Goal: Information Seeking & Learning: Find specific fact

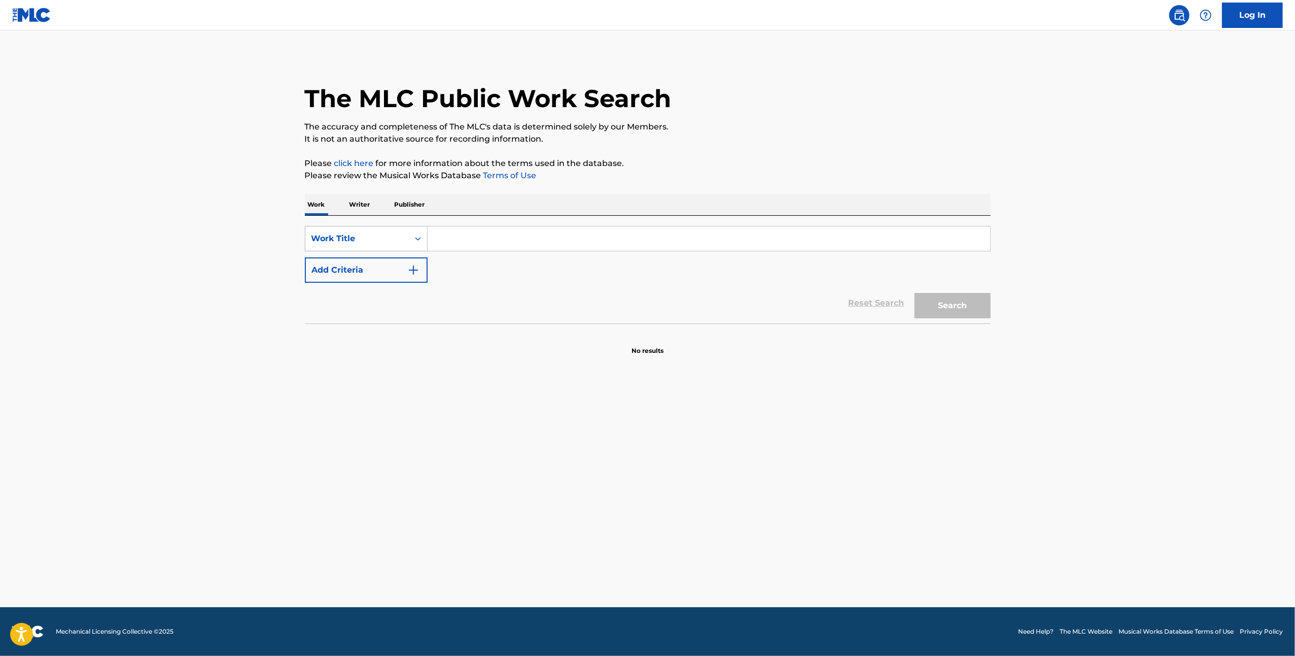
click at [421, 242] on icon "Search Form" at bounding box center [418, 238] width 10 height 10
click at [419, 248] on div "Search Form" at bounding box center [418, 238] width 18 height 24
click at [404, 262] on div "MLC Song Code" at bounding box center [366, 263] width 122 height 25
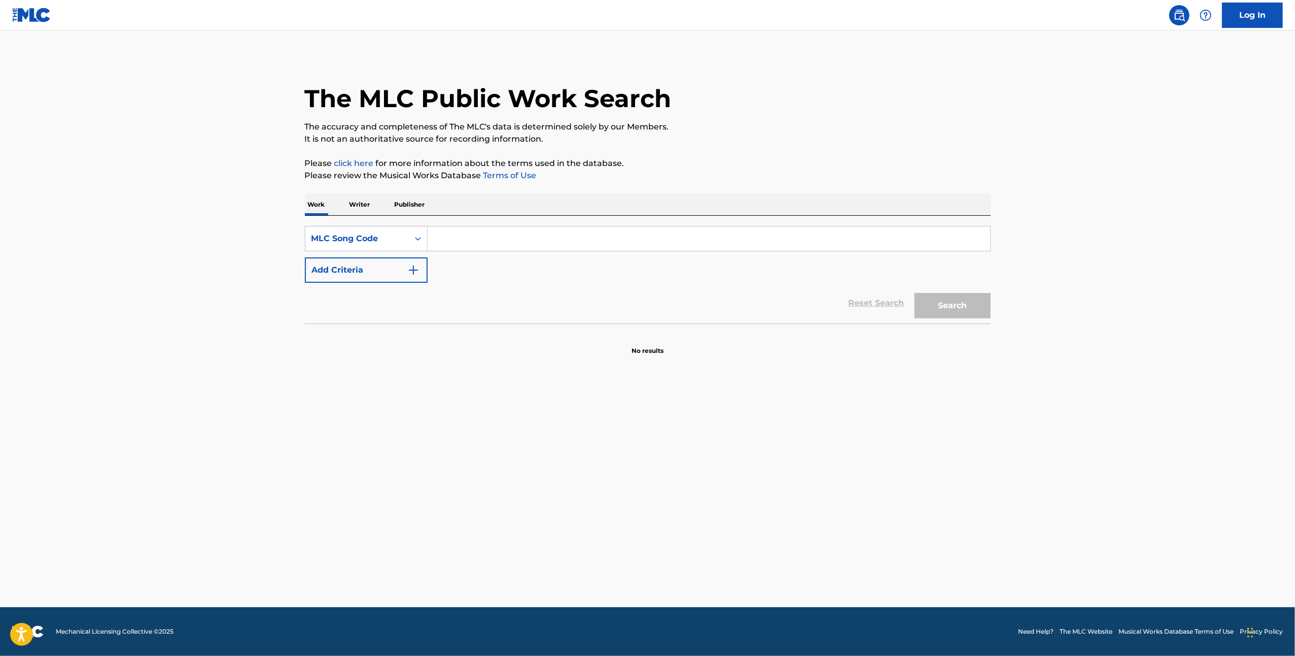
click at [470, 242] on input "Search Form" at bounding box center [709, 238] width 563 height 24
click at [441, 244] on input "i67703" at bounding box center [709, 238] width 563 height 24
click at [441, 241] on input "i67703" at bounding box center [709, 238] width 563 height 24
click at [956, 304] on button "Search" at bounding box center [953, 305] width 76 height 25
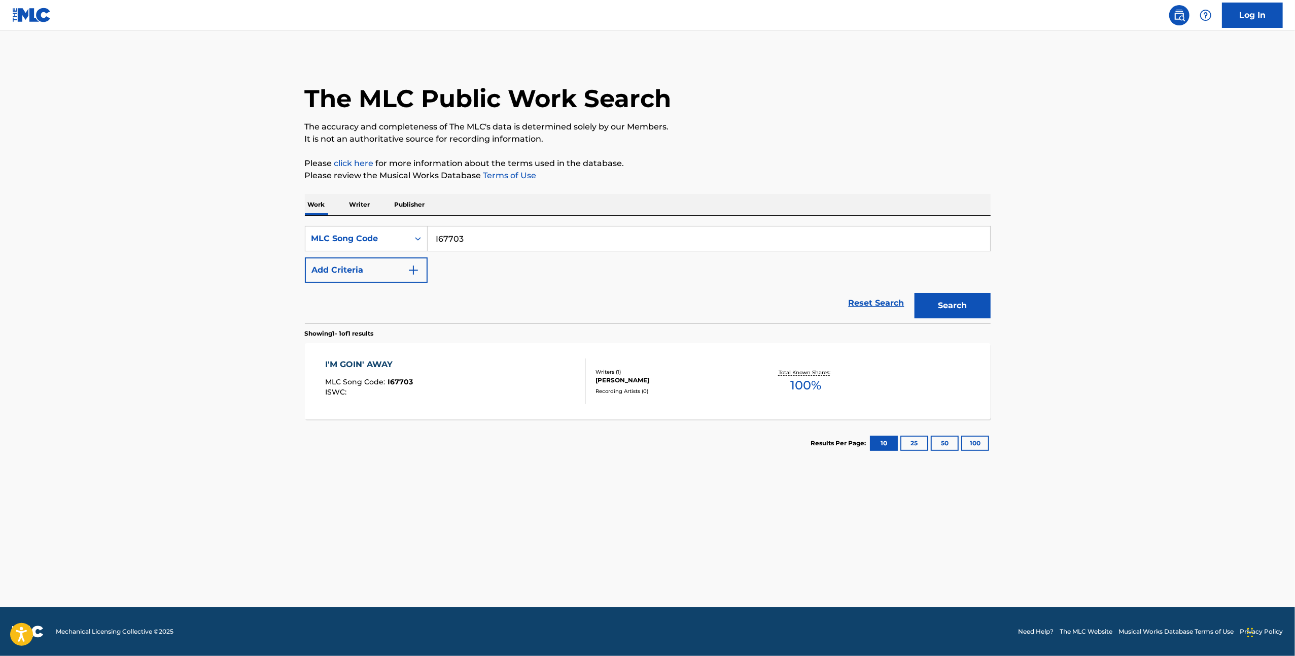
click at [440, 236] on input "I67703" at bounding box center [709, 238] width 563 height 24
click at [954, 302] on button "Search" at bounding box center [953, 305] width 76 height 25
click at [448, 242] on input "I67703" at bounding box center [709, 238] width 563 height 24
click at [976, 315] on button "Search" at bounding box center [953, 305] width 76 height 25
drag, startPoint x: 458, startPoint y: 231, endPoint x: 426, endPoint y: 231, distance: 31.5
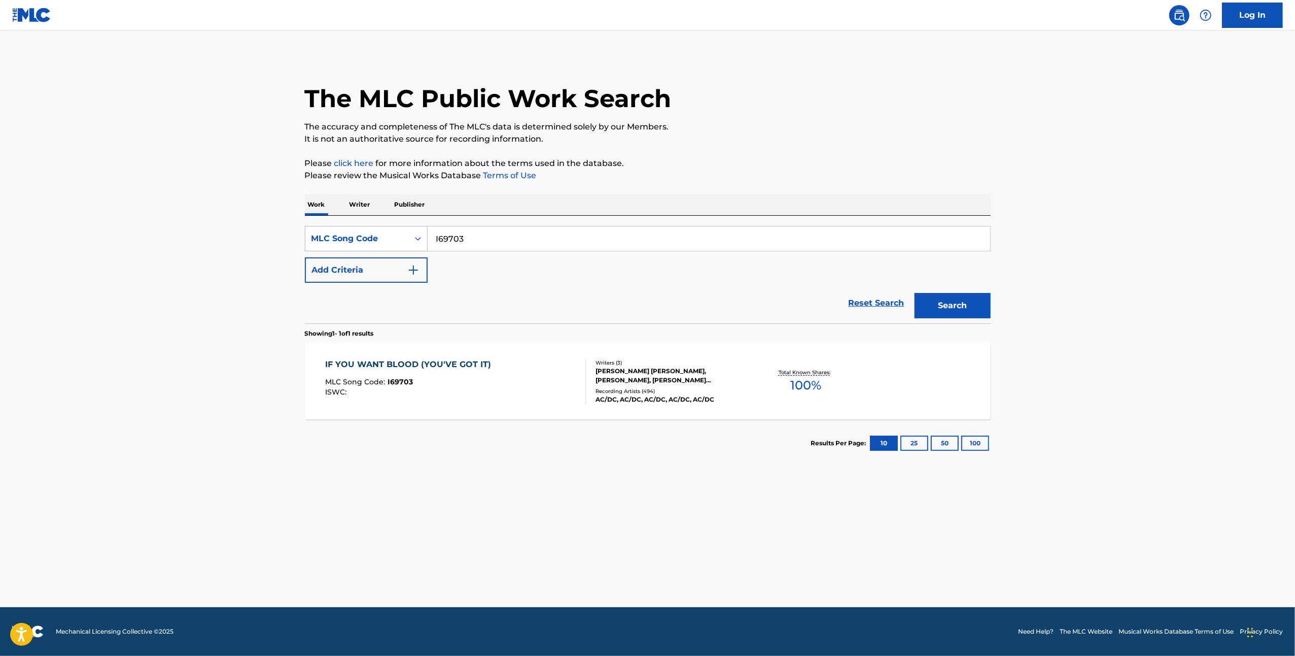
click at [426, 231] on div "SearchWithCriteria25d034dc-f5bd-4307-8a14-cf7a6b784f23 MLC Song Code I69703" at bounding box center [648, 238] width 686 height 25
paste input "J05987"
type input "J05987"
click at [915, 293] on button "Search" at bounding box center [953, 305] width 76 height 25
click at [631, 368] on div "[PERSON_NAME]" at bounding box center [672, 370] width 153 height 9
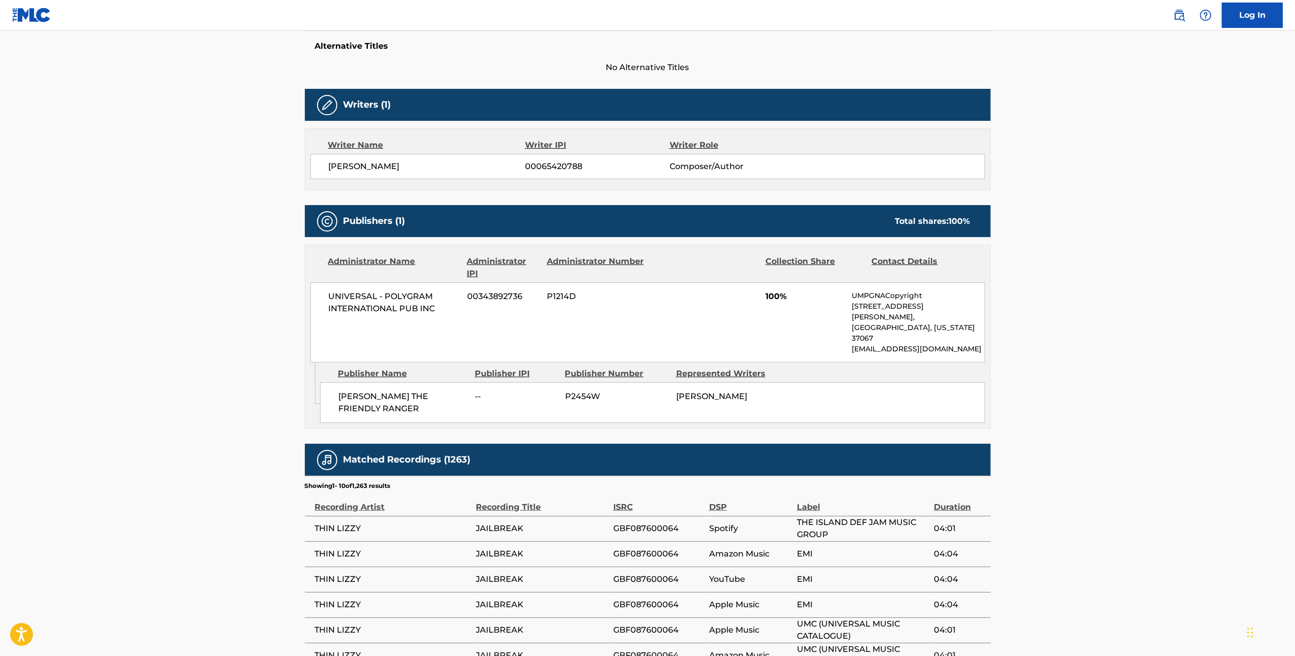
scroll to position [471, 0]
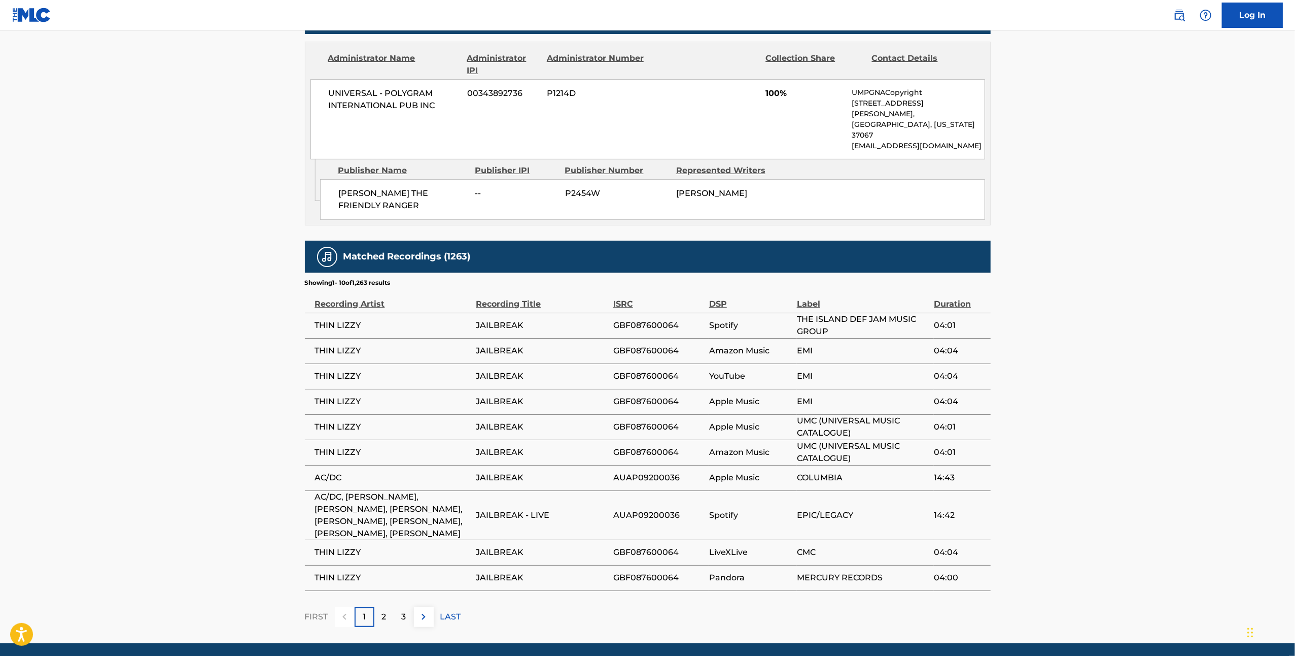
click at [381, 607] on div "2" at bounding box center [384, 617] width 20 height 20
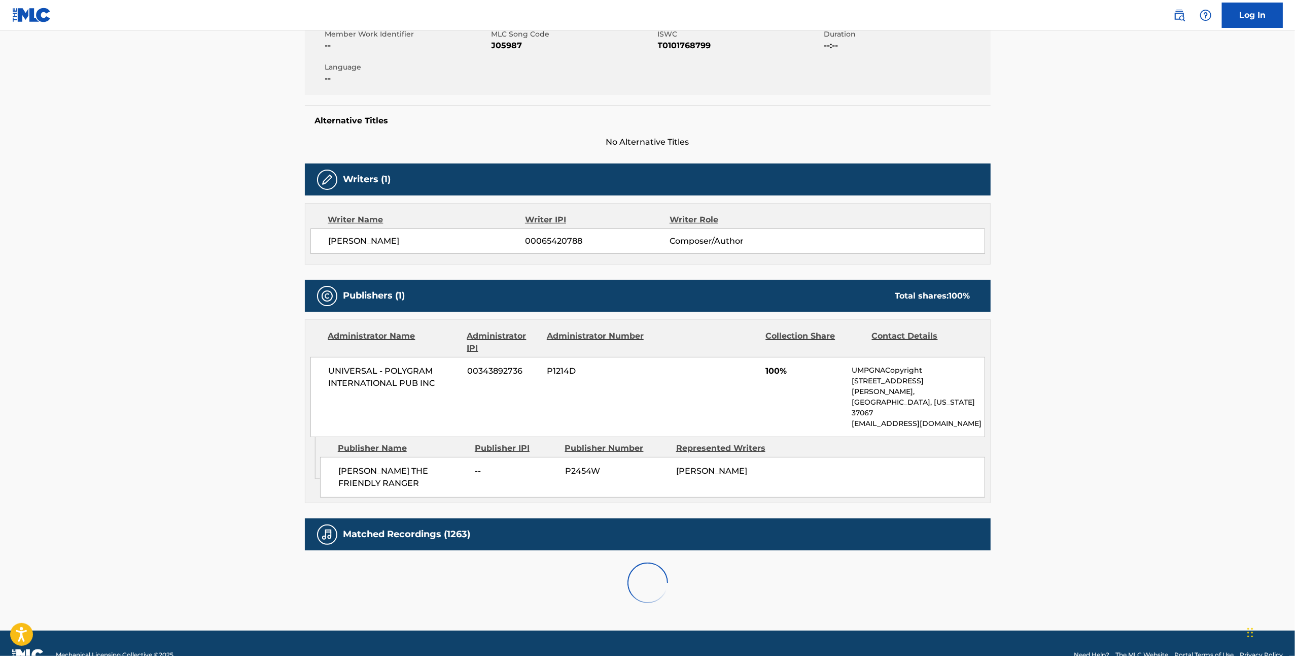
scroll to position [460, 0]
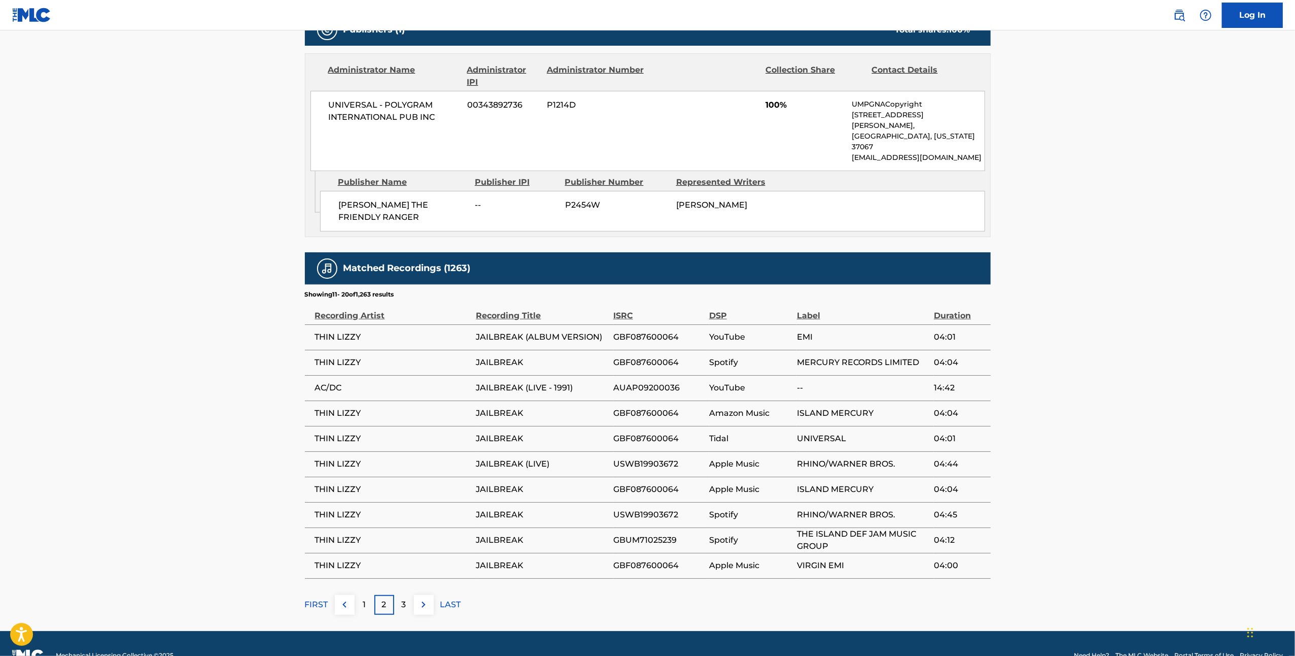
click at [401, 595] on div "3" at bounding box center [404, 605] width 20 height 20
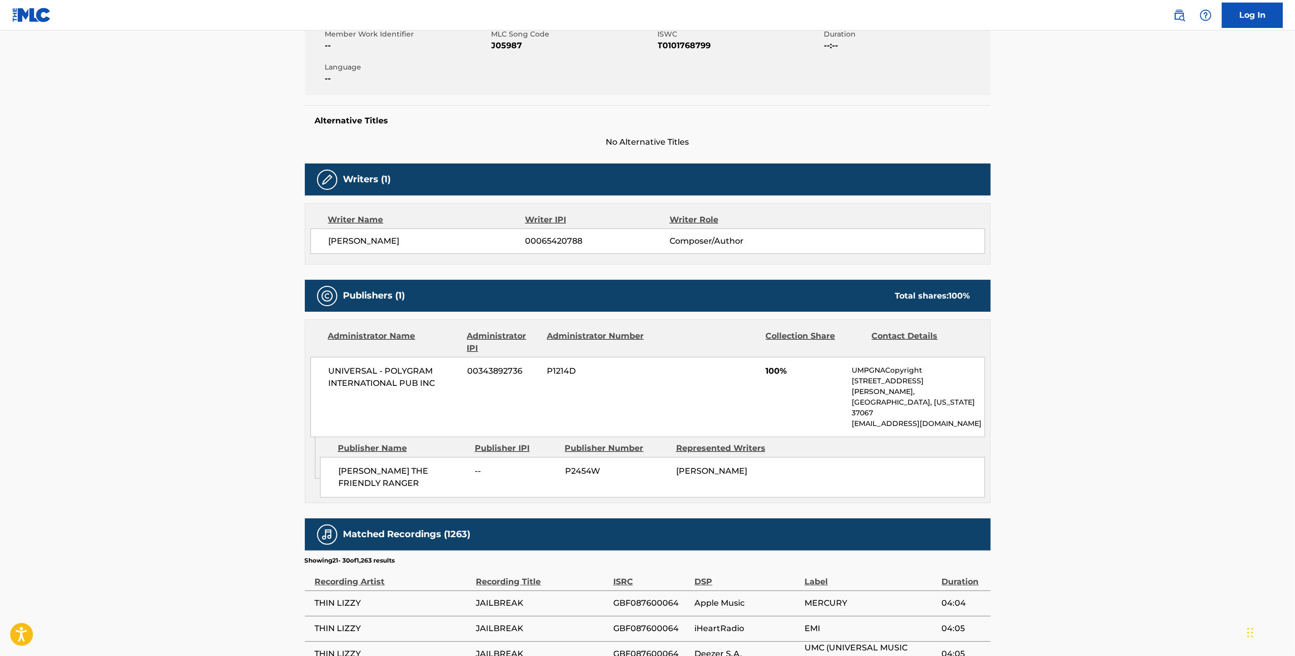
scroll to position [471, 0]
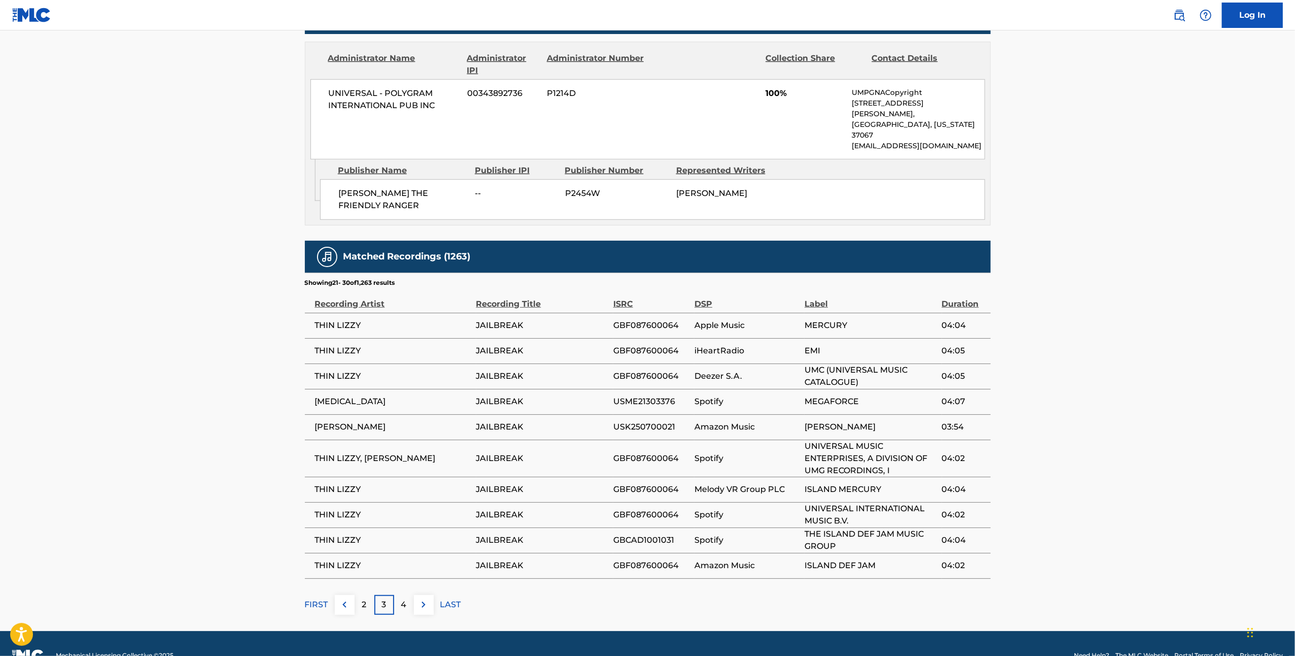
click at [410, 595] on div "4" at bounding box center [404, 605] width 20 height 20
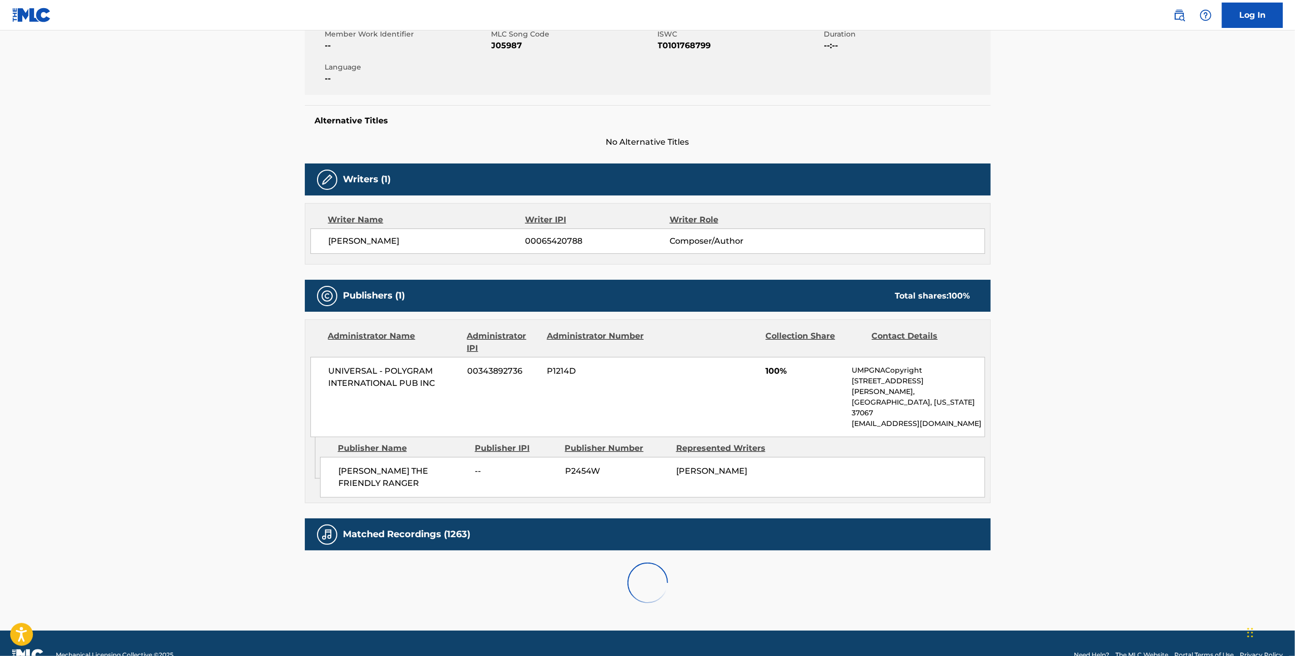
scroll to position [460, 0]
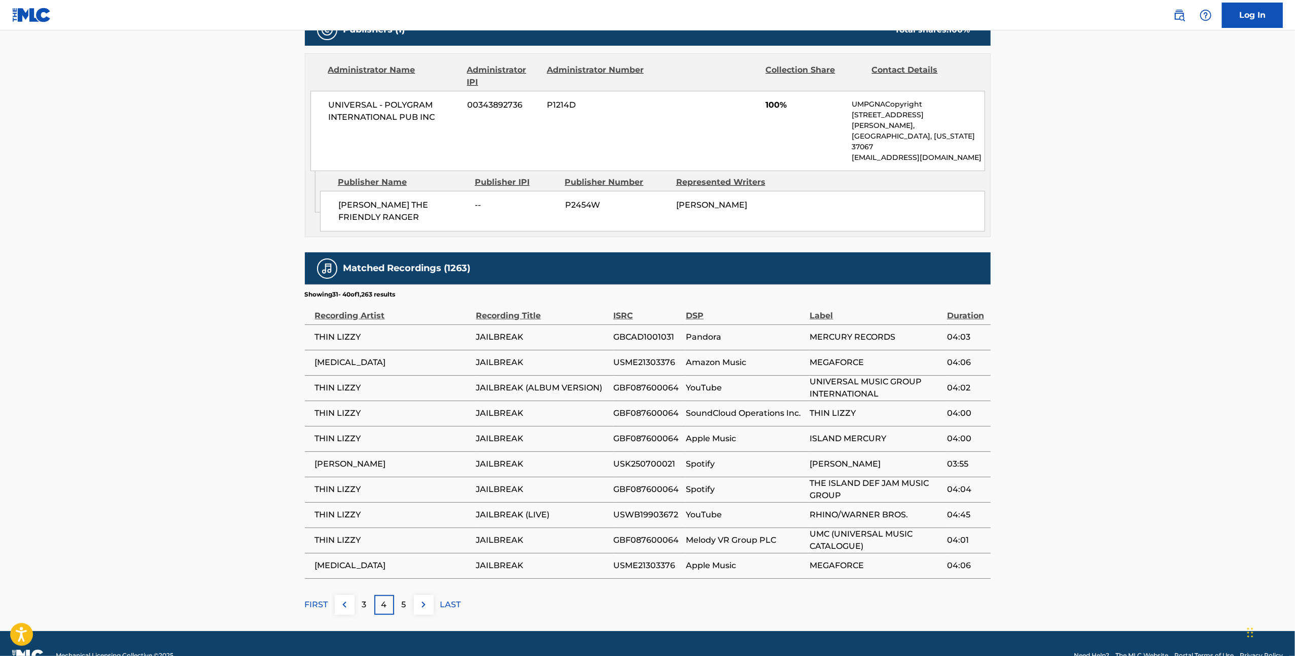
click at [409, 595] on div "5" at bounding box center [404, 605] width 20 height 20
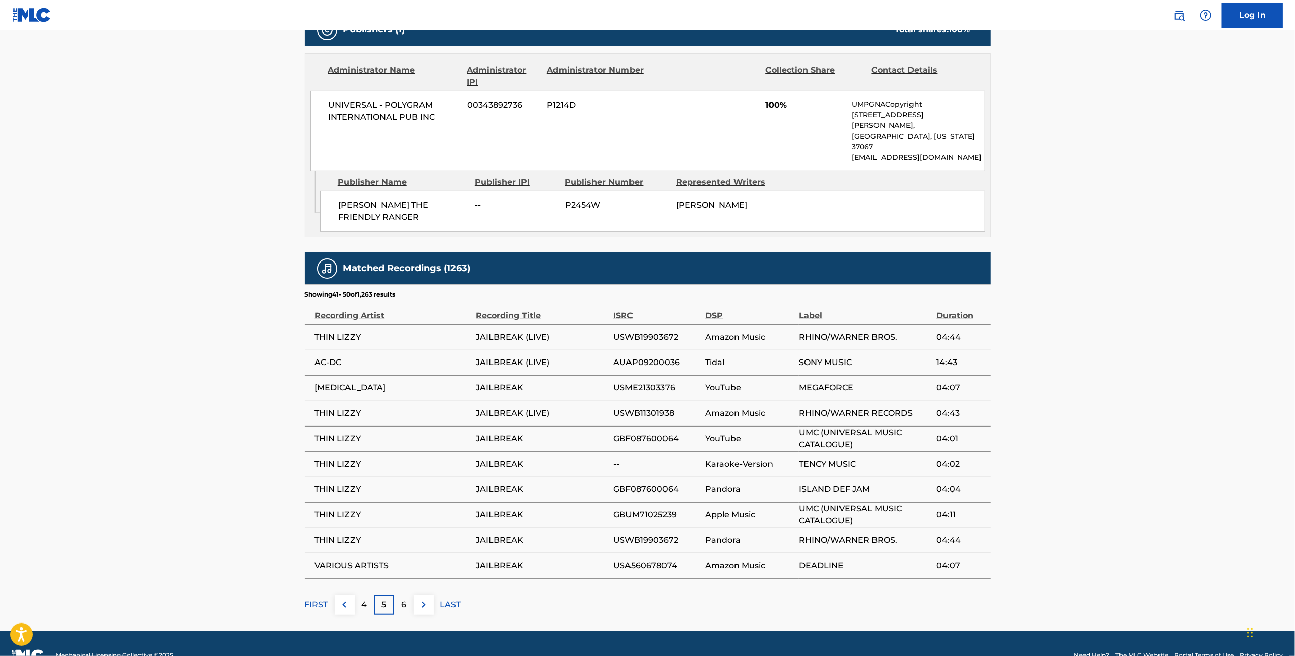
click at [371, 595] on div "4" at bounding box center [365, 605] width 20 height 20
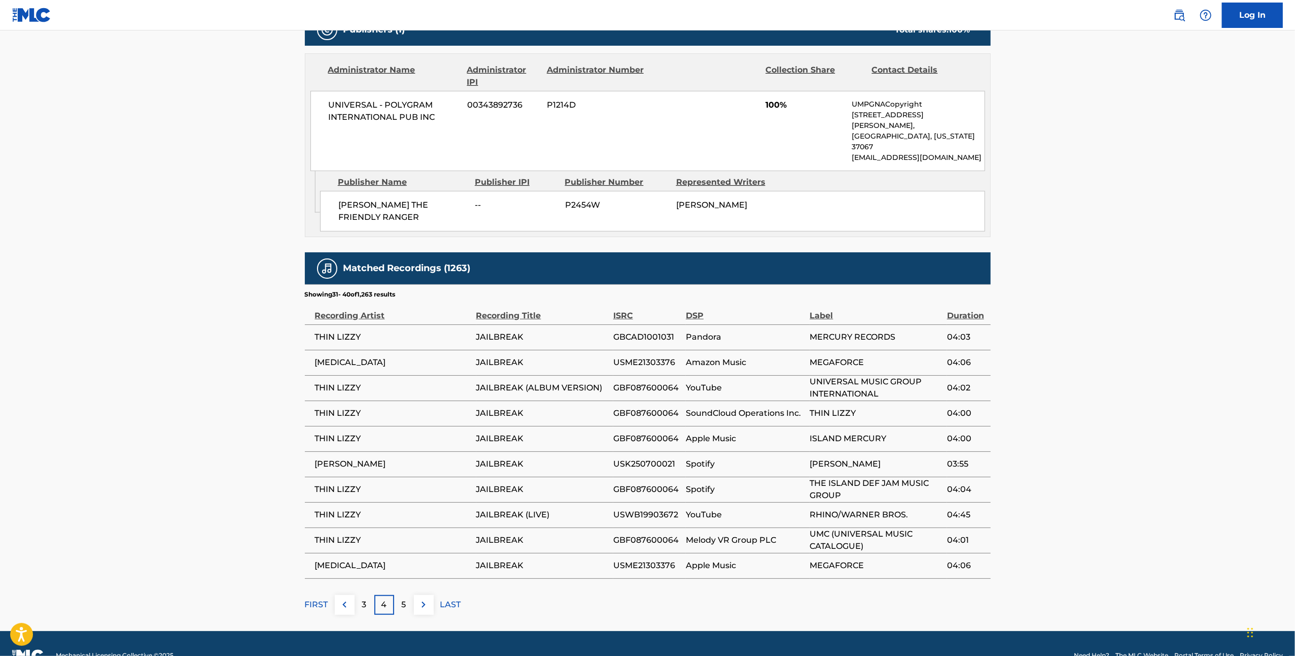
click at [349, 598] on img at bounding box center [344, 604] width 12 height 12
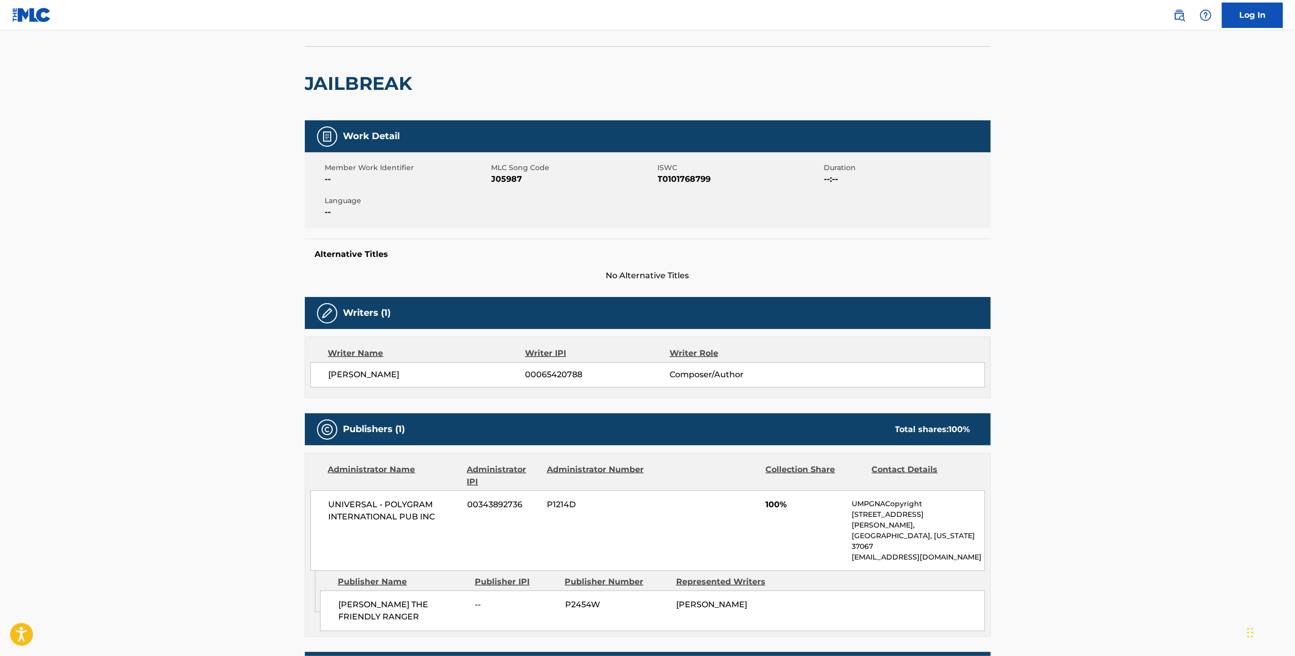
scroll to position [0, 0]
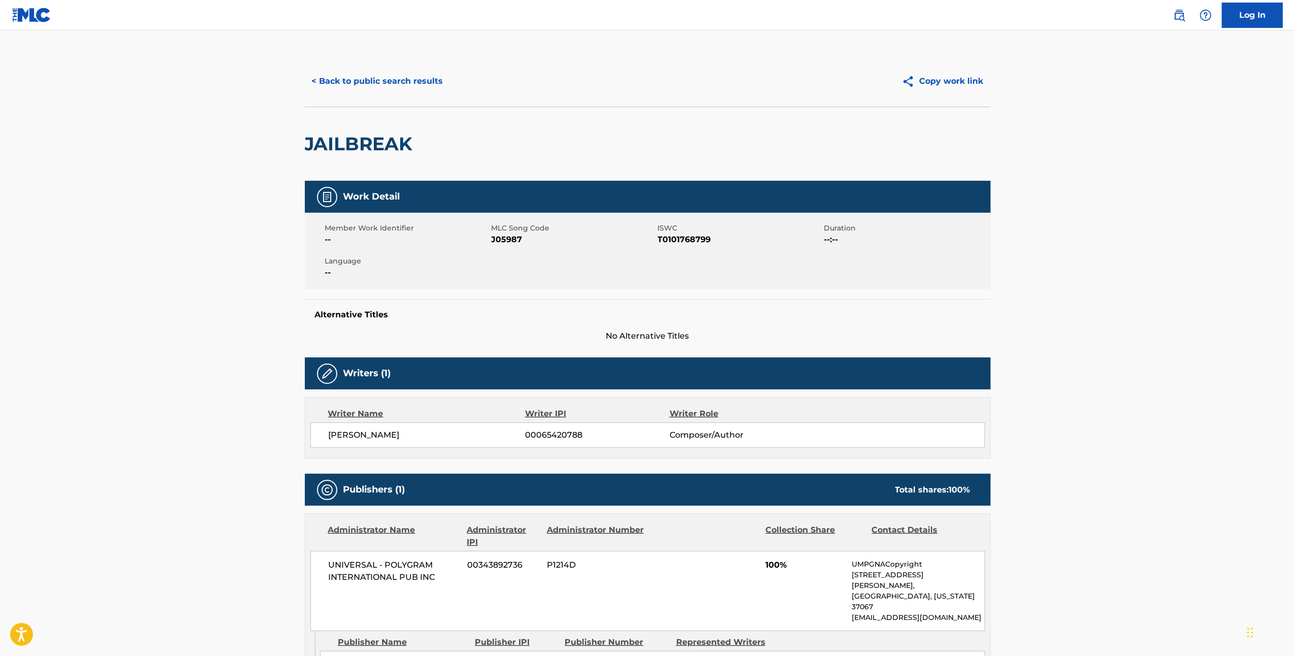
click at [432, 86] on button "< Back to public search results" at bounding box center [378, 80] width 146 height 25
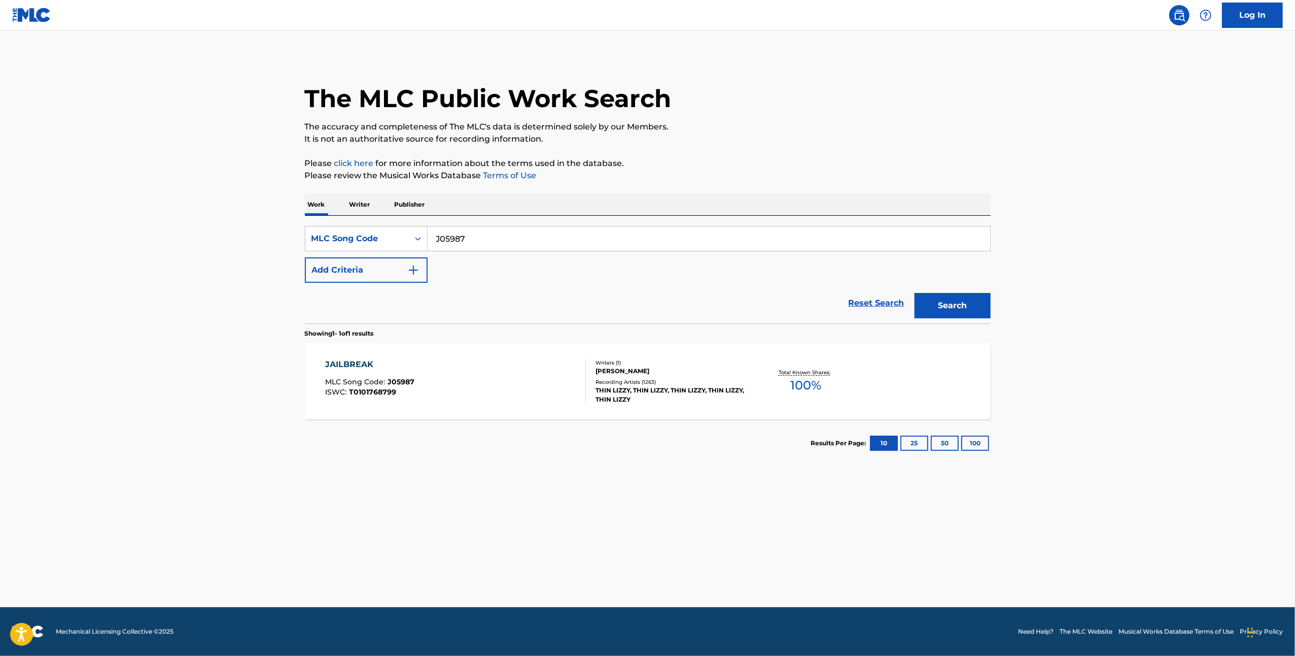
click at [497, 230] on input "J05987" at bounding box center [709, 238] width 563 height 24
drag, startPoint x: 458, startPoint y: 232, endPoint x: 421, endPoint y: 232, distance: 36.5
click at [421, 232] on div "SearchWithCriteria25d034dc-f5bd-4307-8a14-cf7a6b784f23 MLC Song Code J05987" at bounding box center [648, 238] width 686 height 25
paste input "I69703"
type input "I69703"
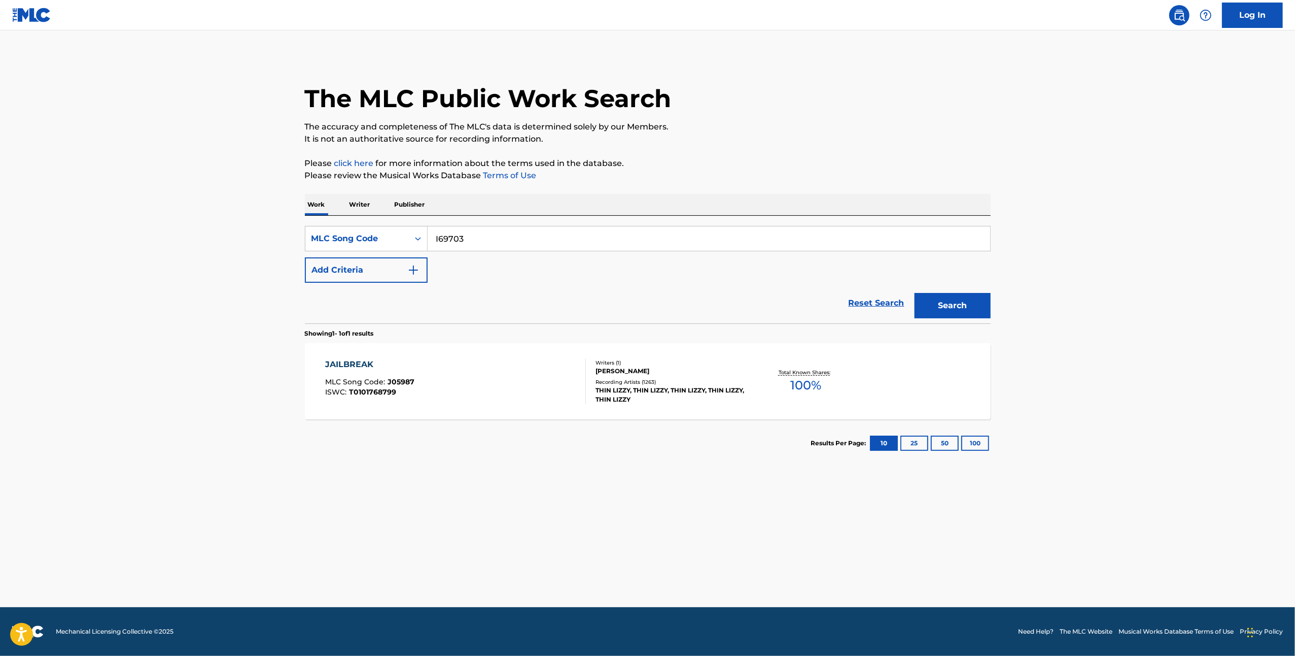
click at [968, 311] on button "Search" at bounding box center [953, 305] width 76 height 25
click at [473, 364] on div "IF YOU WANT BLOOD (YOU'VE GOT IT)" at bounding box center [410, 364] width 171 height 12
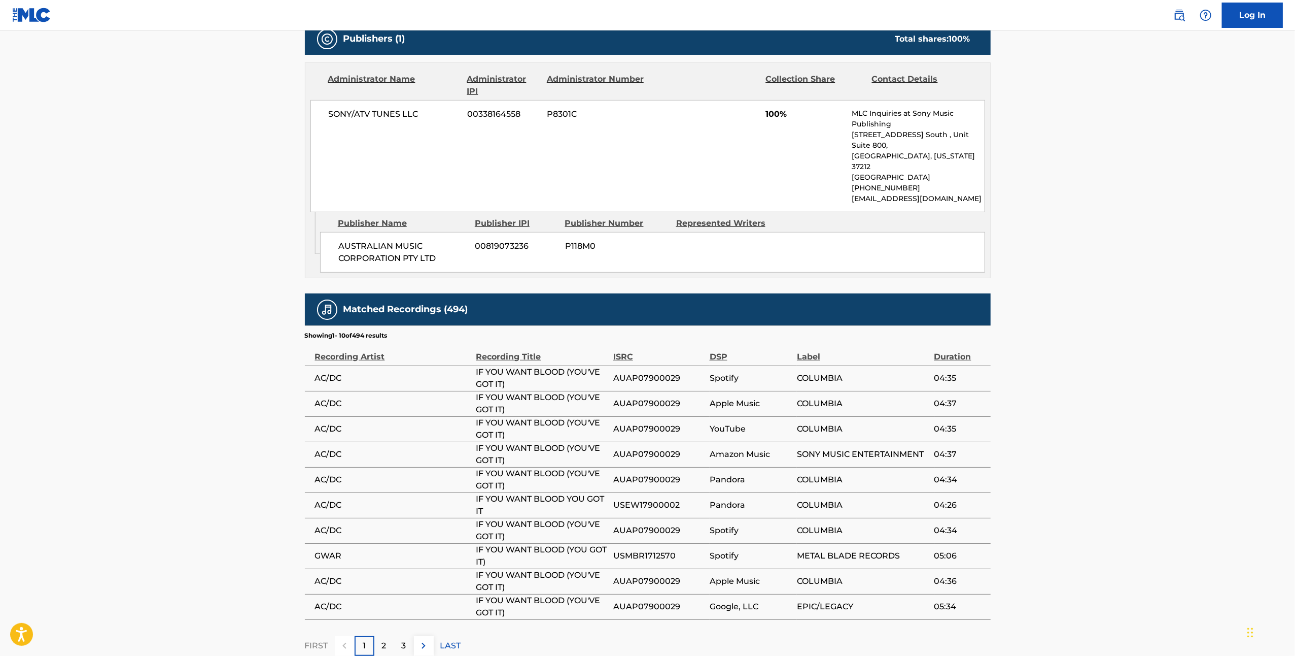
scroll to position [571, 0]
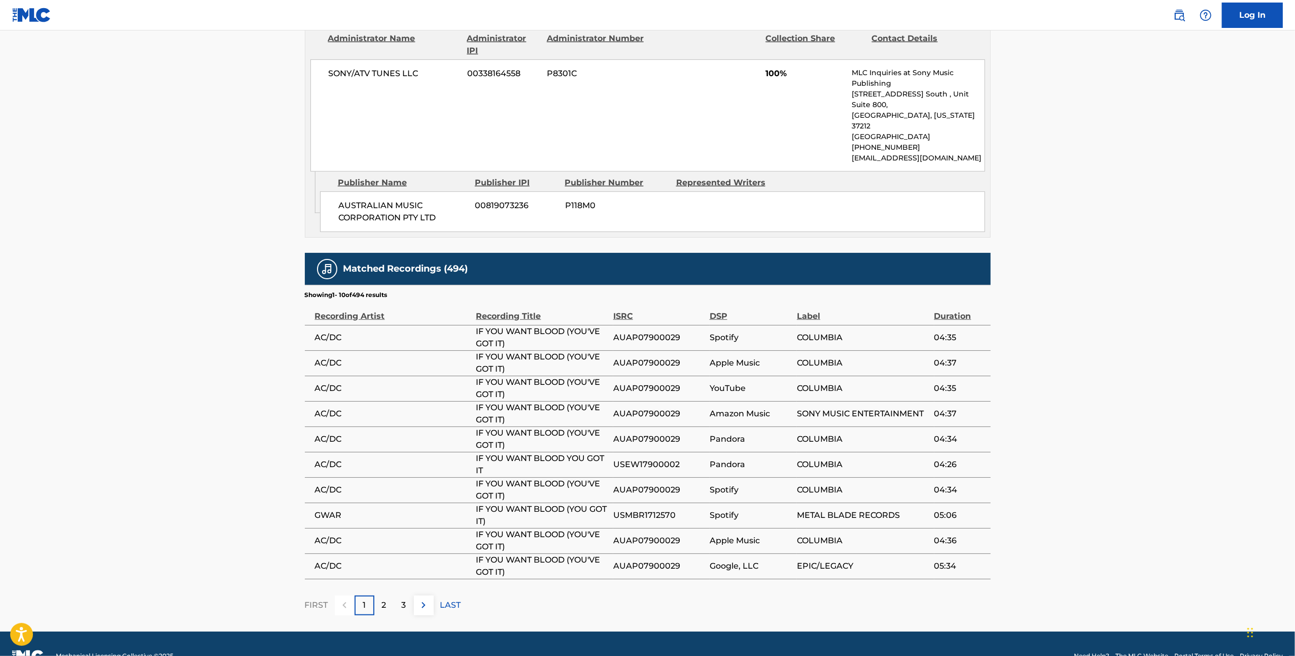
click at [386, 599] on p "2" at bounding box center [384, 605] width 5 height 12
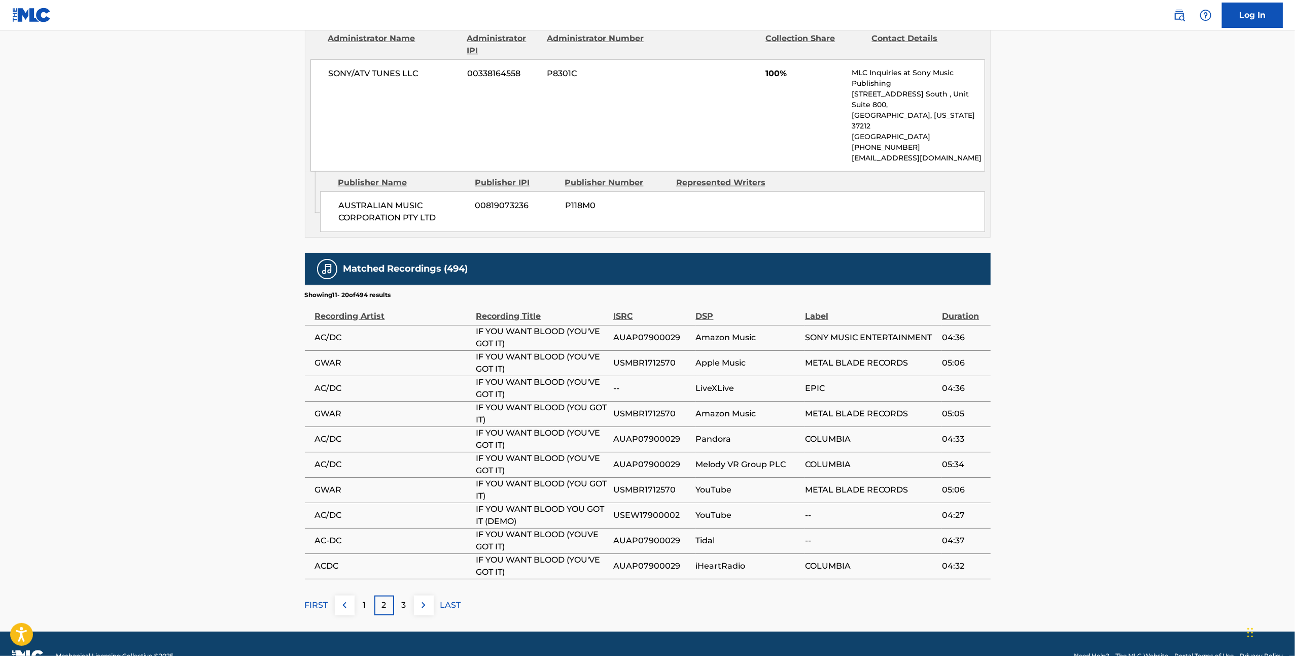
click at [407, 595] on div "3" at bounding box center [404, 605] width 20 height 20
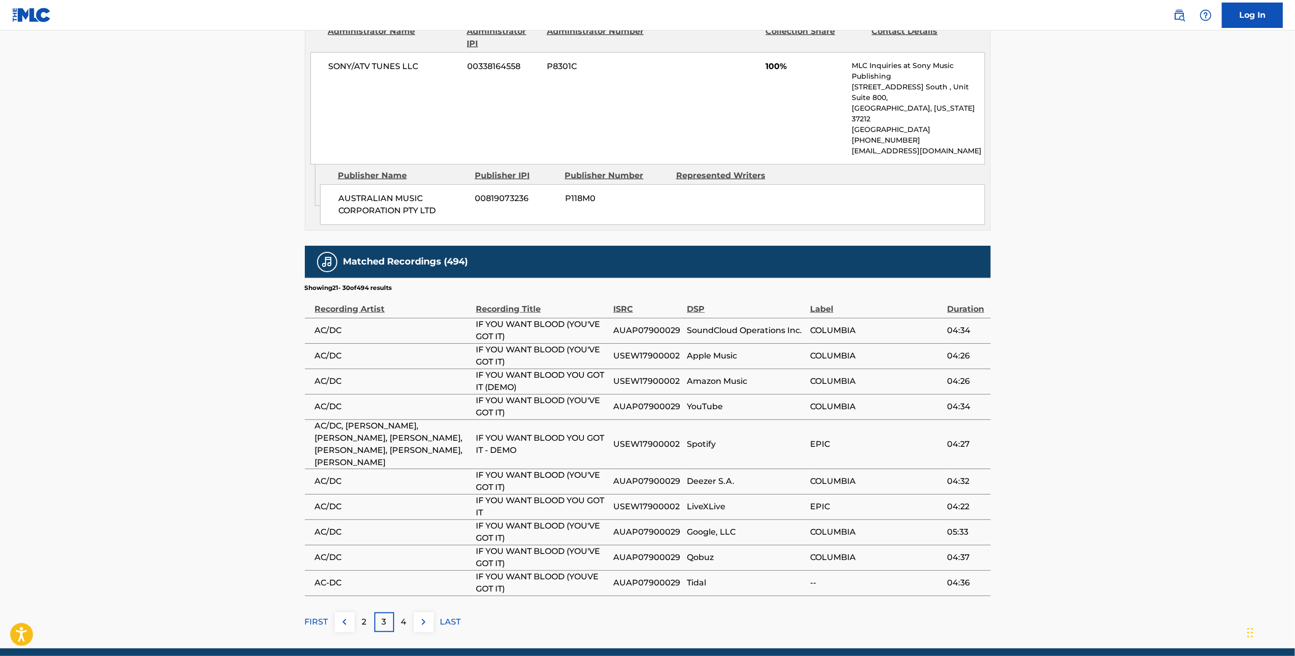
scroll to position [582, 0]
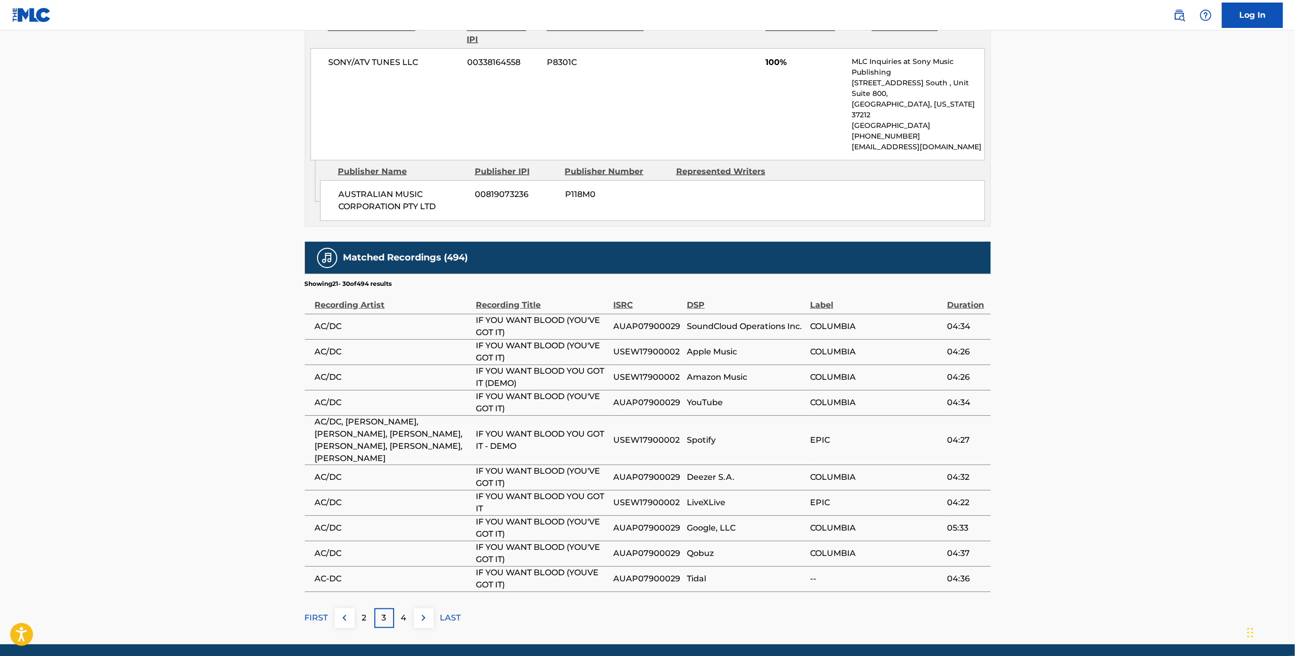
click at [404, 611] on p "4" at bounding box center [404, 617] width 6 height 12
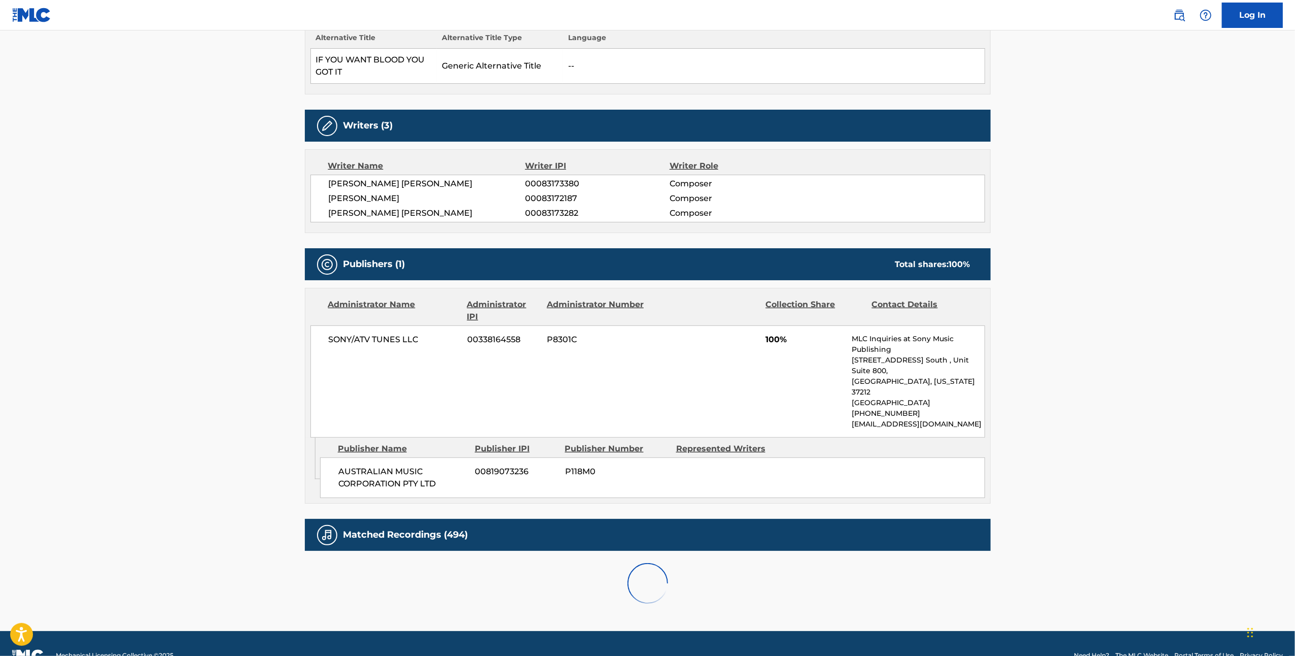
scroll to position [571, 0]
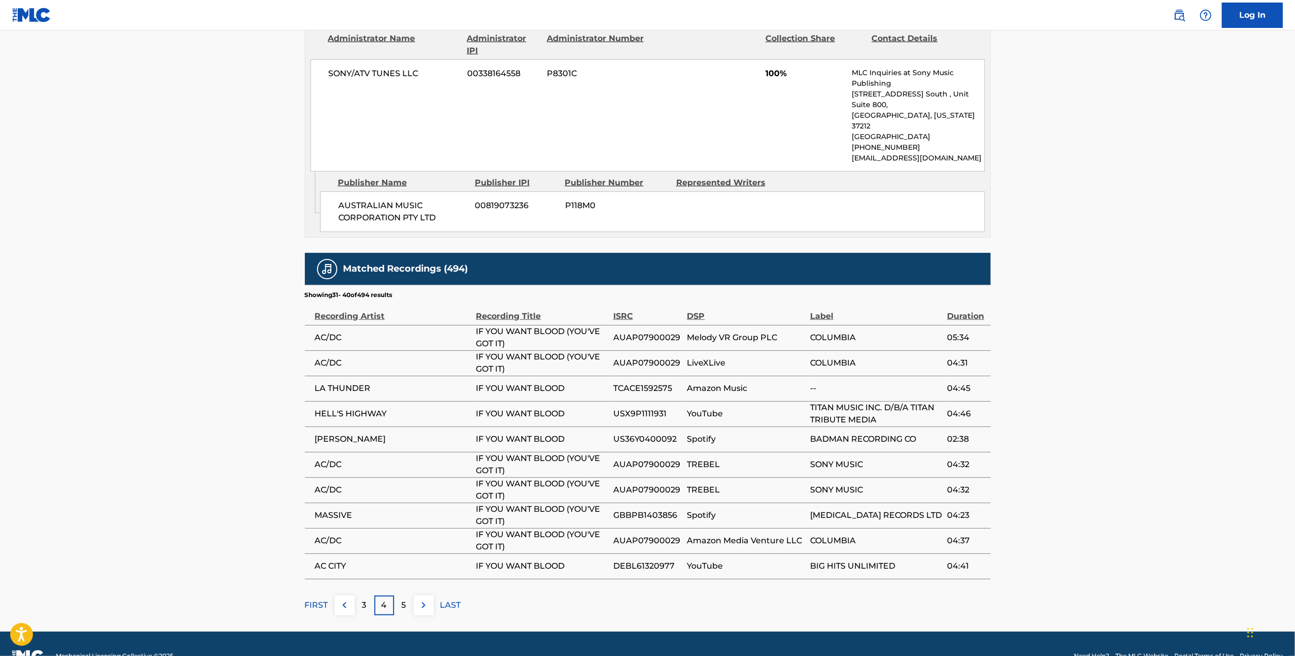
click at [412, 595] on div "5" at bounding box center [404, 605] width 20 height 20
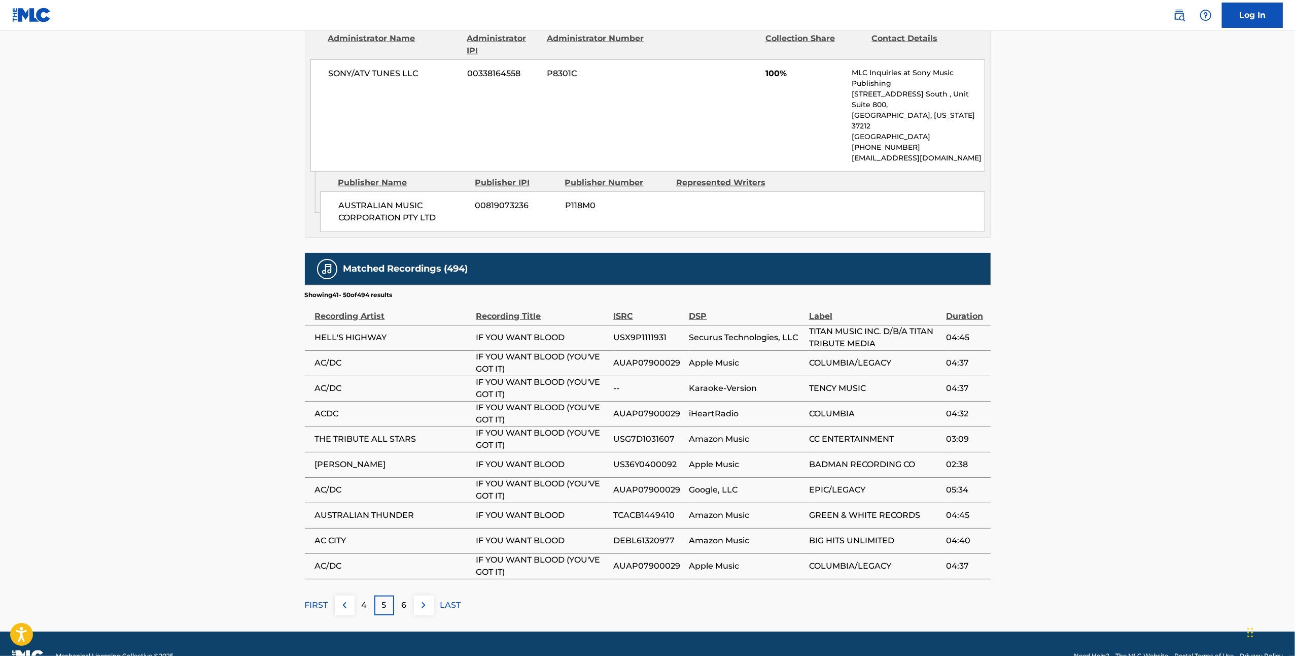
click at [404, 599] on p "6" at bounding box center [403, 605] width 5 height 12
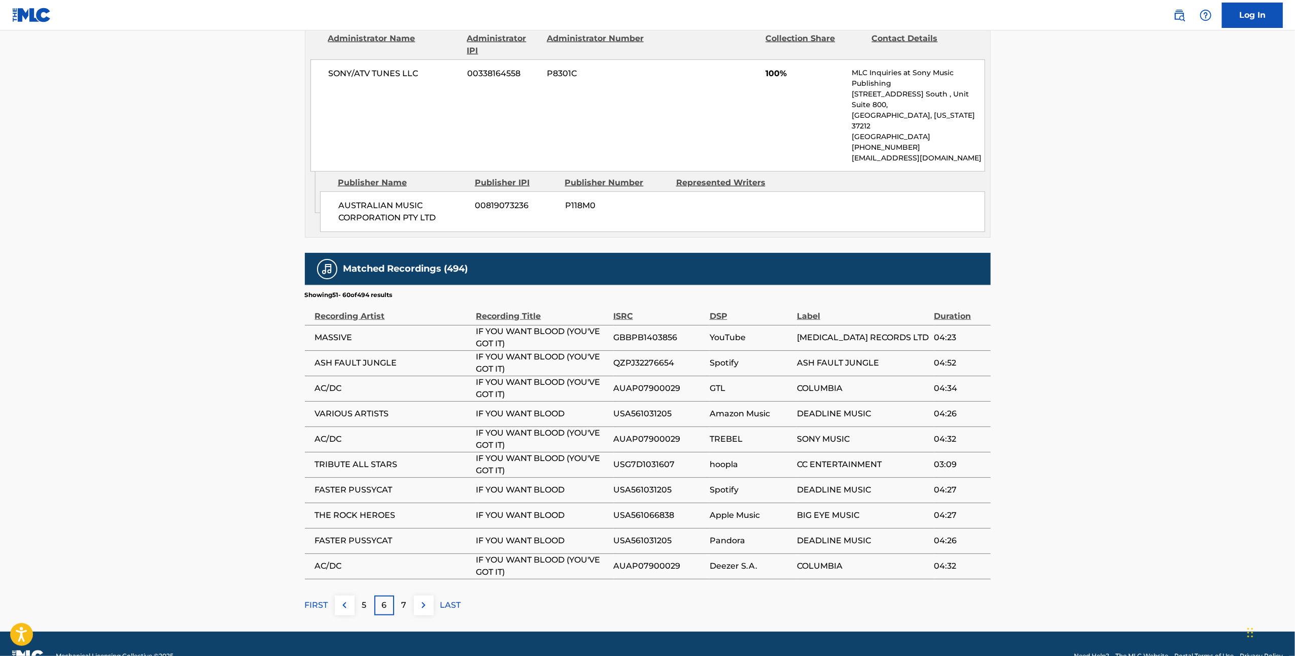
click at [413, 595] on div "7" at bounding box center [404, 605] width 20 height 20
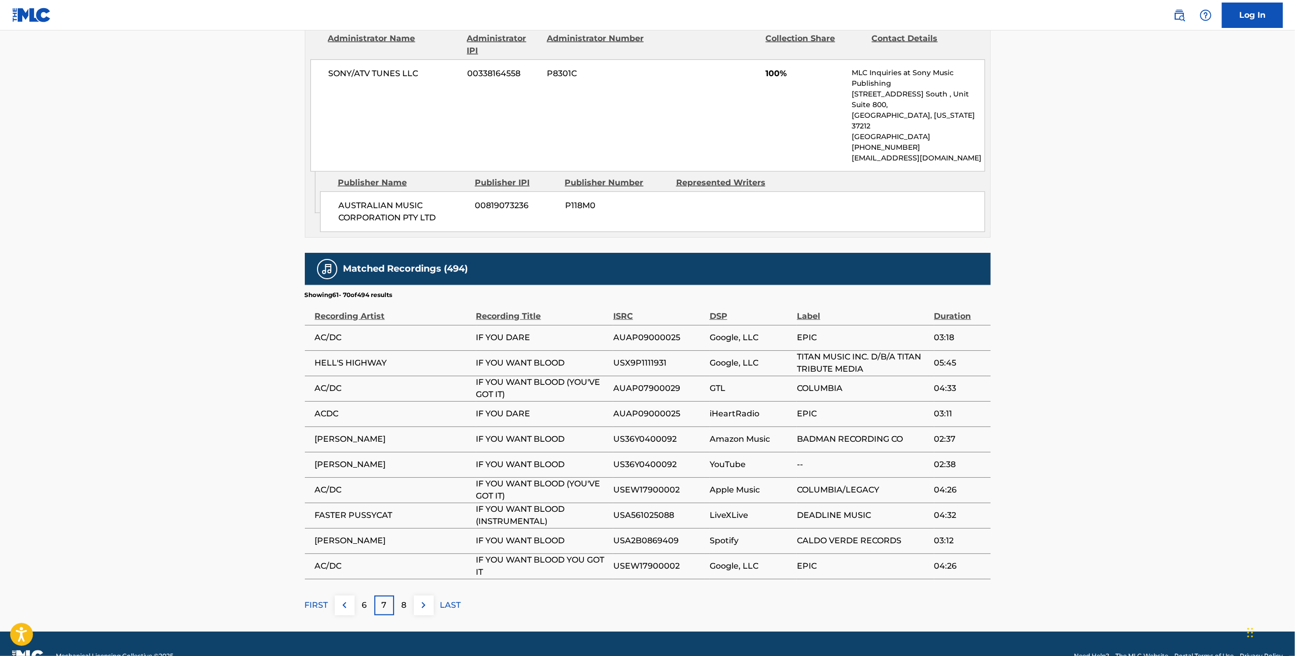
click at [404, 595] on div "8" at bounding box center [404, 605] width 20 height 20
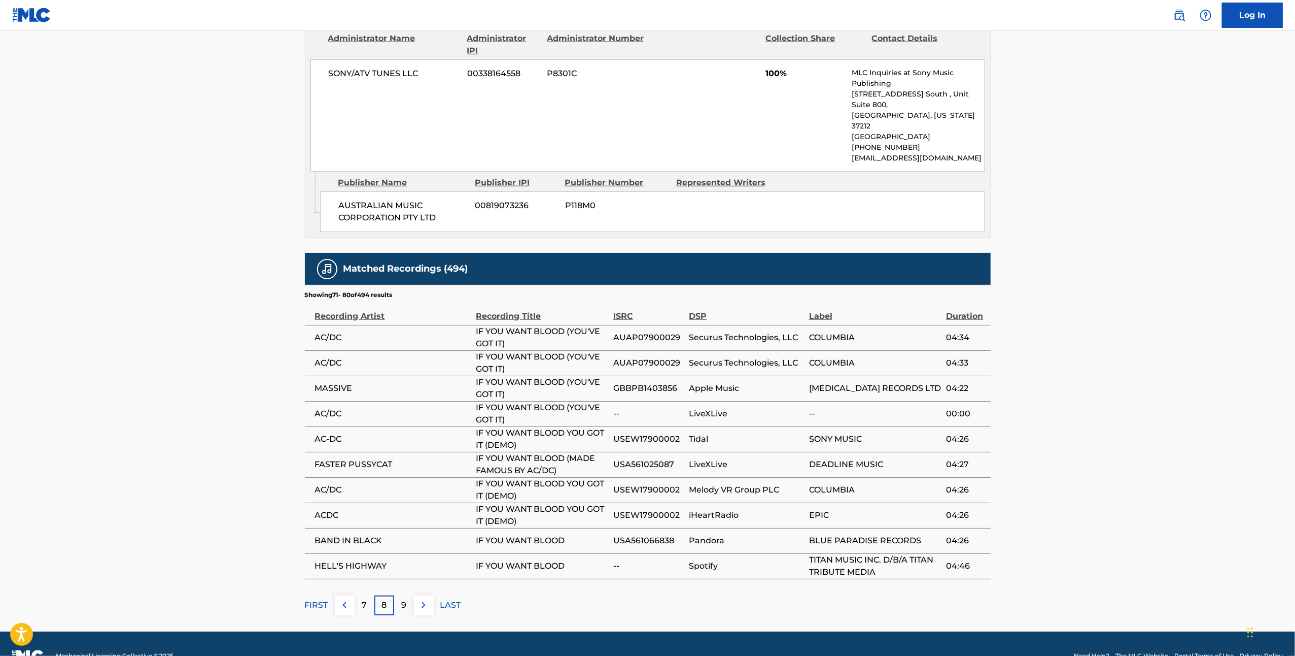
click at [402, 599] on p "9" at bounding box center [403, 605] width 5 height 12
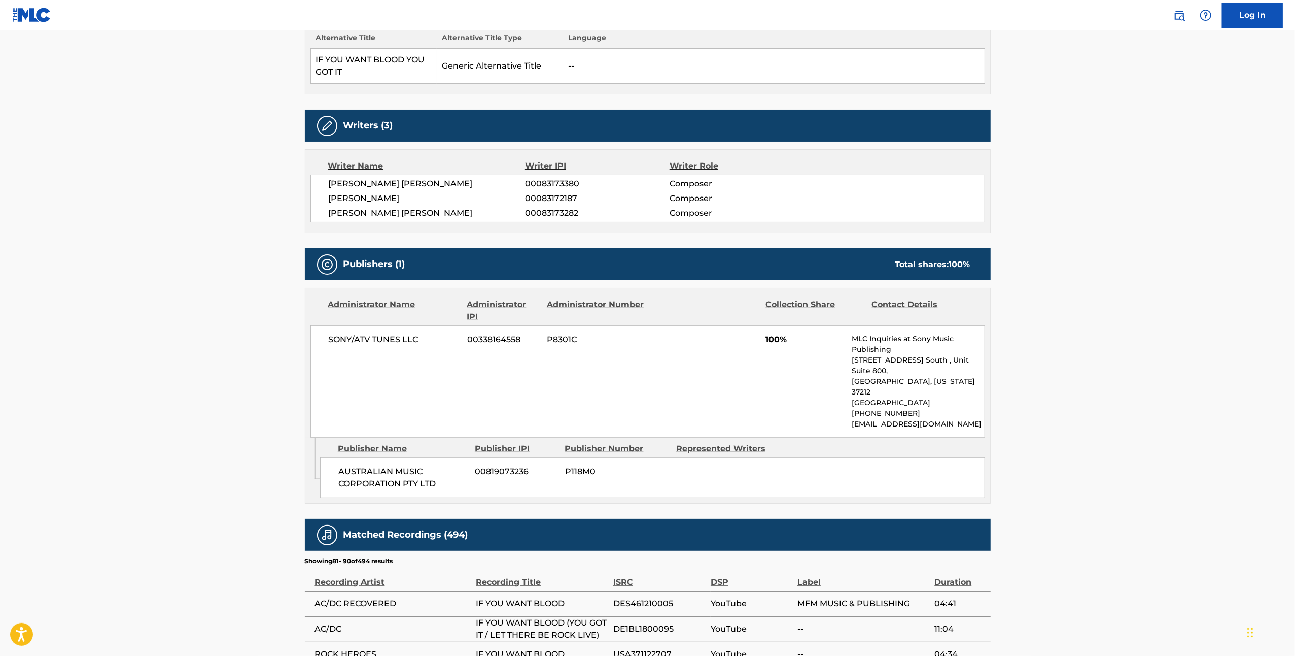
scroll to position [582, 0]
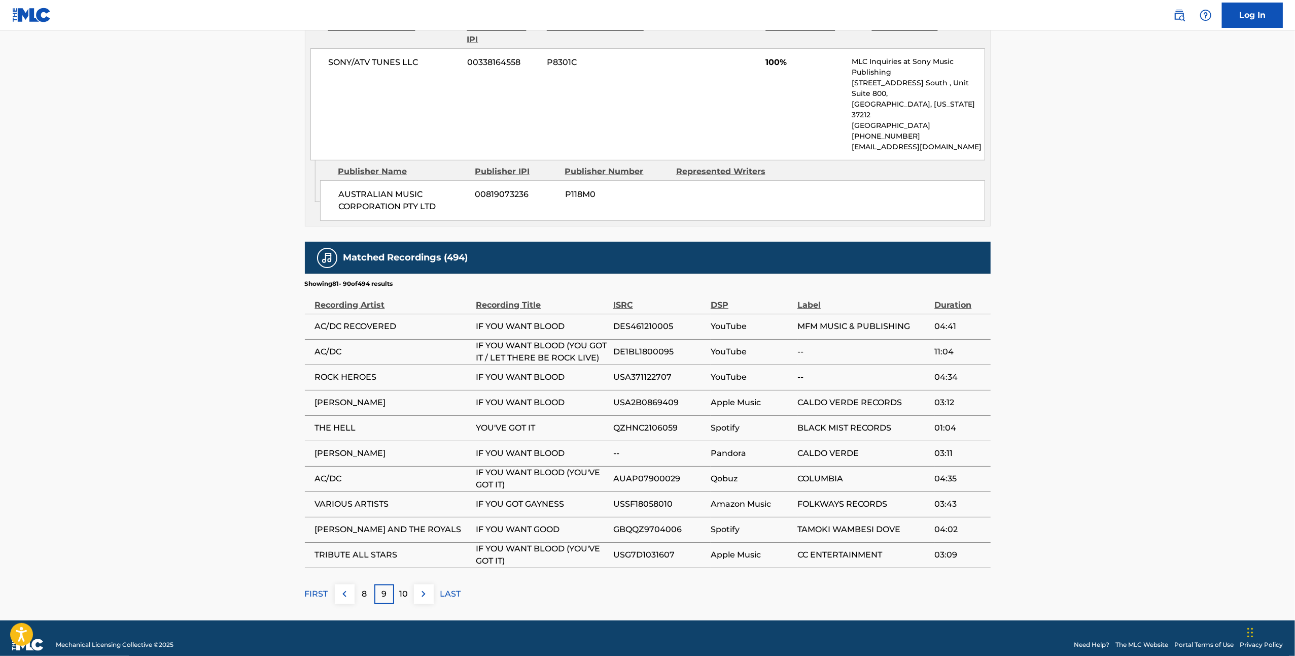
click at [404, 588] on div "10" at bounding box center [404, 594] width 20 height 20
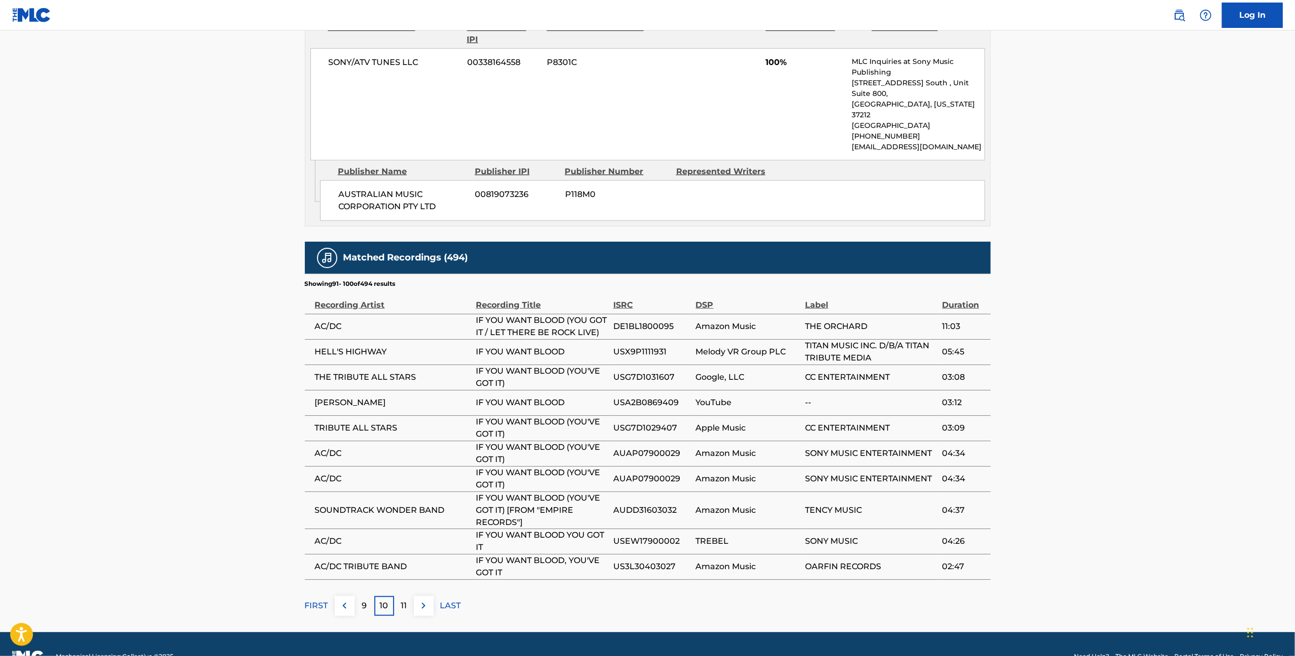
scroll to position [594, 0]
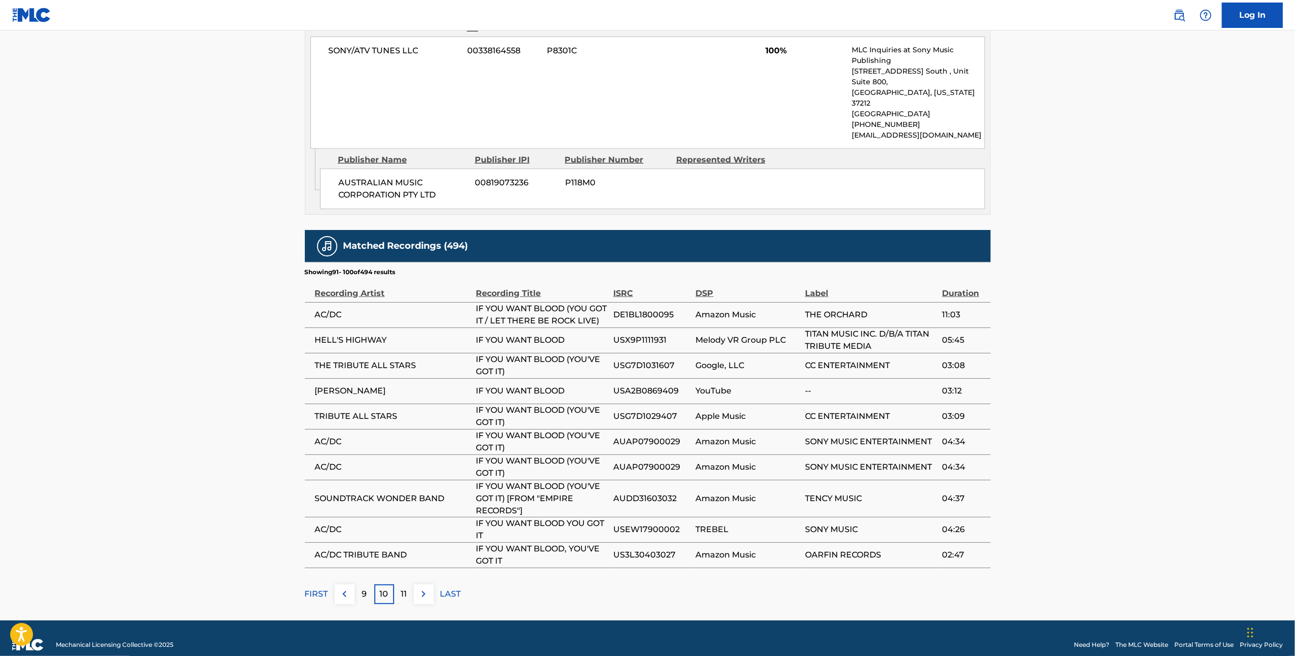
click at [404, 588] on p "11" at bounding box center [404, 594] width 6 height 12
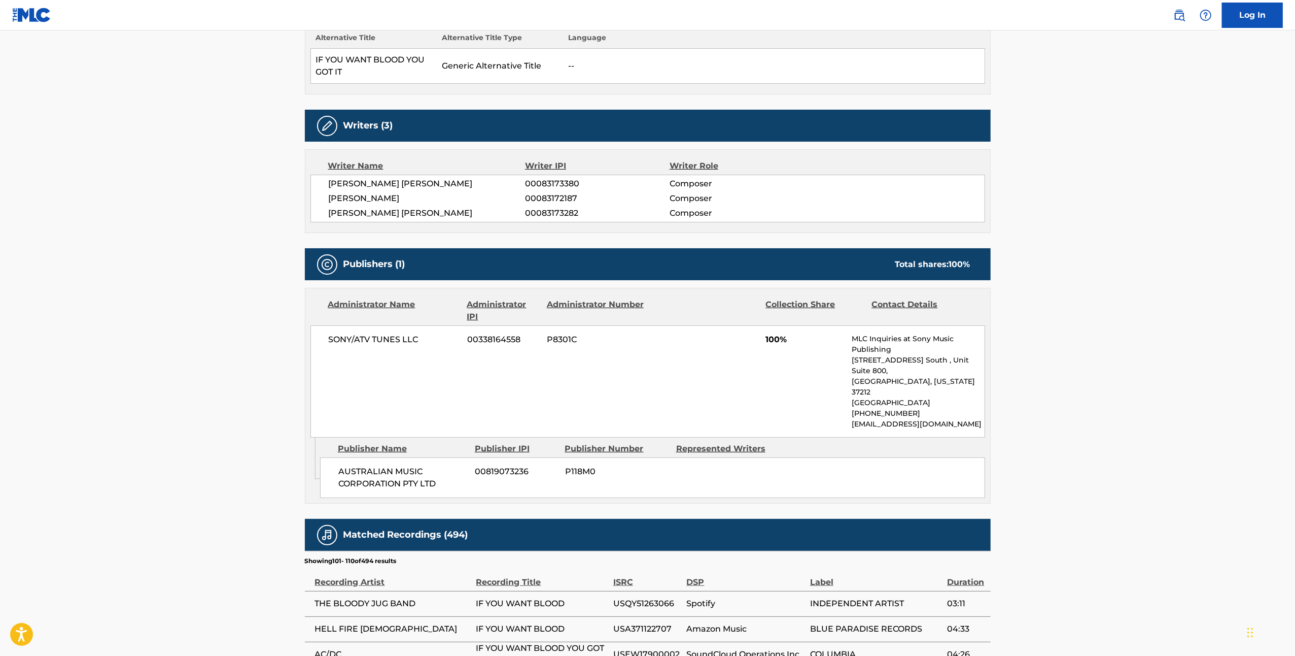
scroll to position [571, 0]
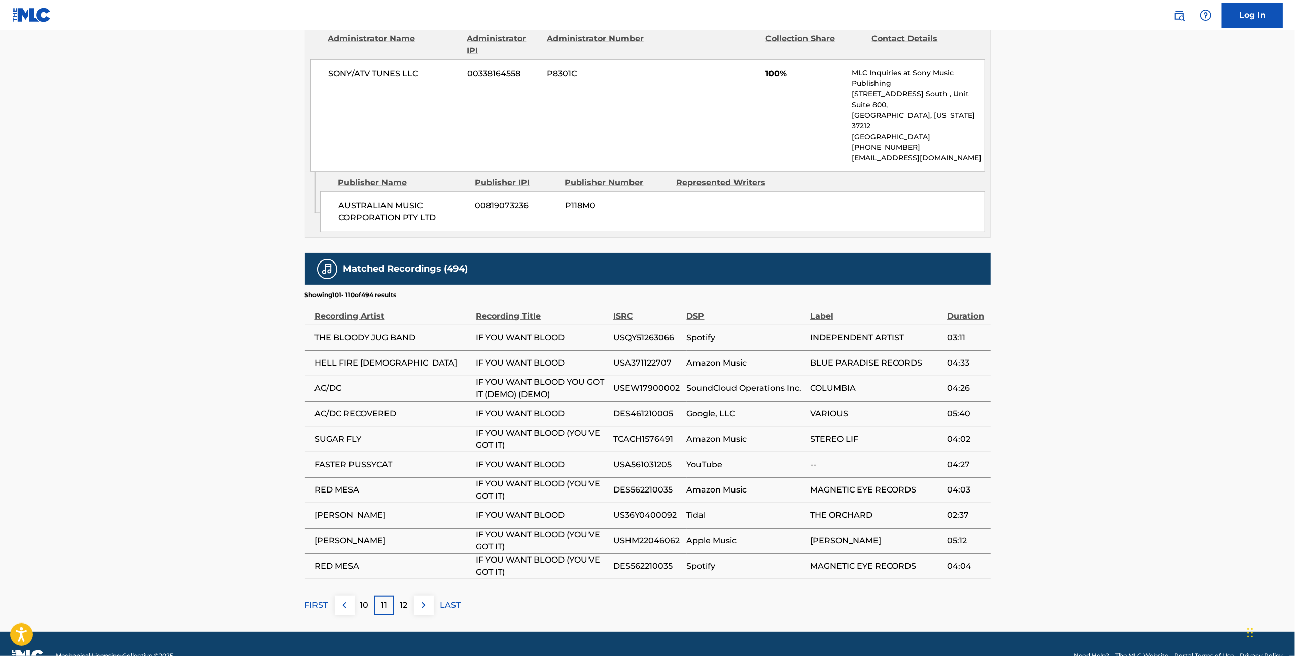
click at [405, 599] on p "12" at bounding box center [404, 605] width 8 height 12
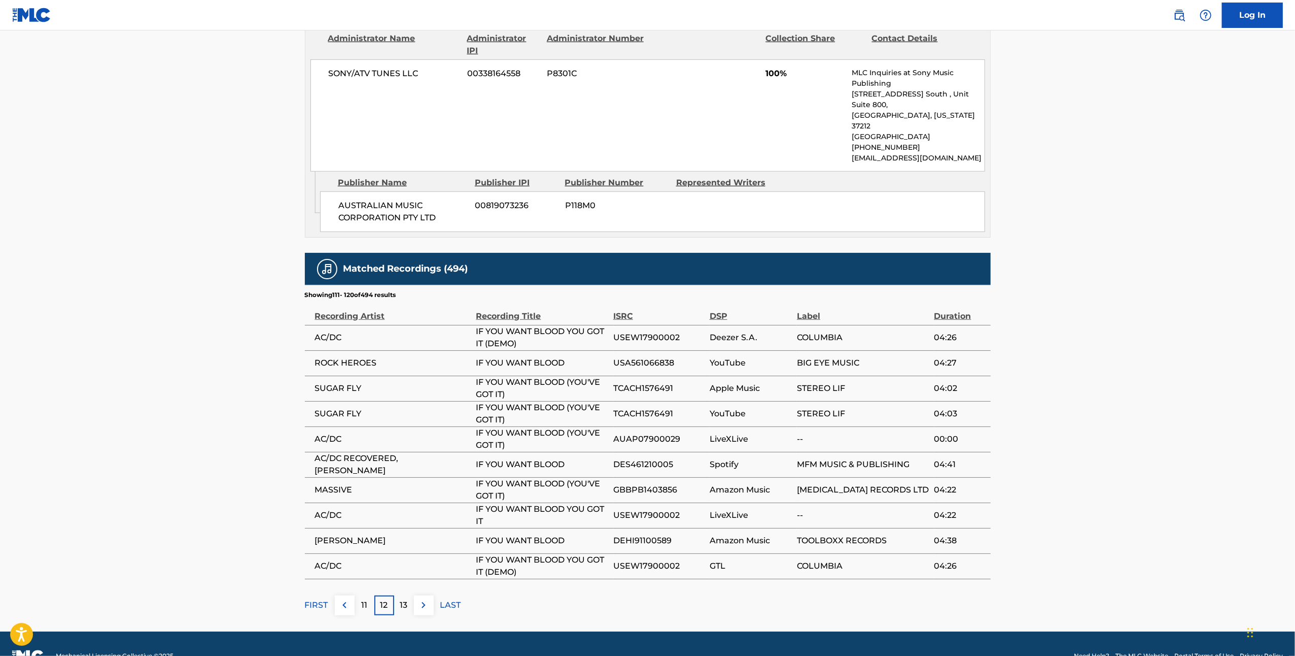
click at [404, 599] on p "13" at bounding box center [404, 605] width 8 height 12
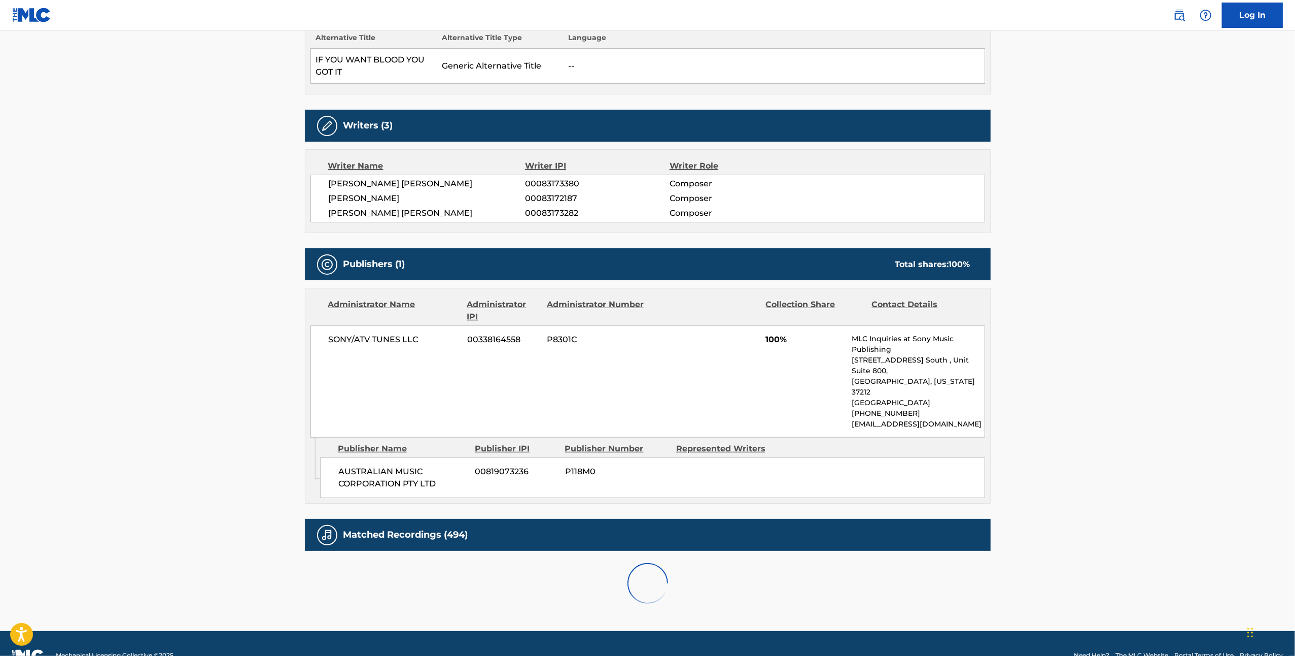
scroll to position [582, 0]
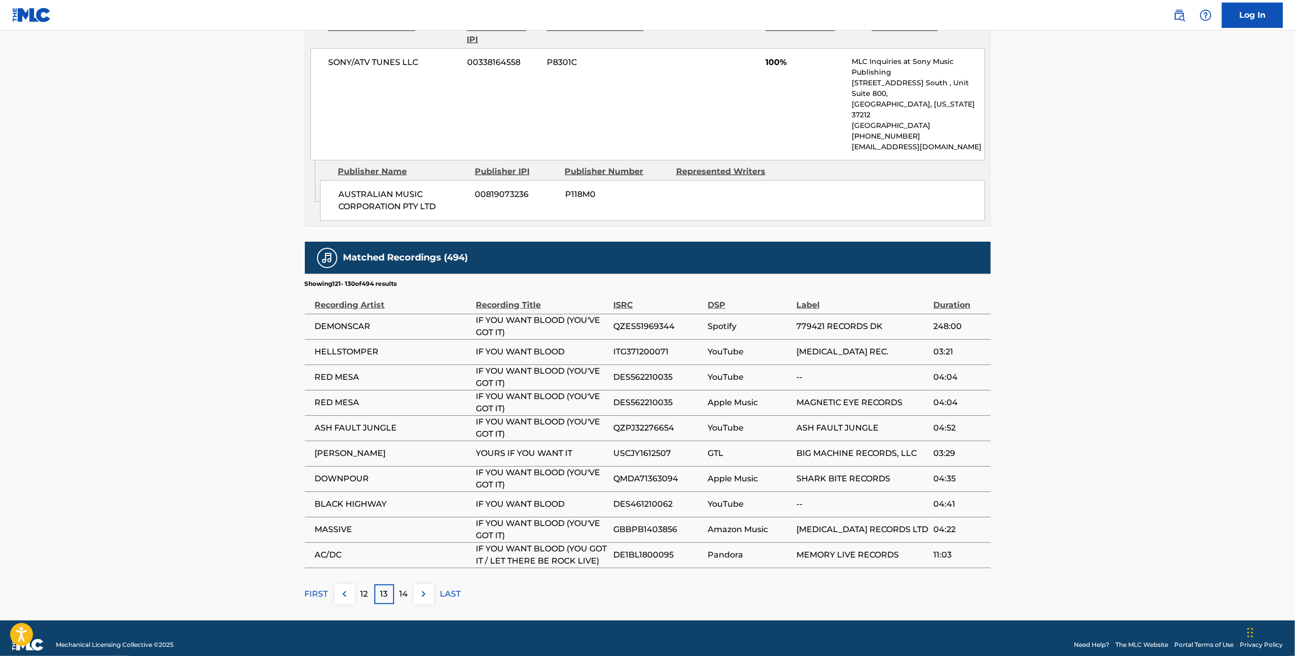
click at [405, 588] on p "14" at bounding box center [404, 594] width 9 height 12
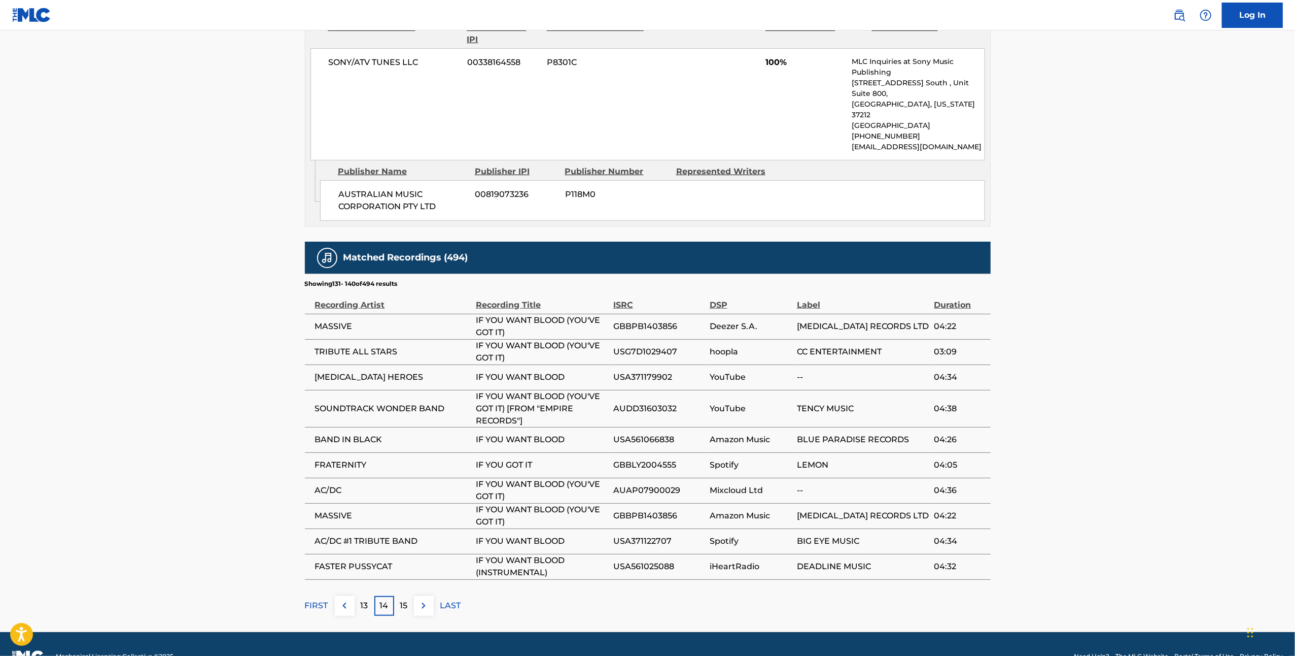
click at [407, 599] on p "15" at bounding box center [404, 605] width 8 height 12
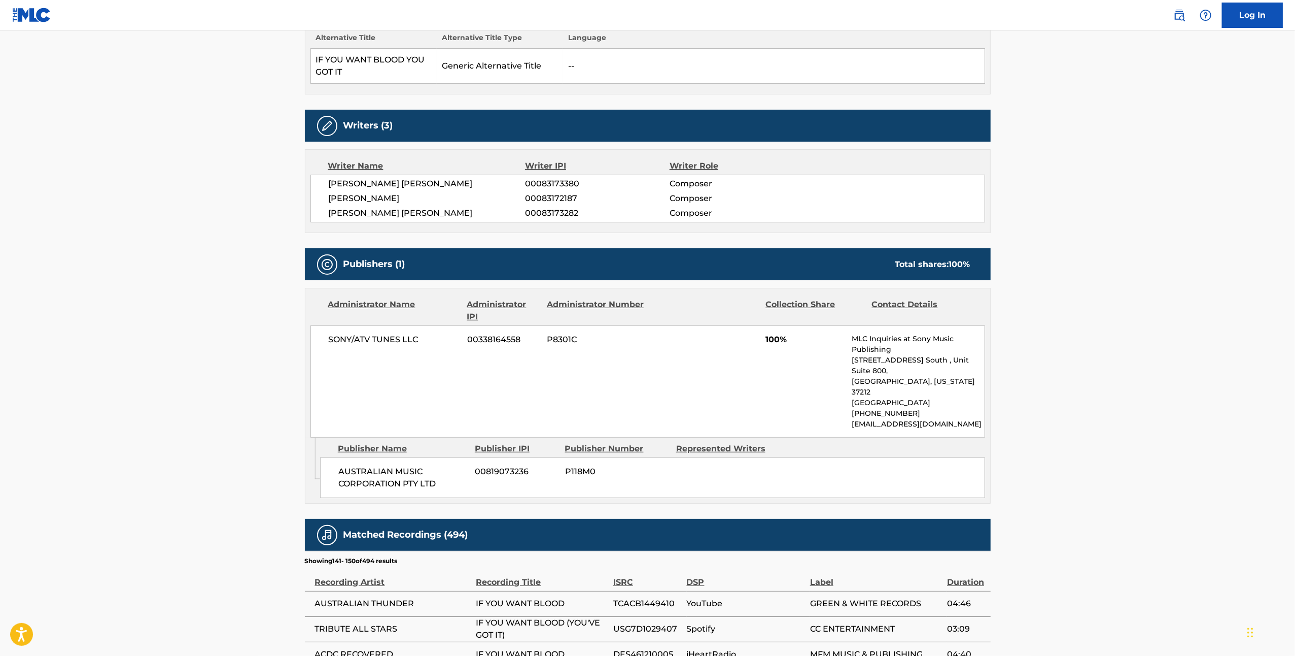
scroll to position [594, 0]
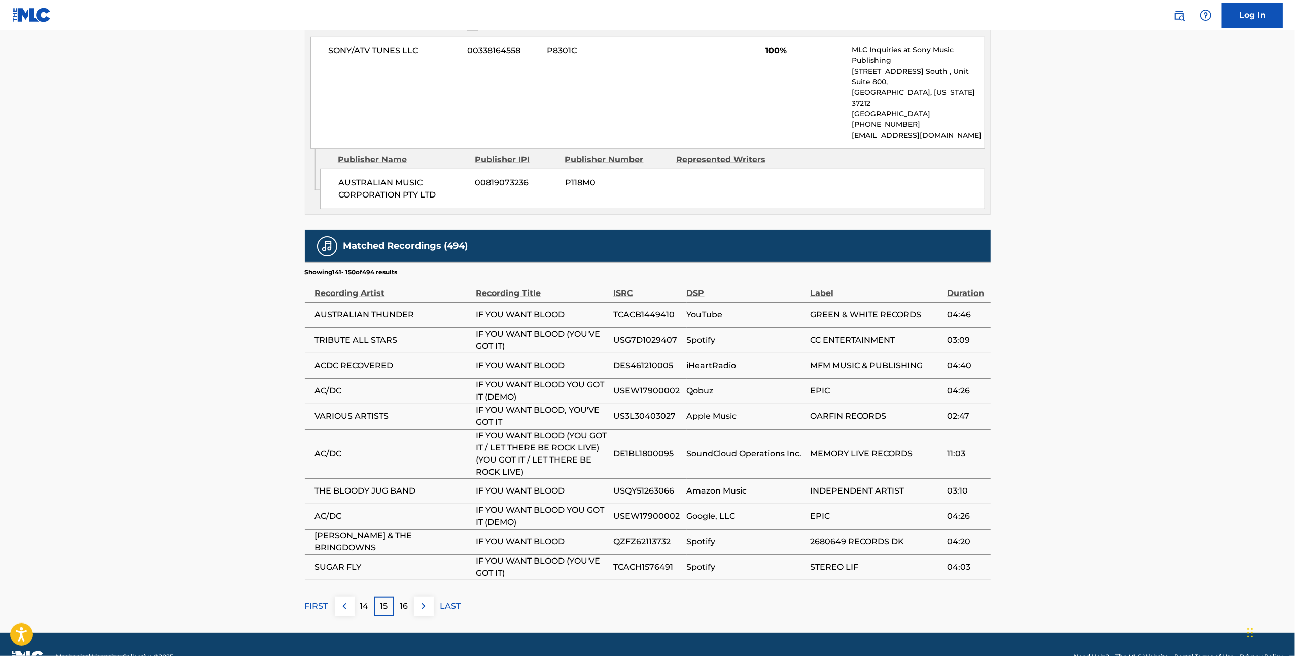
click at [407, 600] on p "16" at bounding box center [404, 606] width 8 height 12
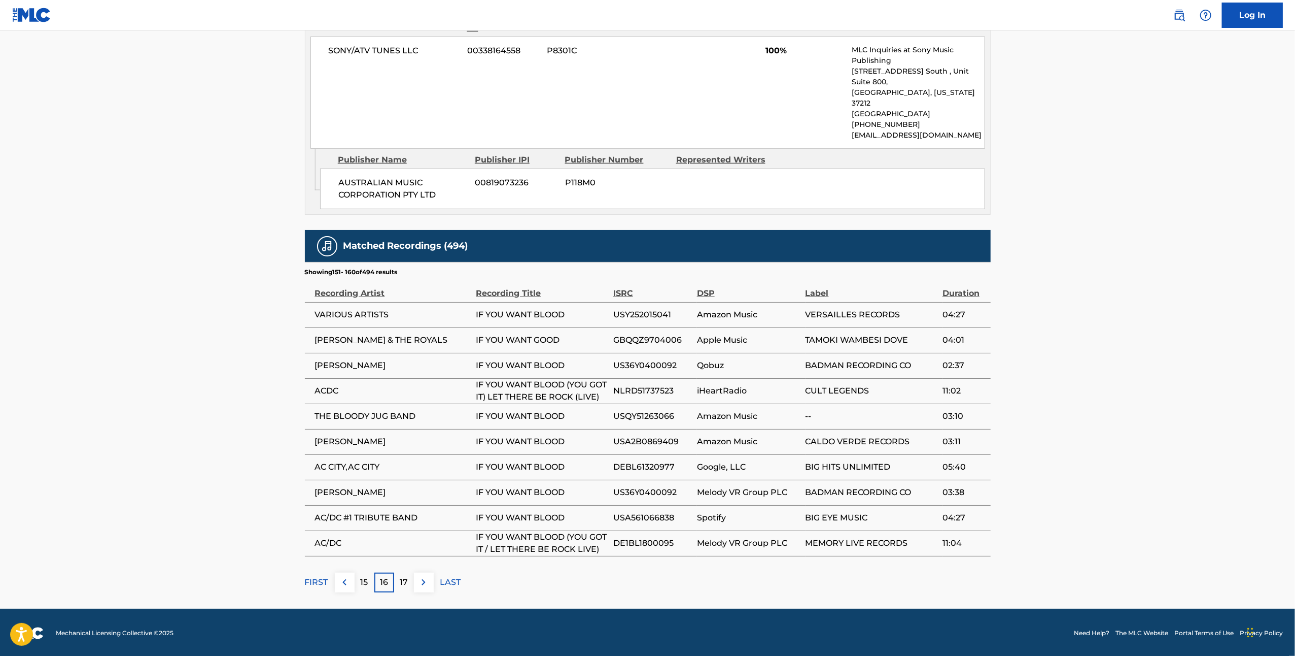
click at [407, 585] on p "17" at bounding box center [404, 582] width 8 height 12
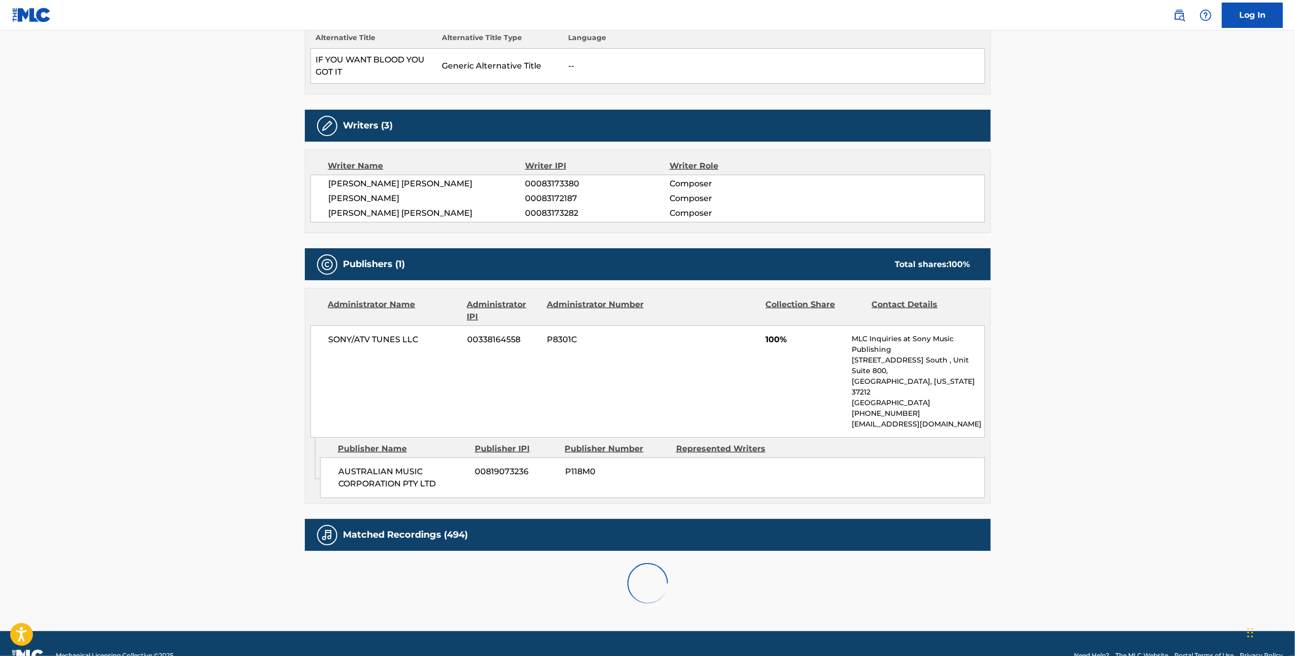
scroll to position [571, 0]
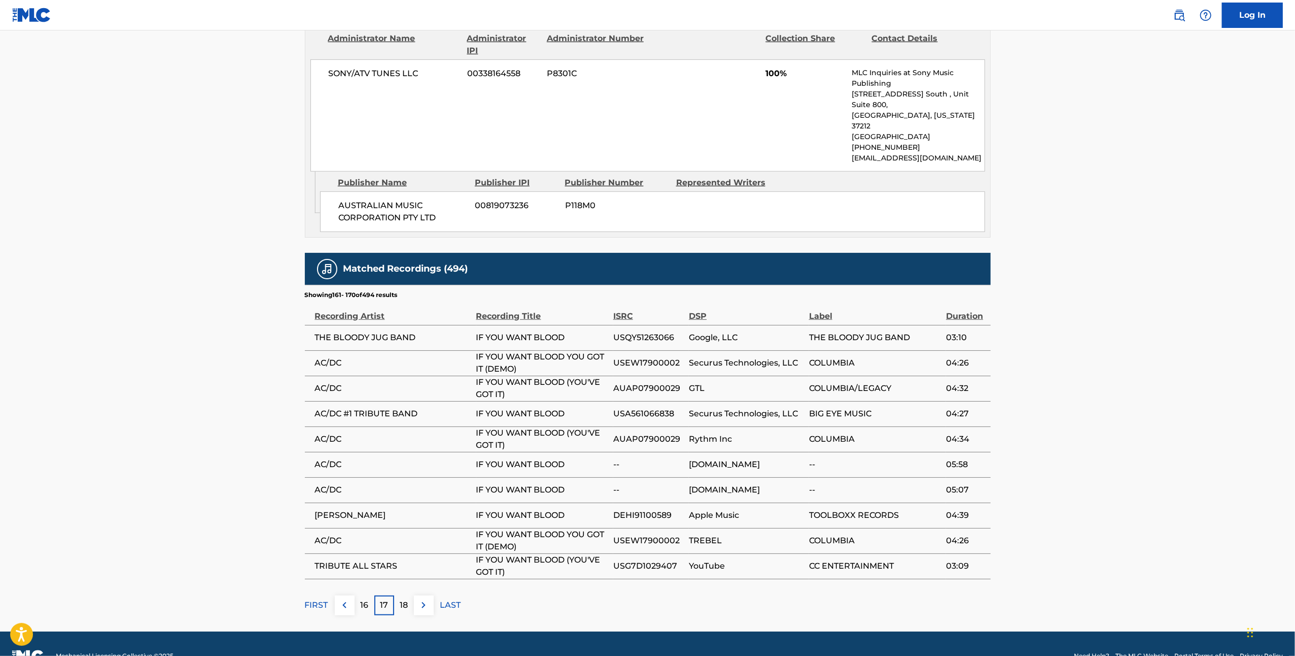
click at [407, 599] on p "18" at bounding box center [404, 605] width 8 height 12
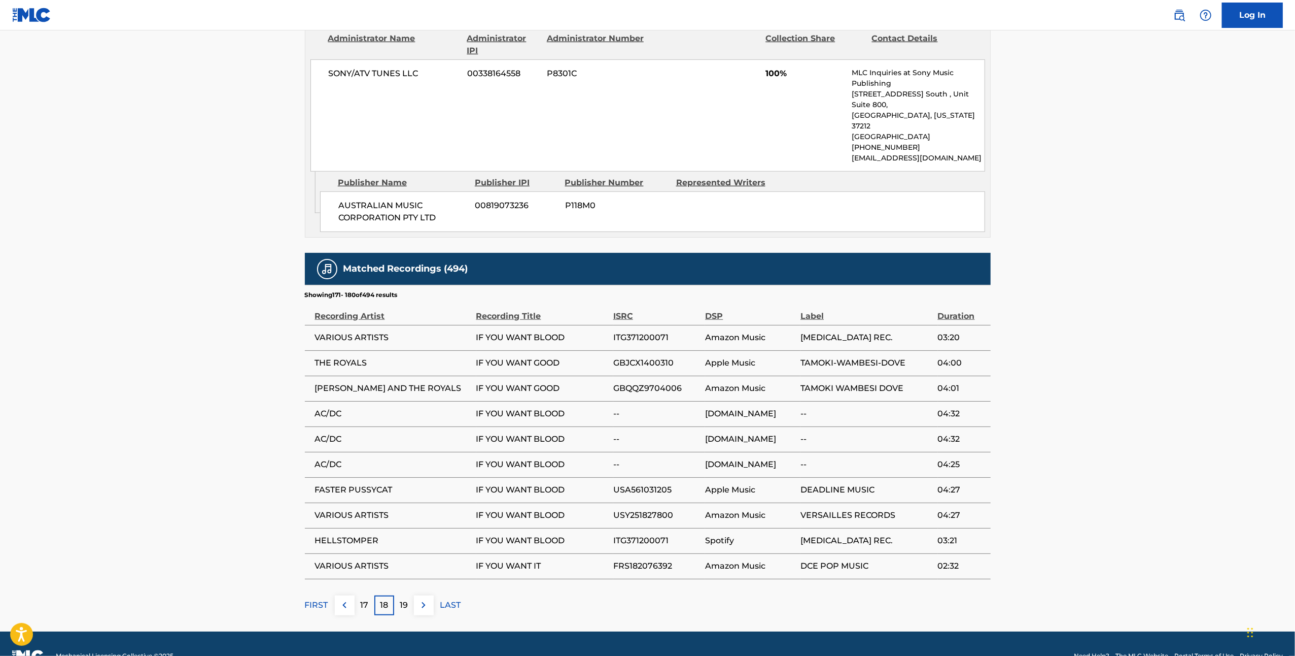
click at [385, 595] on div "18" at bounding box center [384, 605] width 20 height 20
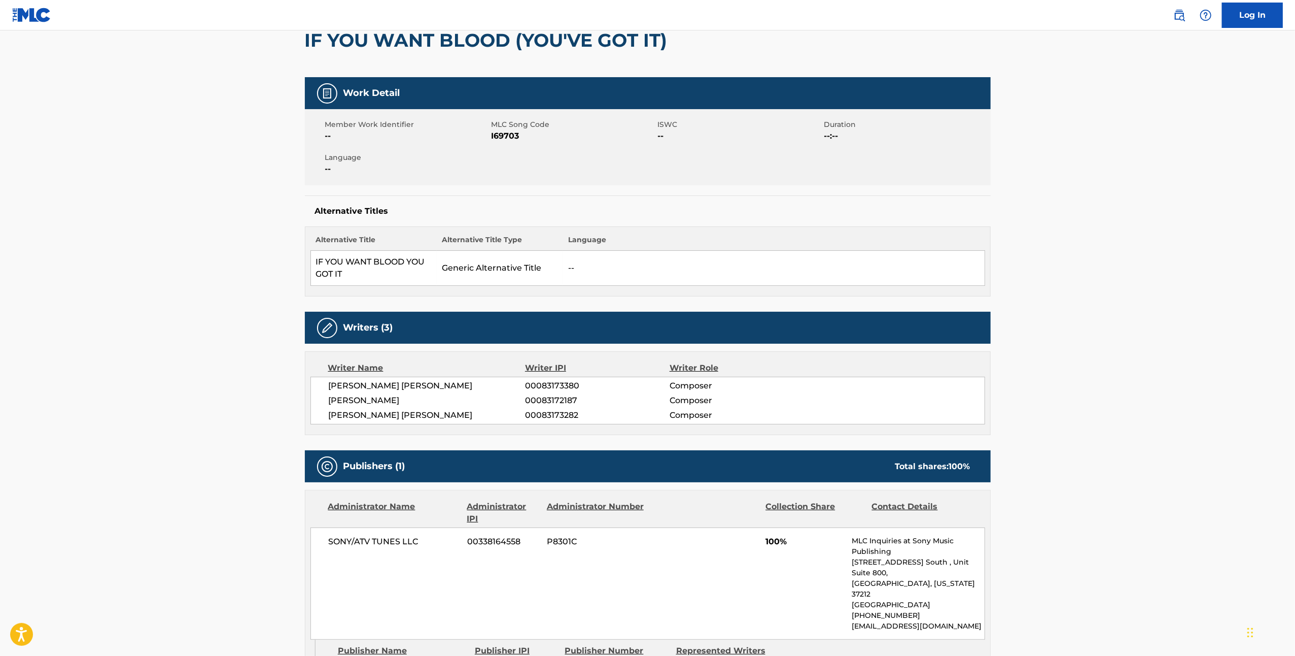
scroll to position [30, 0]
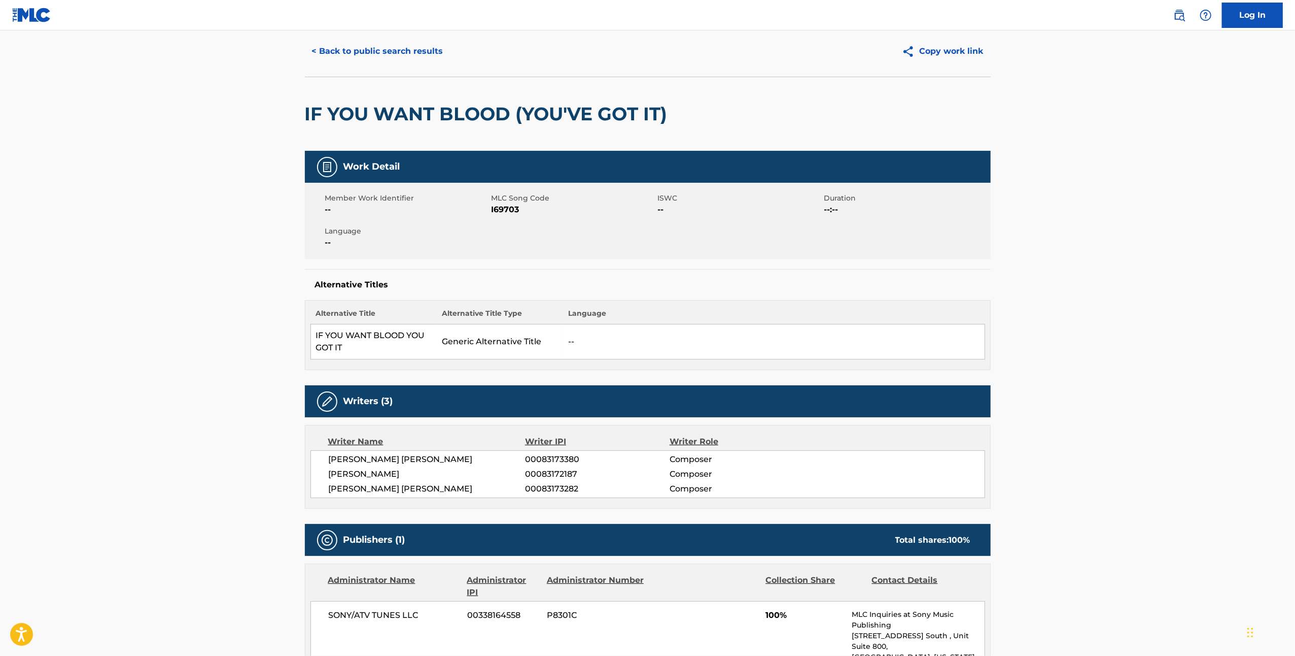
click at [405, 58] on button "< Back to public search results" at bounding box center [378, 51] width 146 height 25
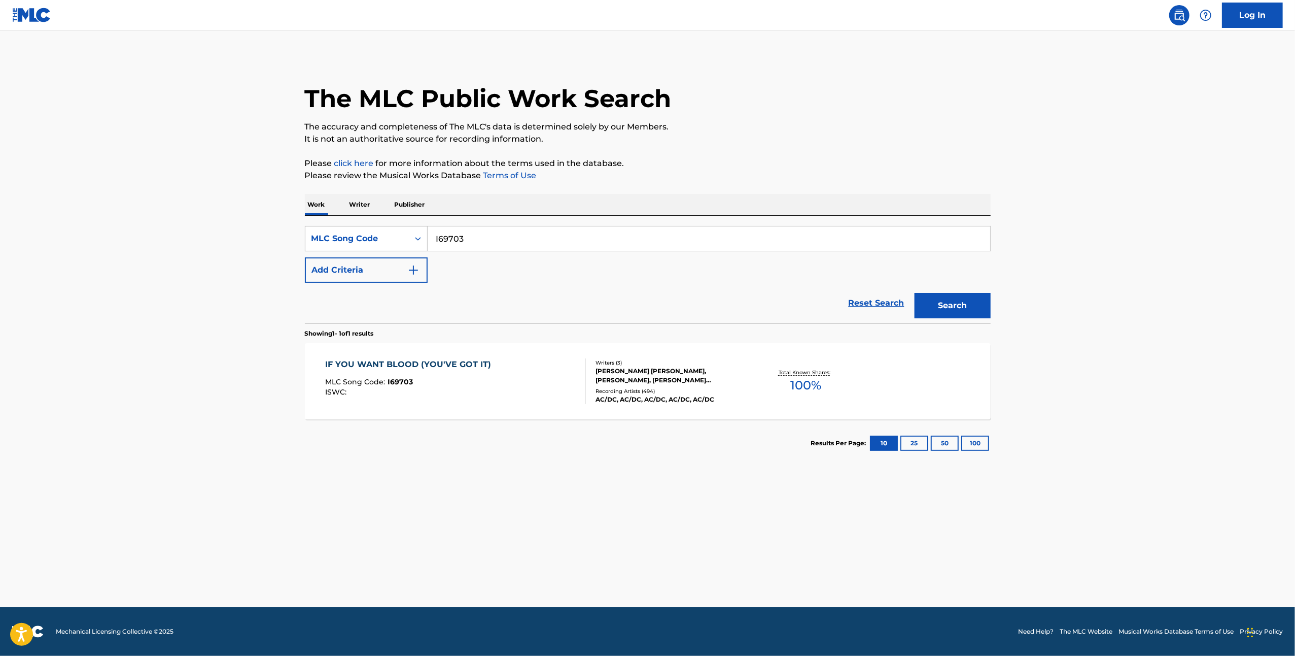
drag, startPoint x: 481, startPoint y: 238, endPoint x: 423, endPoint y: 239, distance: 58.4
click at [423, 239] on div "SearchWithCriteria25d034dc-f5bd-4307-8a14-cf7a6b784f23 MLC Song Code I69703" at bounding box center [648, 238] width 686 height 25
click at [937, 308] on button "Search" at bounding box center [953, 305] width 76 height 25
drag, startPoint x: 499, startPoint y: 241, endPoint x: 410, endPoint y: 239, distance: 89.3
click at [410, 239] on div "SearchWithCriteria25d034dc-f5bd-4307-8a14-cf7a6b784f23 MLC Song Code I69703" at bounding box center [648, 238] width 686 height 25
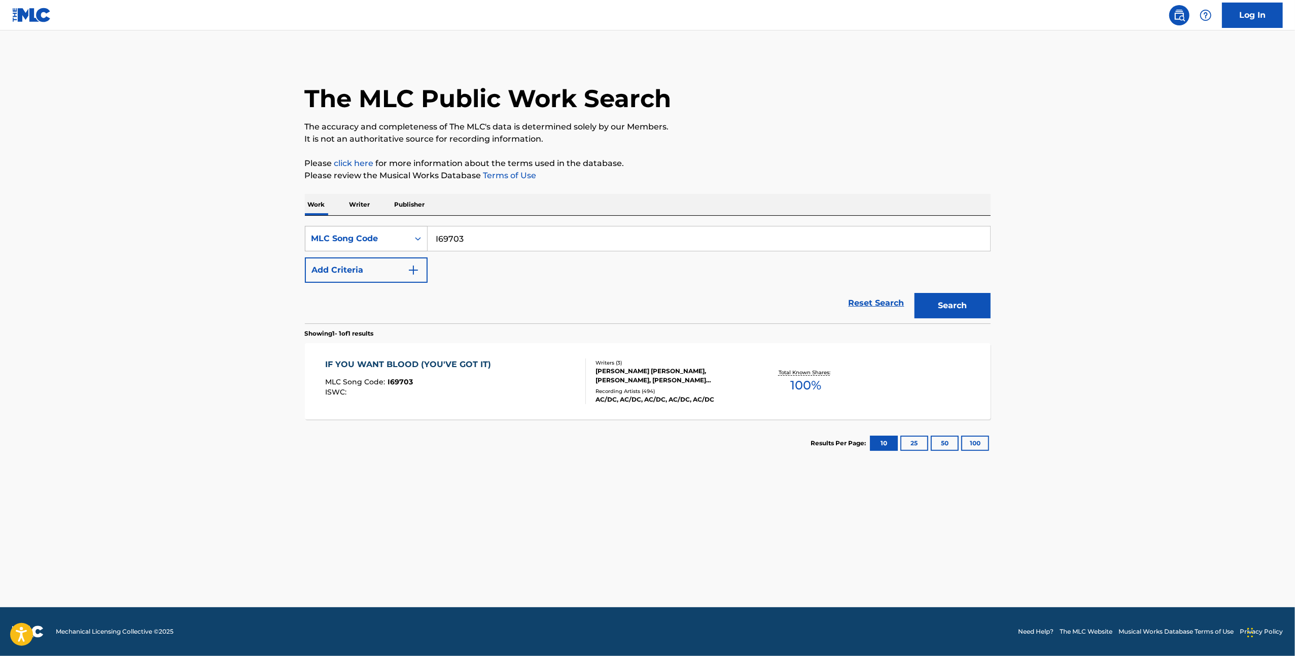
paste input "374O"
type input "I6374O"
click at [946, 301] on button "Search" at bounding box center [953, 305] width 76 height 25
click at [364, 361] on div "IF YOU DARE" at bounding box center [369, 364] width 89 height 12
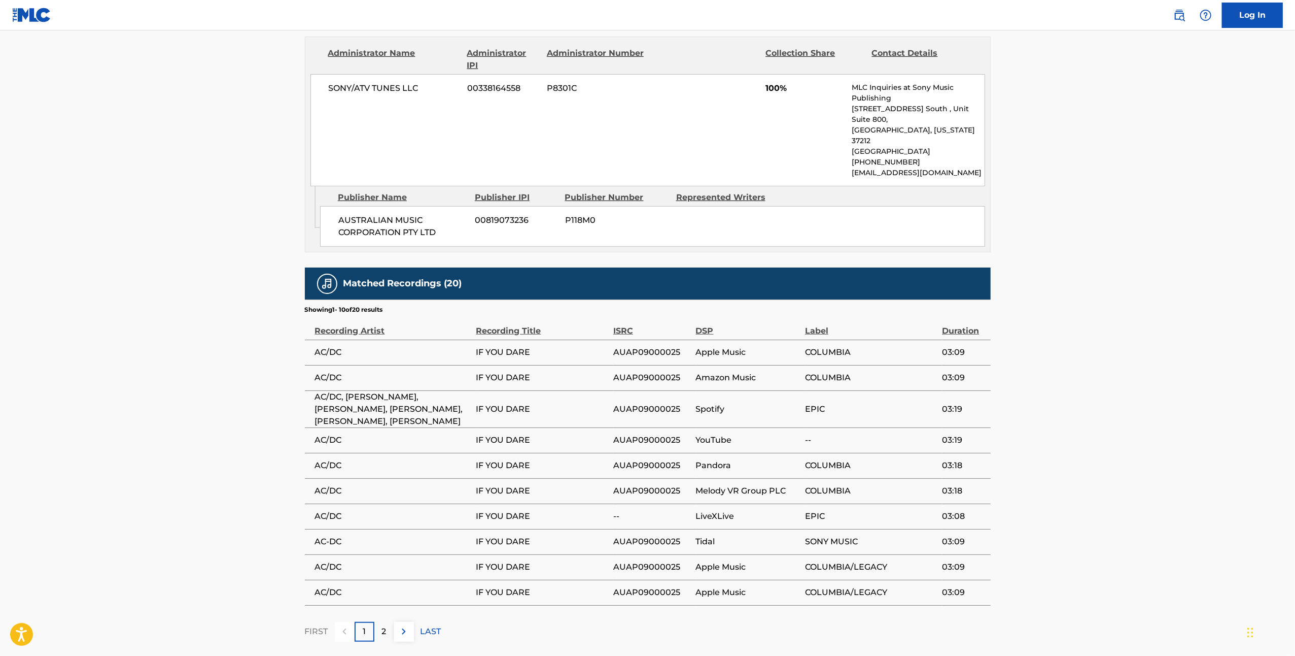
scroll to position [510, 0]
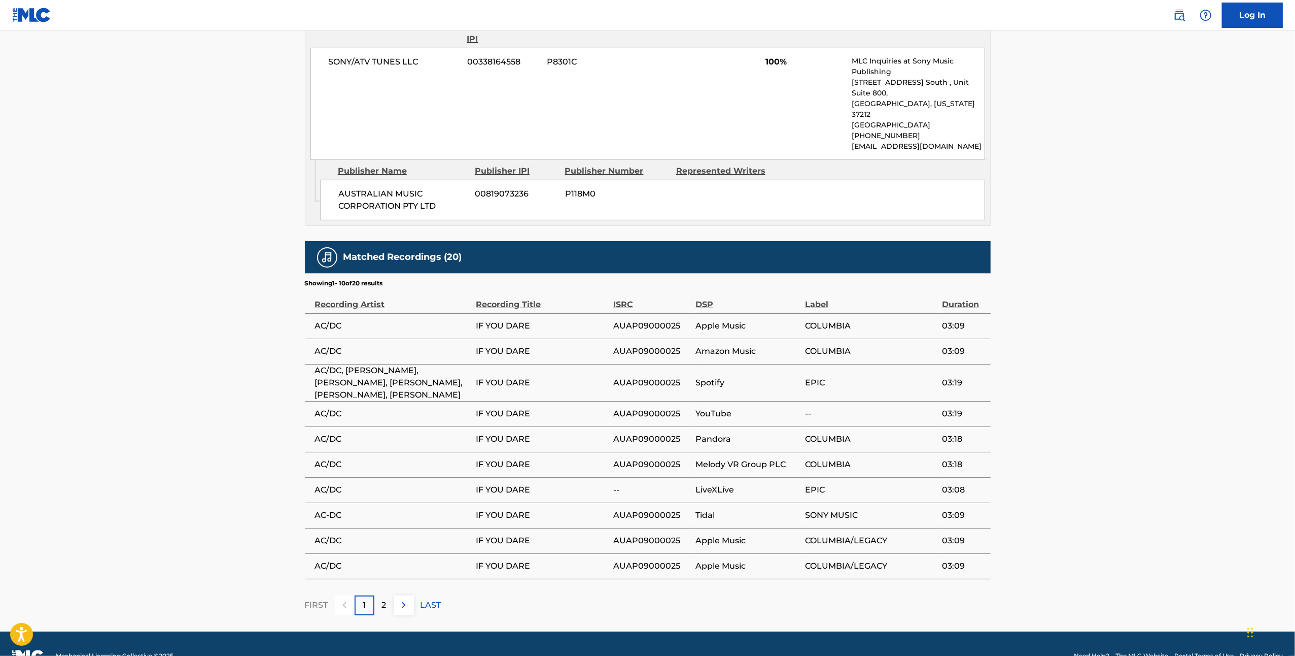
click at [386, 599] on p "2" at bounding box center [384, 605] width 5 height 12
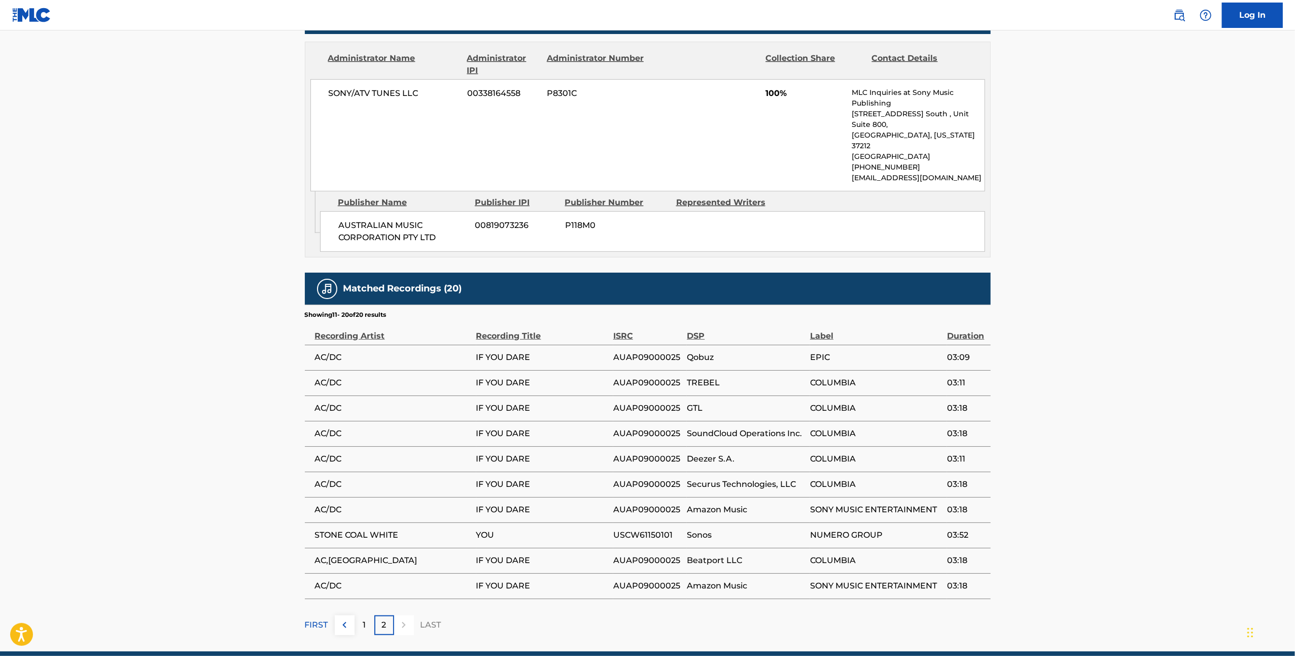
scroll to position [499, 0]
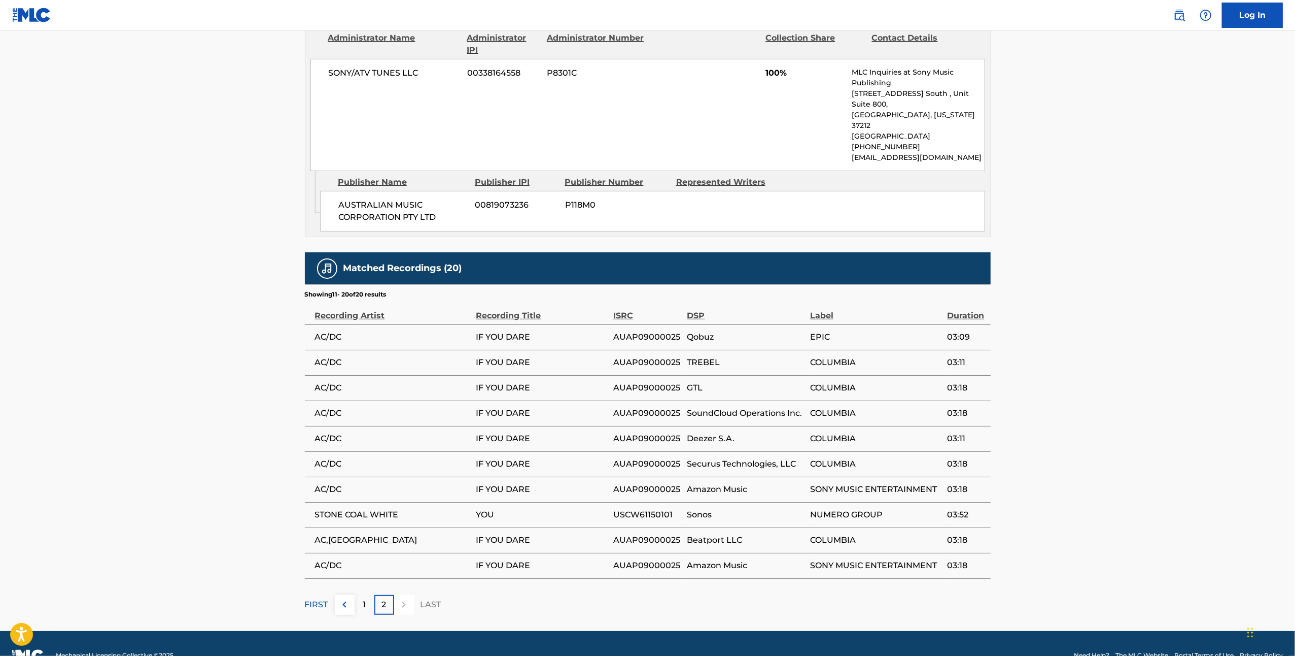
click at [369, 595] on div "1" at bounding box center [365, 605] width 20 height 20
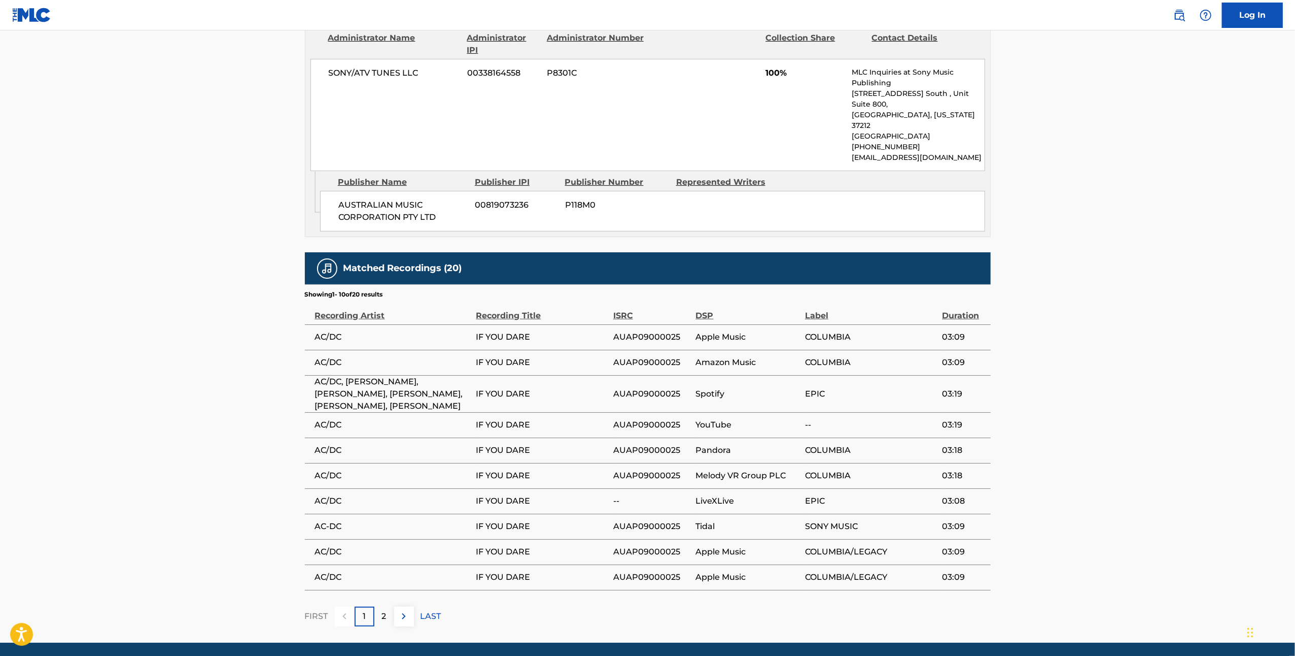
click at [391, 606] on div "2" at bounding box center [384, 616] width 20 height 20
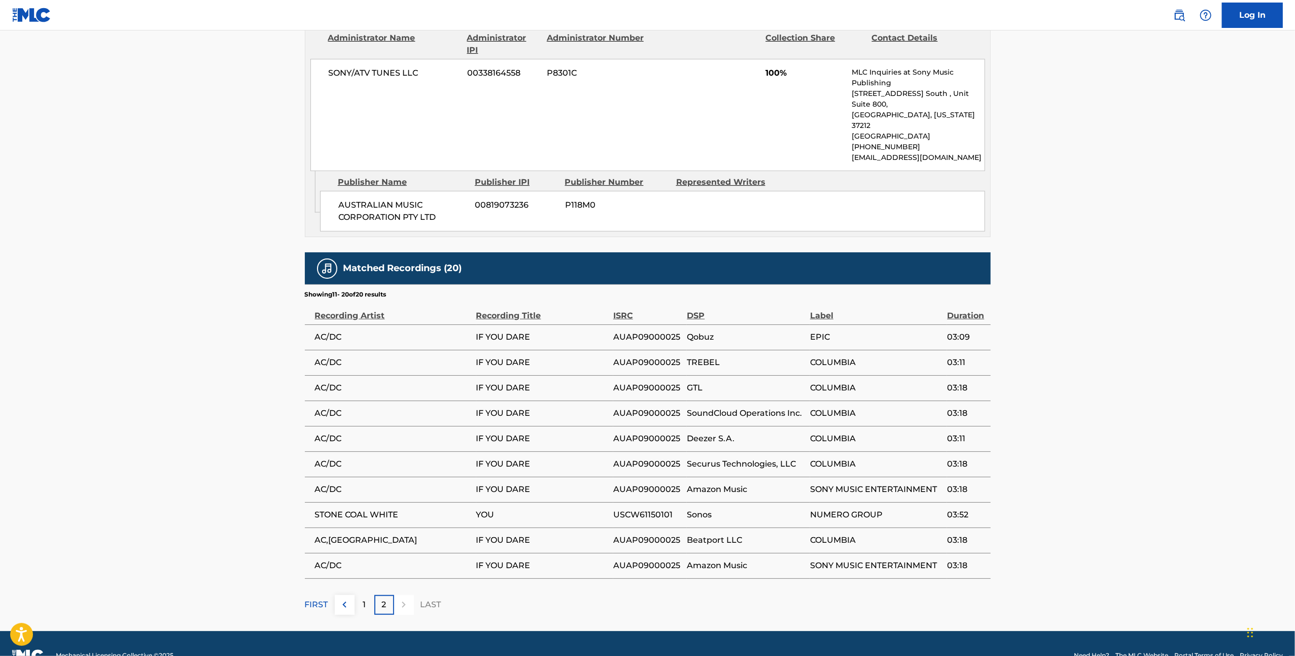
click at [363, 598] on p "1" at bounding box center [364, 604] width 3 height 12
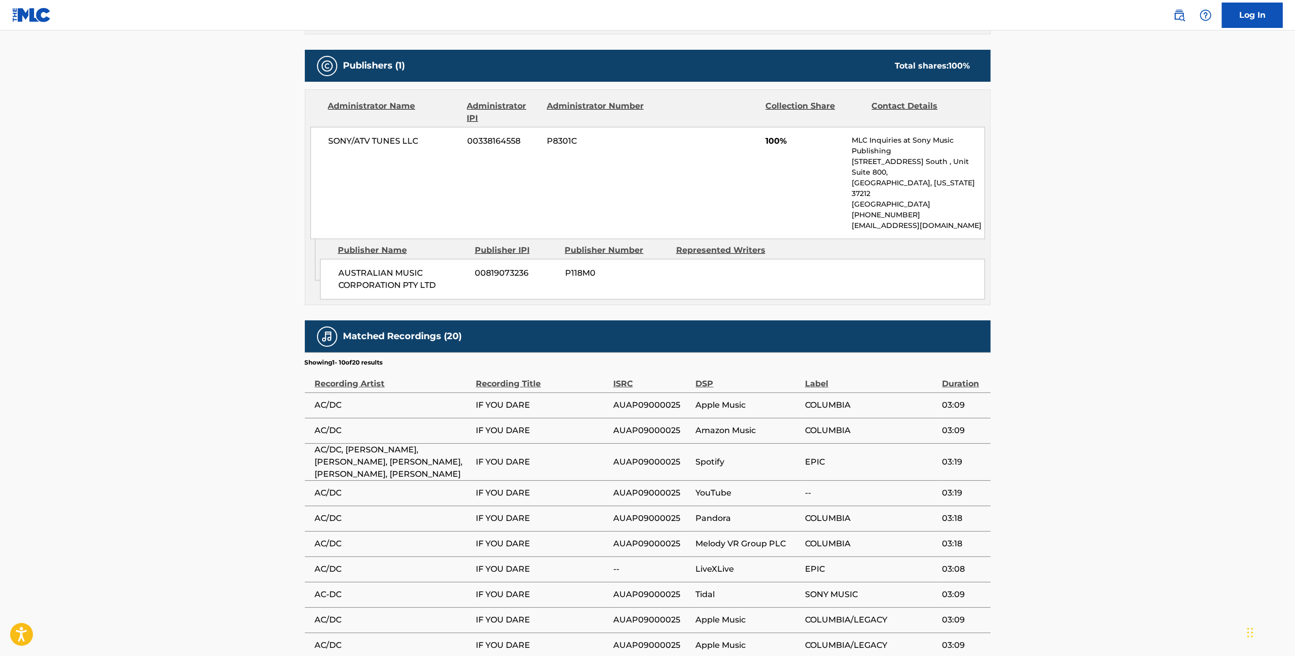
scroll to position [510, 0]
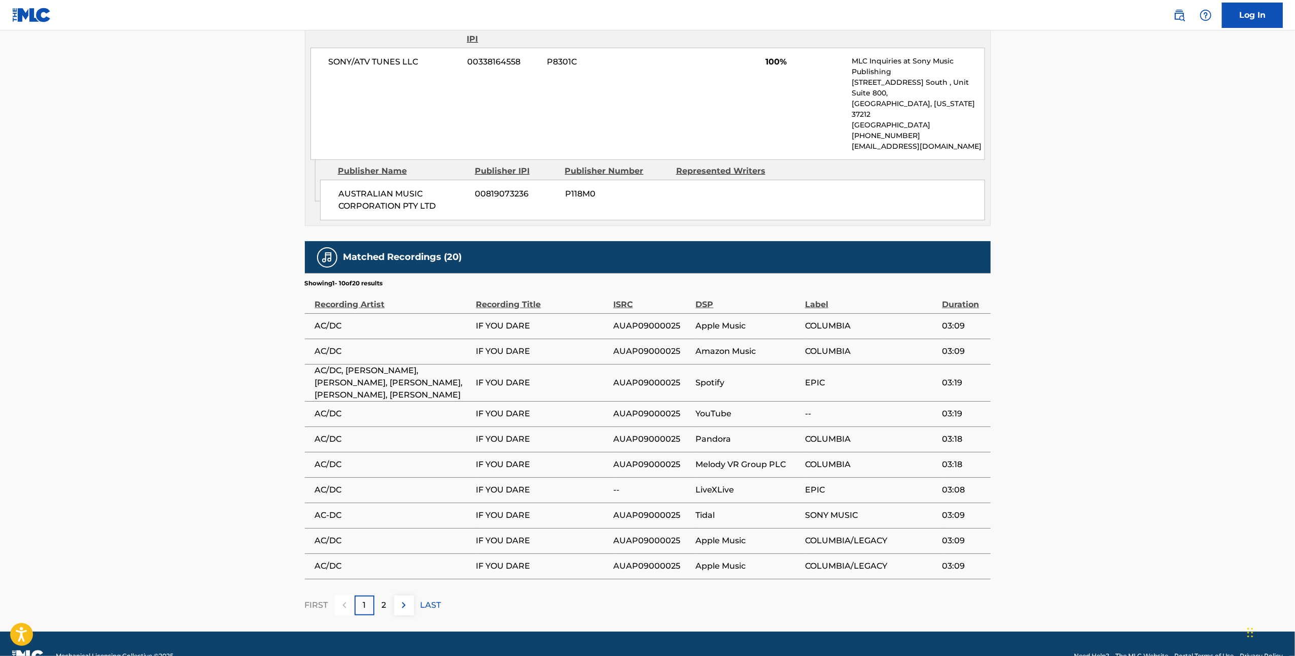
click at [390, 595] on div "2" at bounding box center [384, 605] width 20 height 20
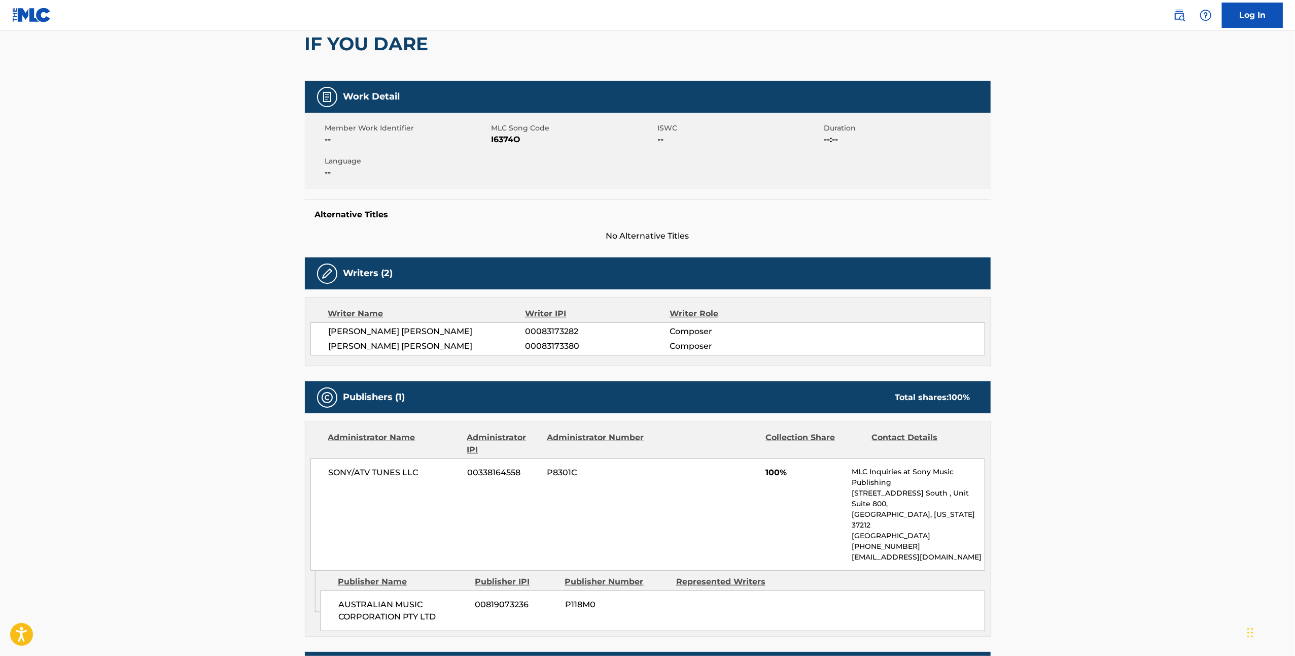
scroll to position [25, 0]
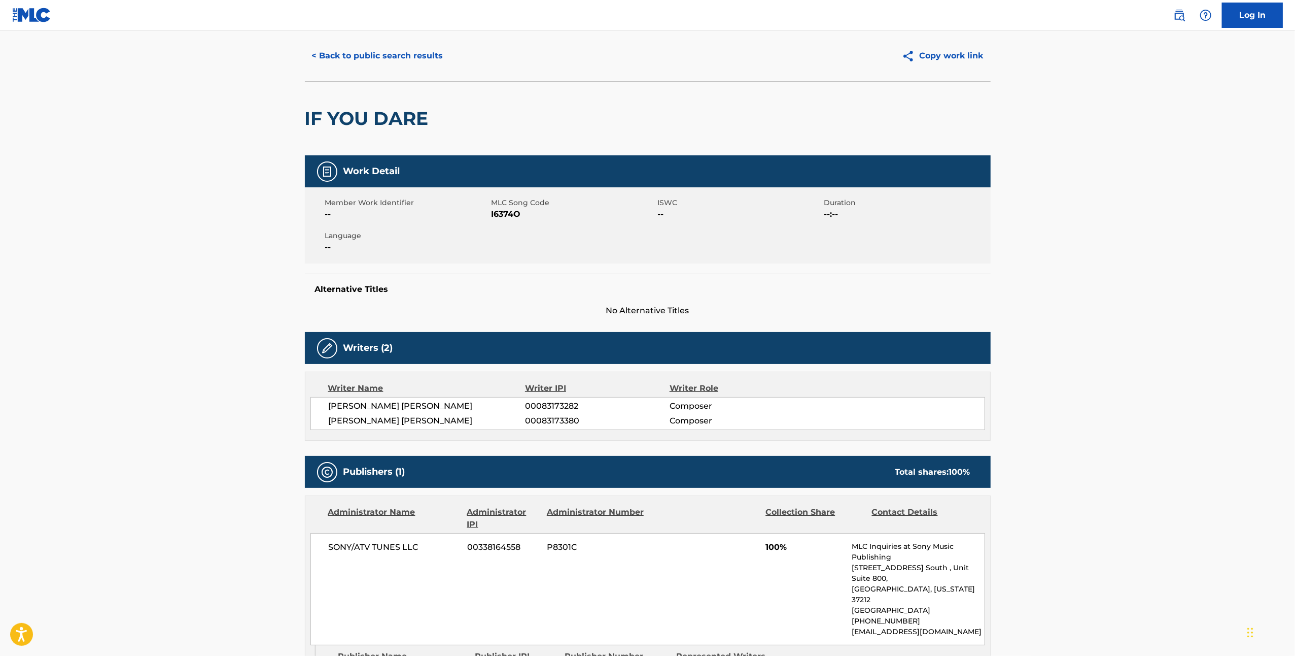
click at [372, 65] on button "< Back to public search results" at bounding box center [378, 55] width 146 height 25
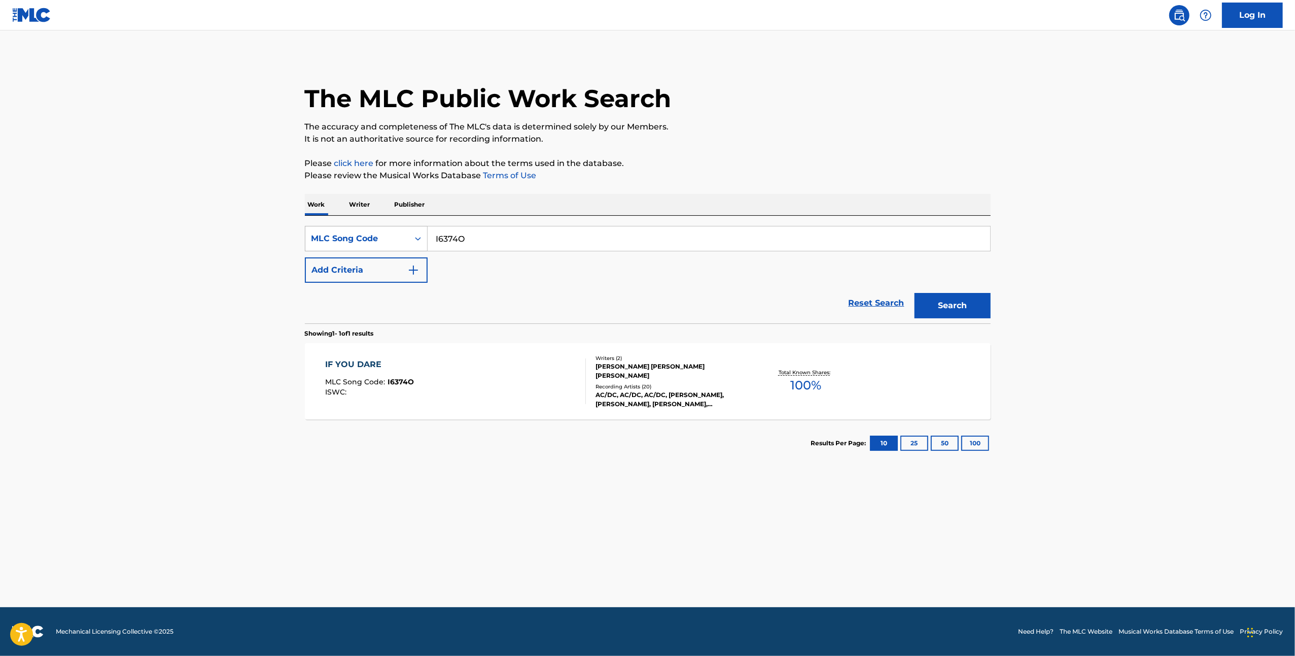
drag, startPoint x: 487, startPoint y: 235, endPoint x: 422, endPoint y: 241, distance: 64.7
click at [422, 241] on div "SearchWithCriteria25d034dc-f5bd-4307-8a14-cf7a6b784f23 MLC Song Code I6374O" at bounding box center [648, 238] width 686 height 25
paste input "9703"
type input "I69703"
click at [969, 308] on button "Search" at bounding box center [953, 305] width 76 height 25
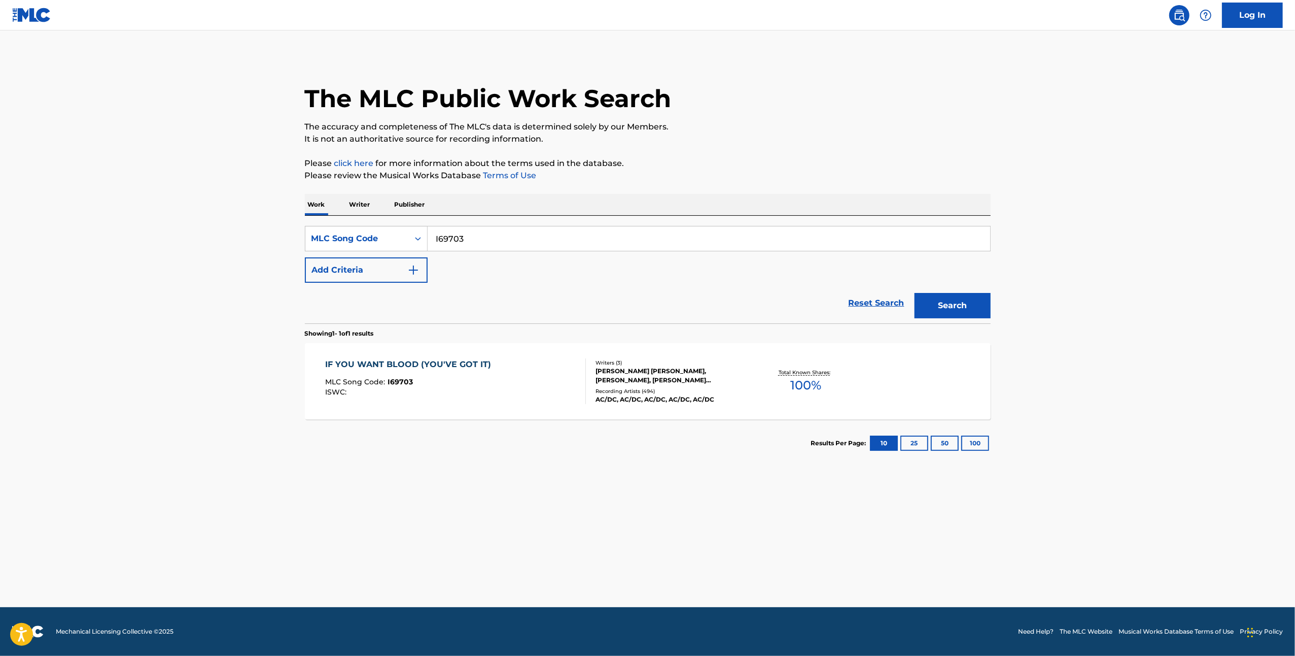
click at [464, 367] on div "IF YOU WANT BLOOD (YOU'VE GOT IT)" at bounding box center [410, 364] width 171 height 12
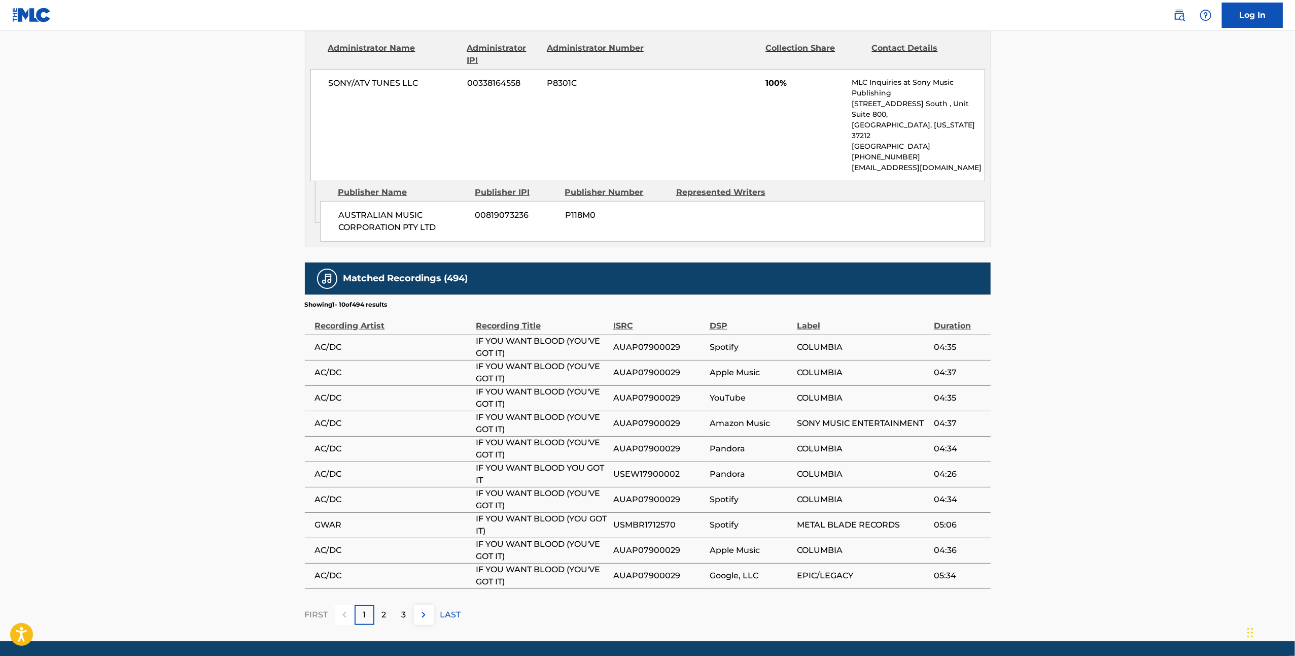
scroll to position [571, 0]
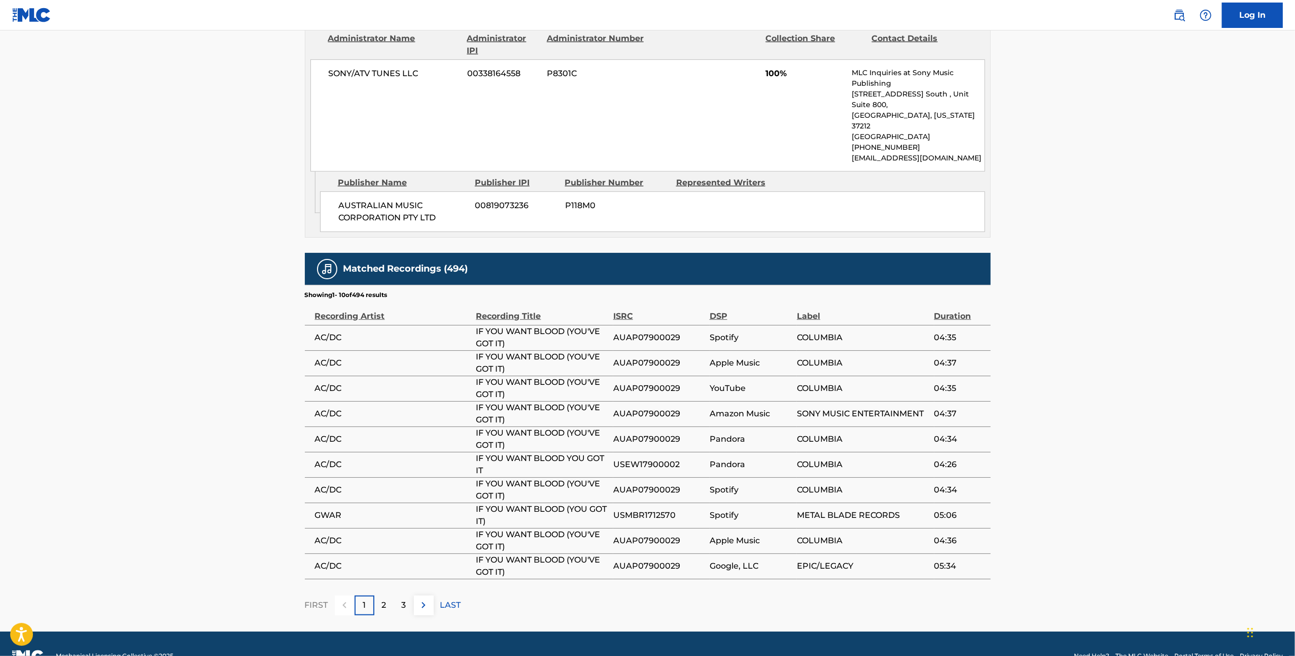
click at [388, 595] on div "2" at bounding box center [384, 605] width 20 height 20
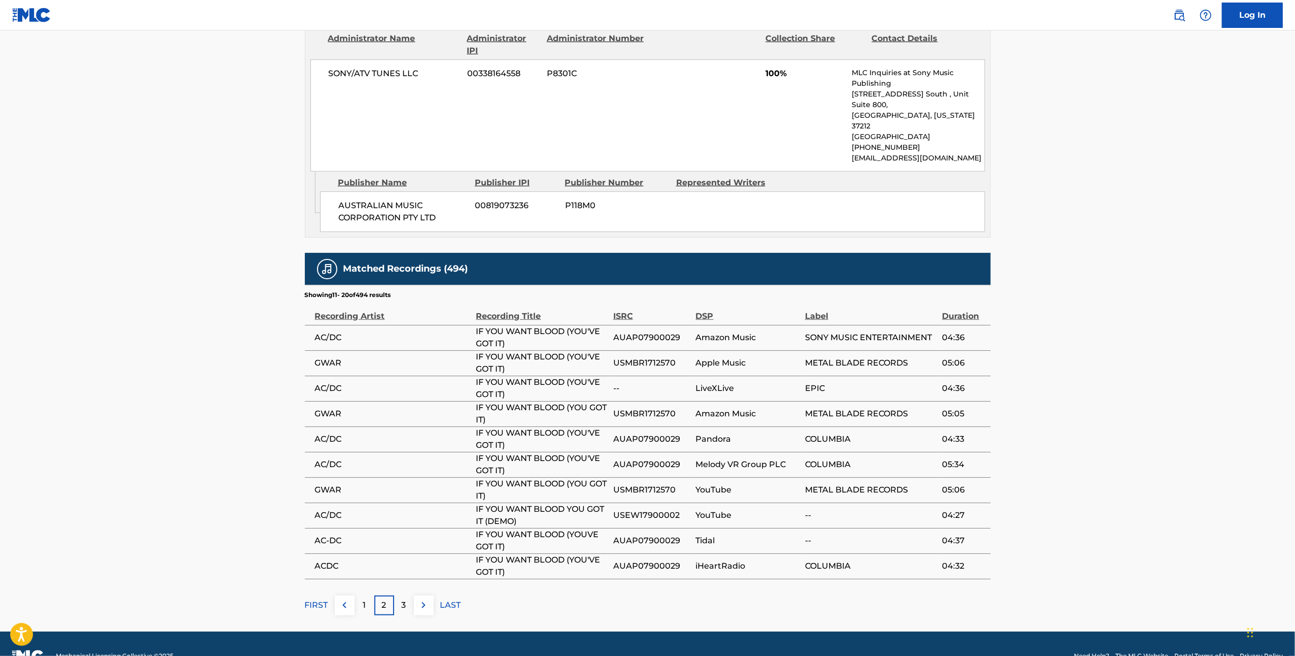
click at [401, 595] on div "3" at bounding box center [404, 605] width 20 height 20
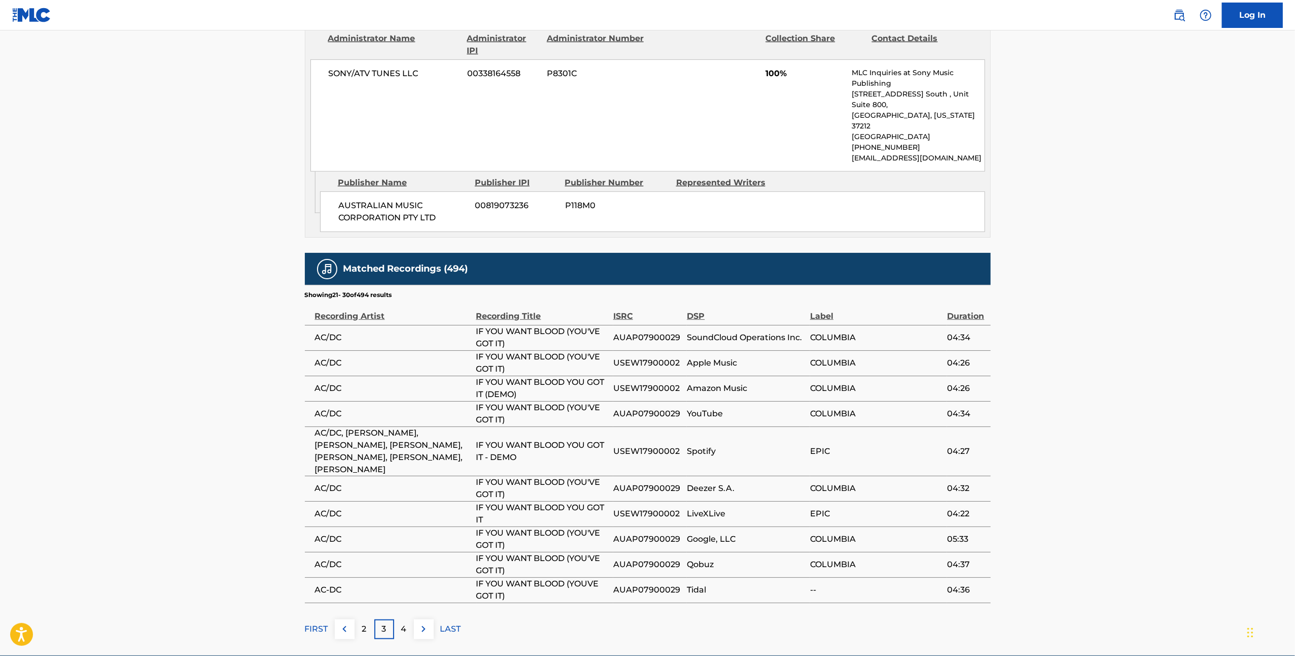
click at [409, 619] on div "4" at bounding box center [404, 629] width 20 height 20
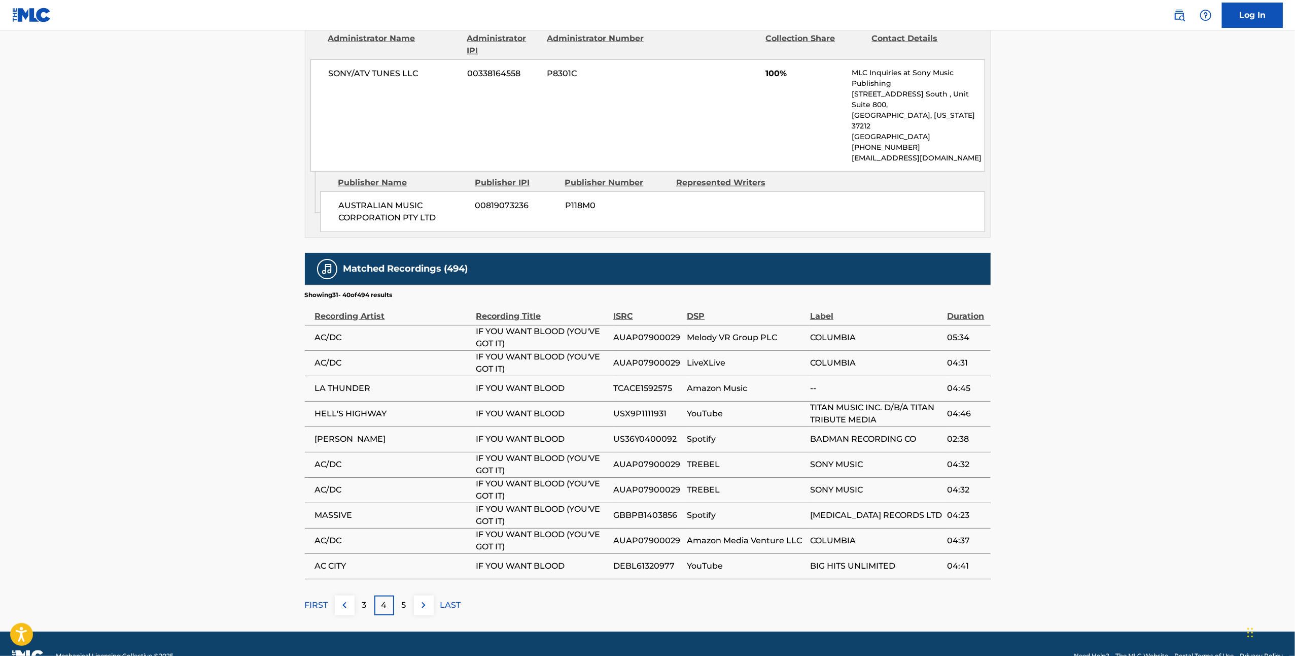
click at [406, 599] on p "5" at bounding box center [404, 605] width 5 height 12
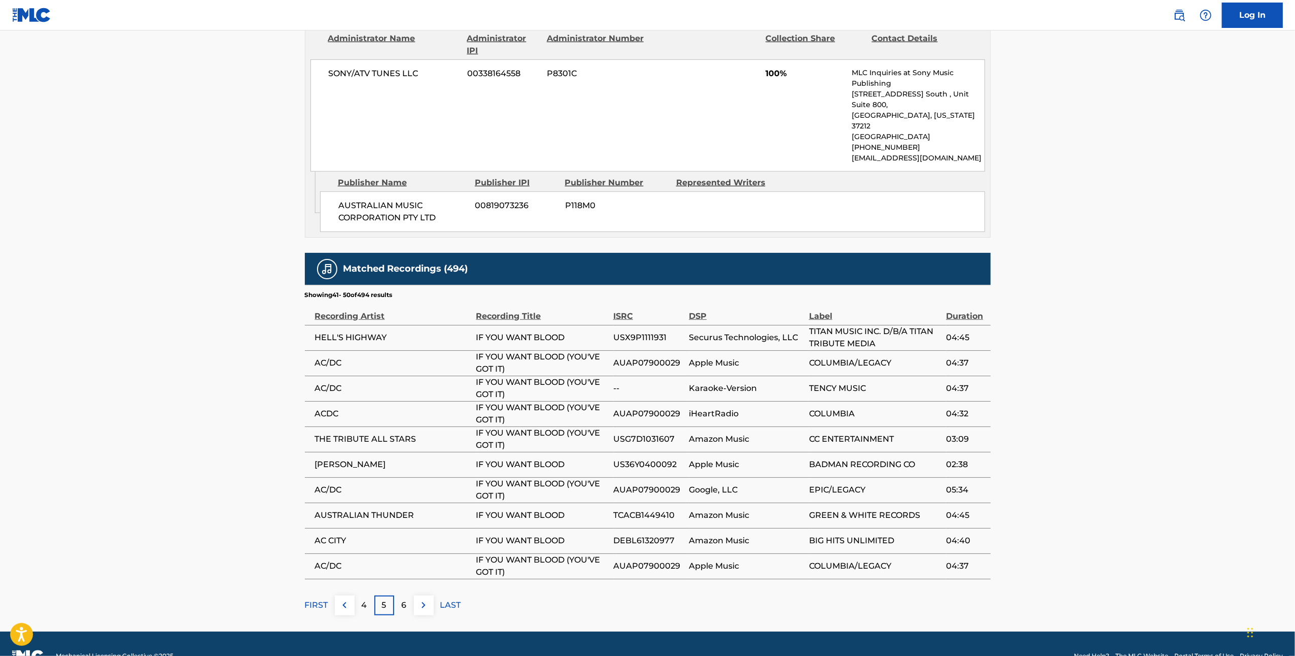
click at [421, 599] on img at bounding box center [424, 605] width 12 height 12
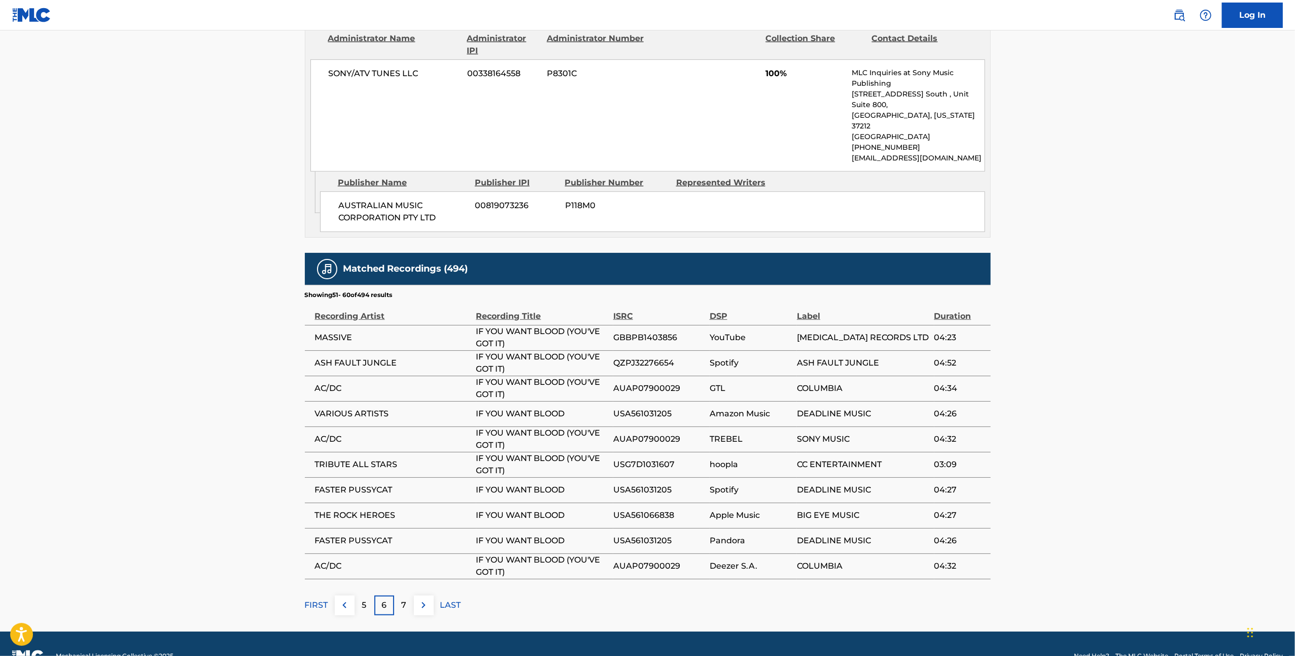
click at [409, 595] on div "7" at bounding box center [404, 605] width 20 height 20
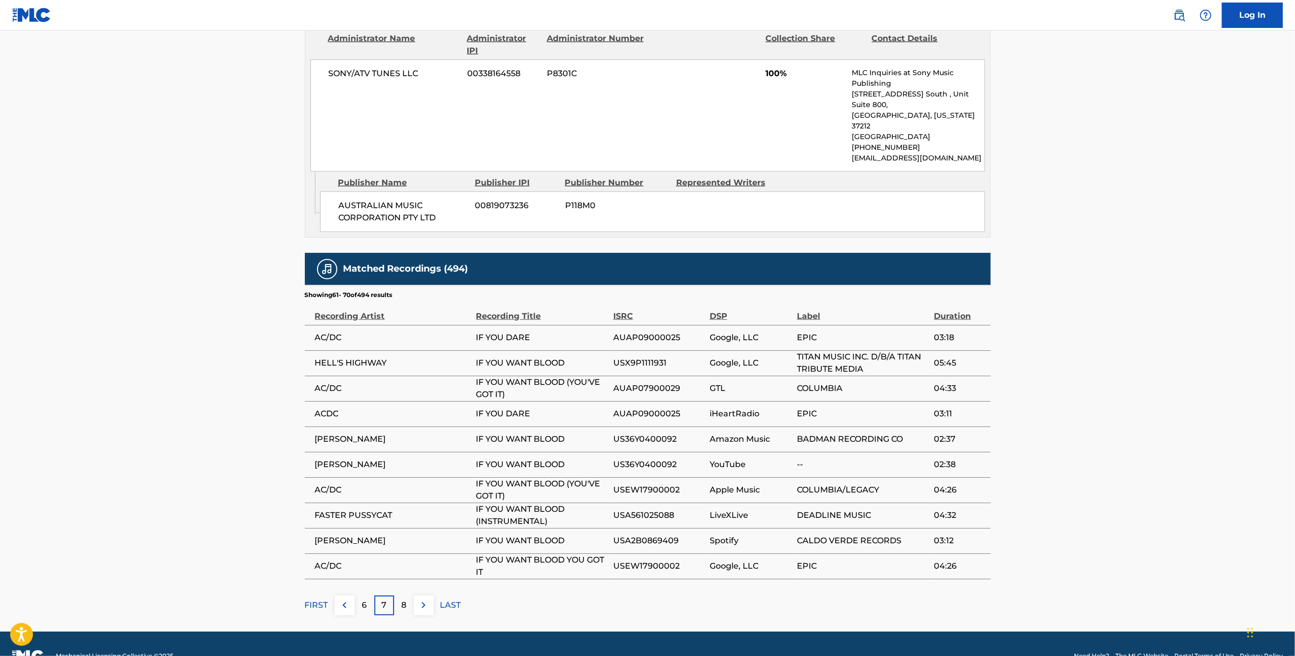
click at [411, 595] on div "8" at bounding box center [404, 605] width 20 height 20
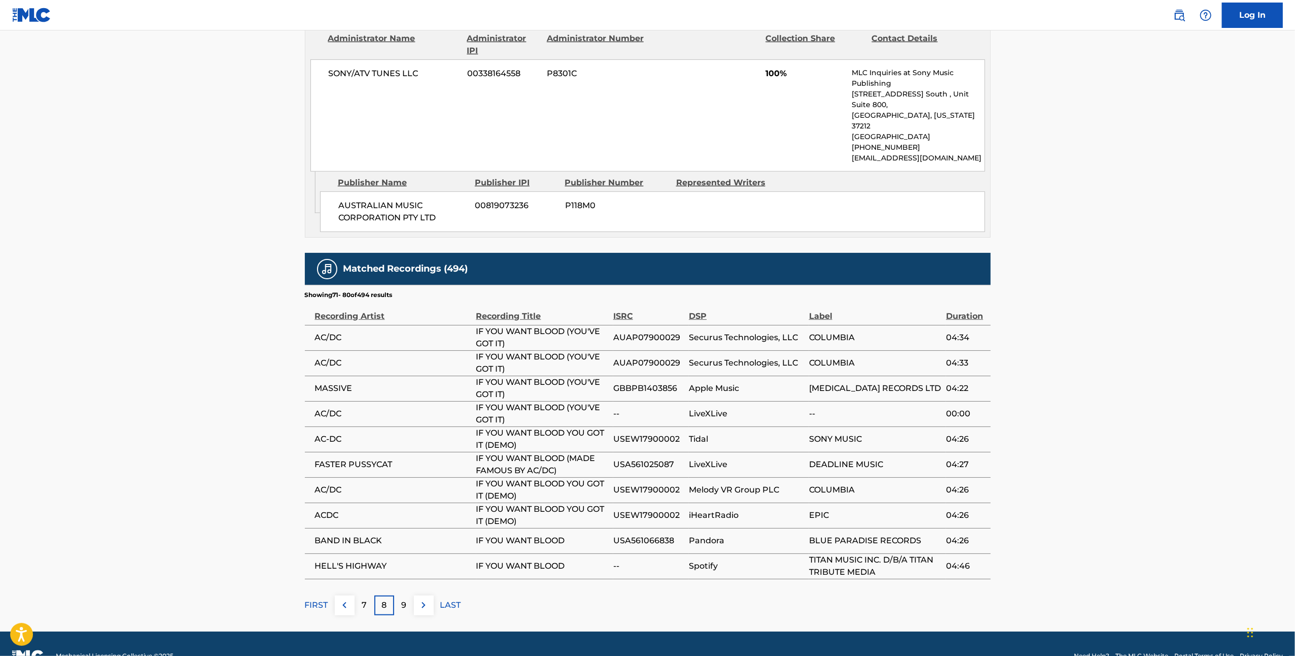
click at [405, 599] on p "9" at bounding box center [403, 605] width 5 height 12
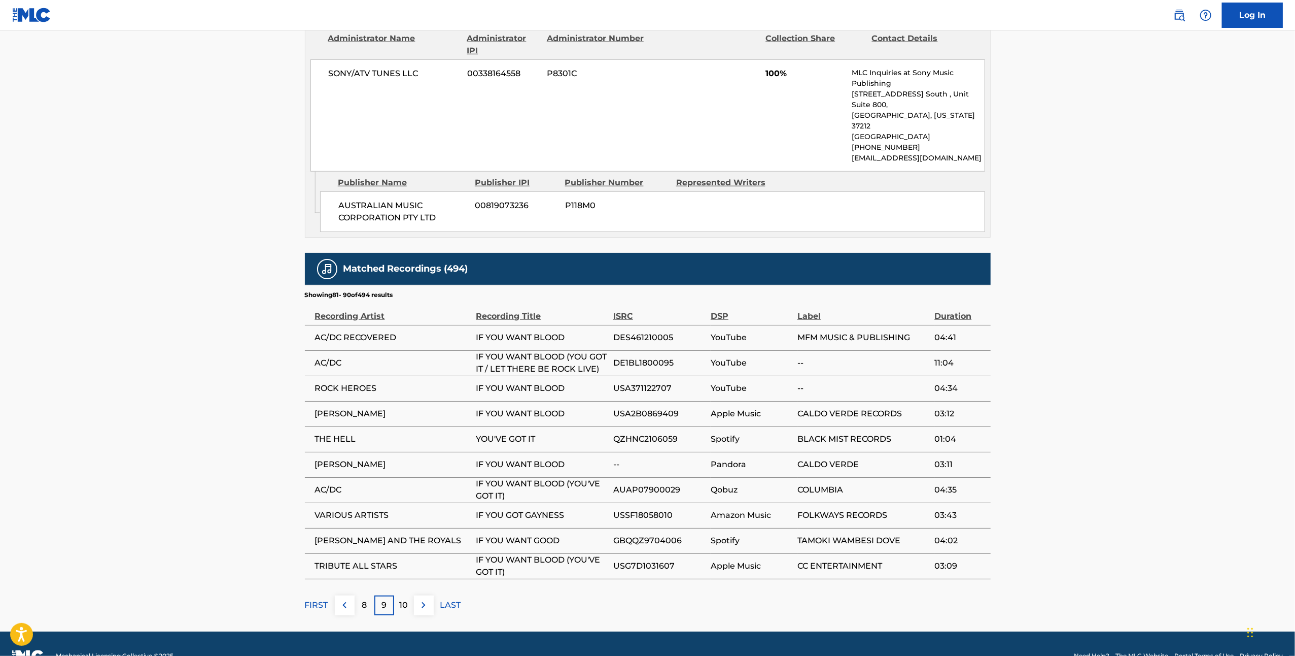
click at [402, 599] on p "10" at bounding box center [404, 605] width 9 height 12
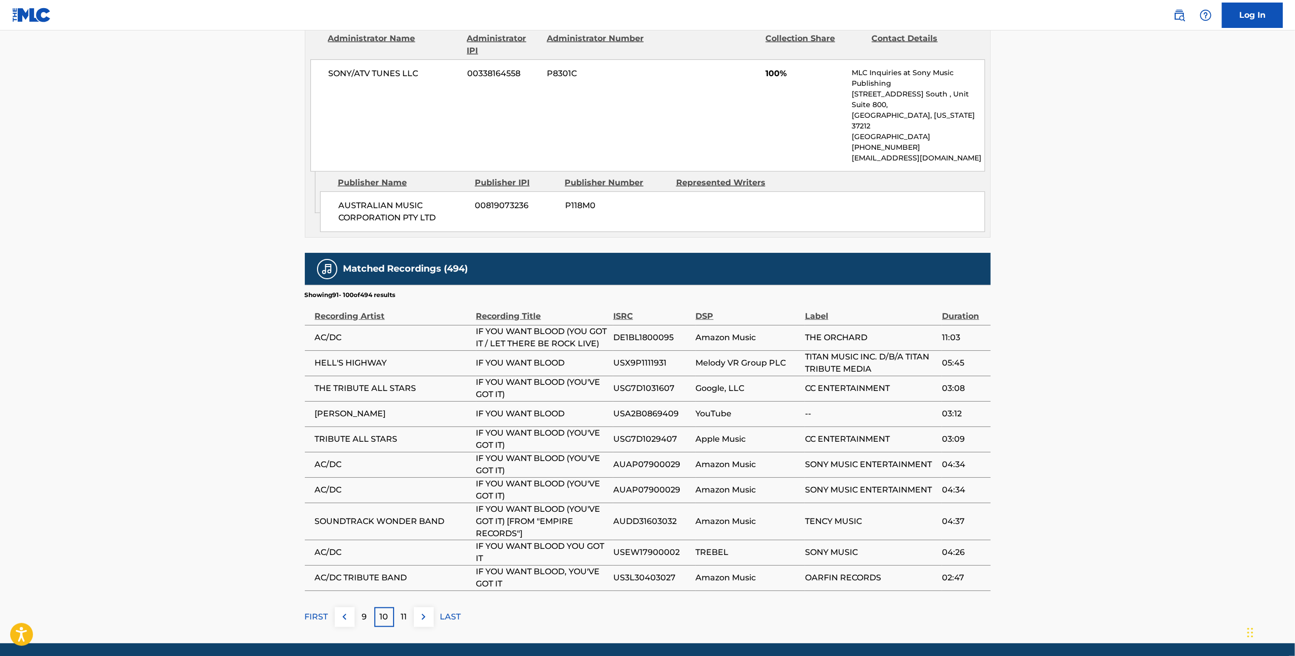
click at [399, 607] on div "11" at bounding box center [404, 617] width 20 height 20
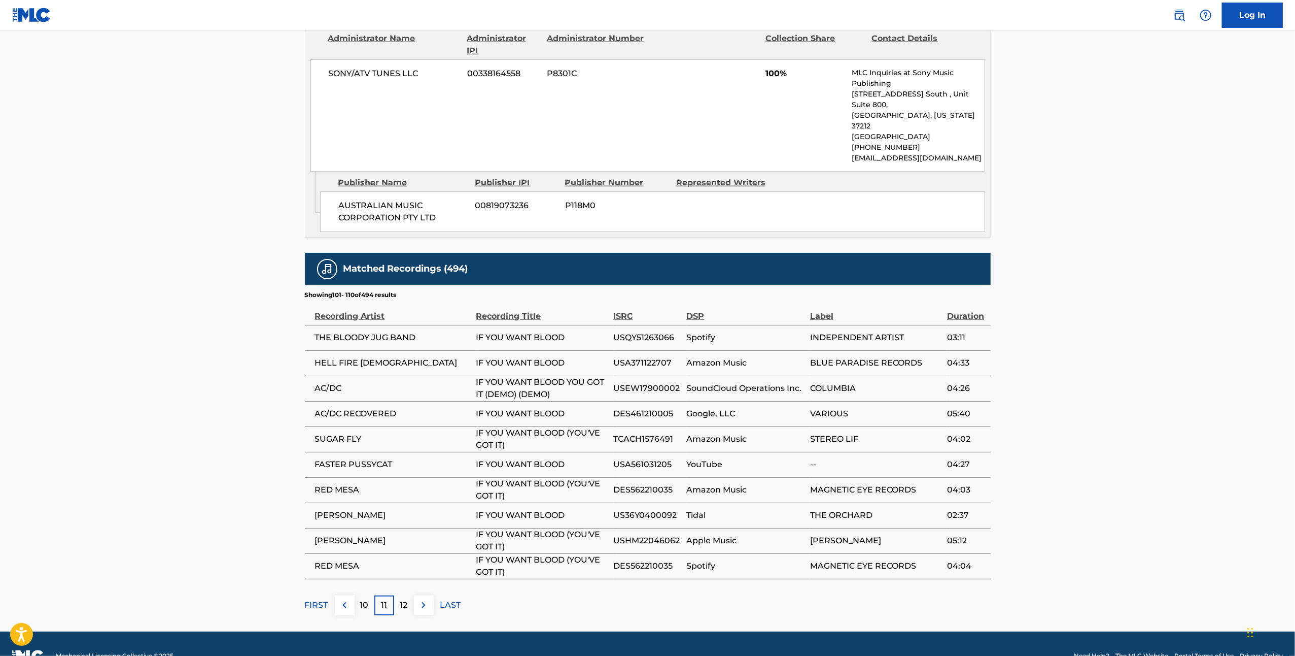
click at [399, 603] on main "< Back to public search results Copy work link IF YOU WANT BLOOD (YOU'VE GOT IT…" at bounding box center [647, 45] width 1295 height 1172
click at [403, 595] on div "12" at bounding box center [404, 605] width 20 height 20
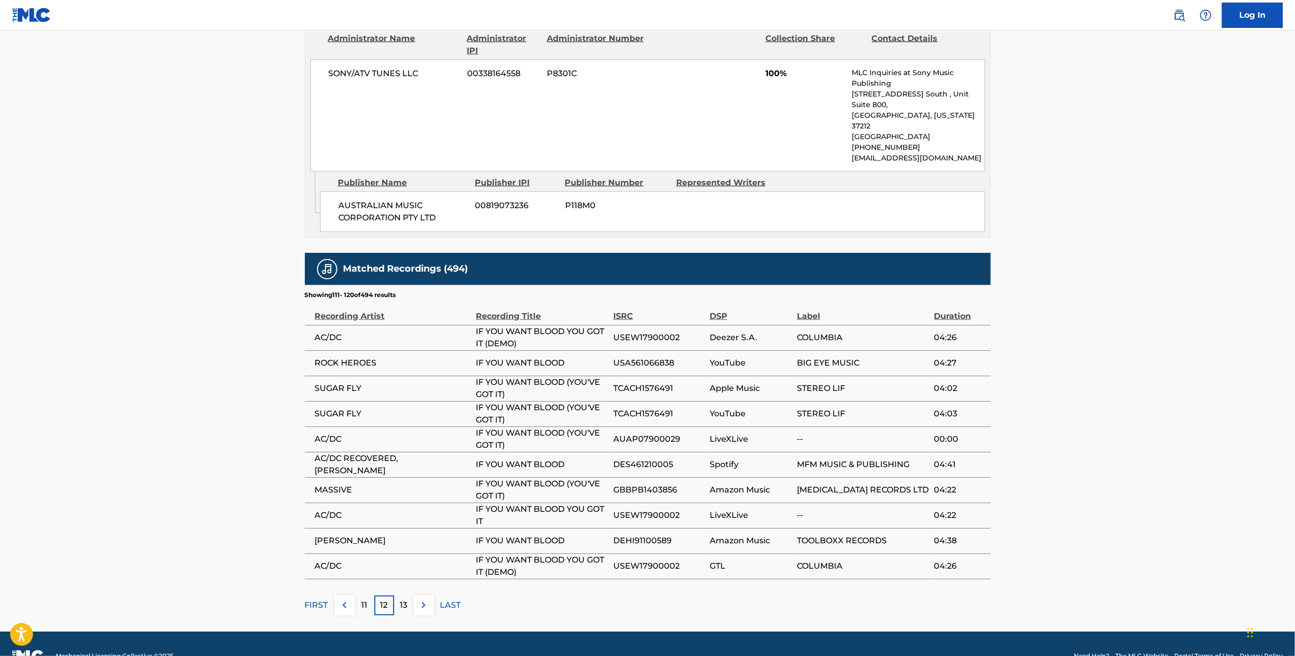
click at [403, 595] on div "13" at bounding box center [404, 605] width 20 height 20
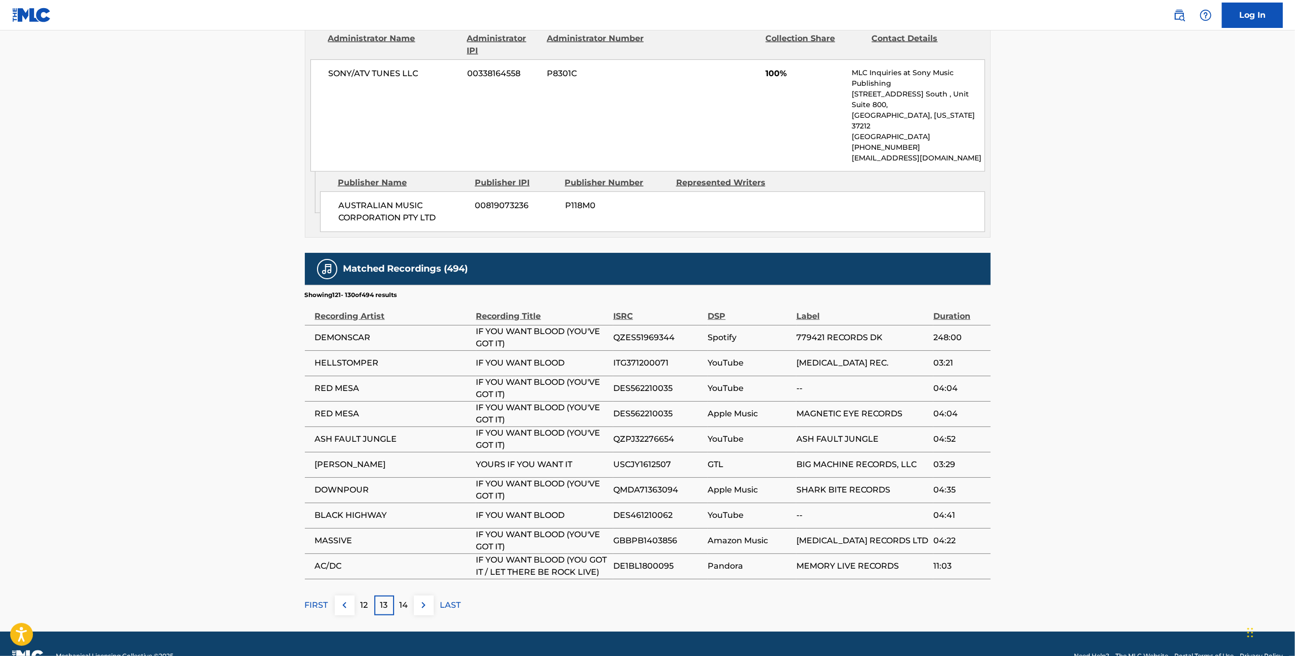
click at [403, 599] on p "14" at bounding box center [404, 605] width 9 height 12
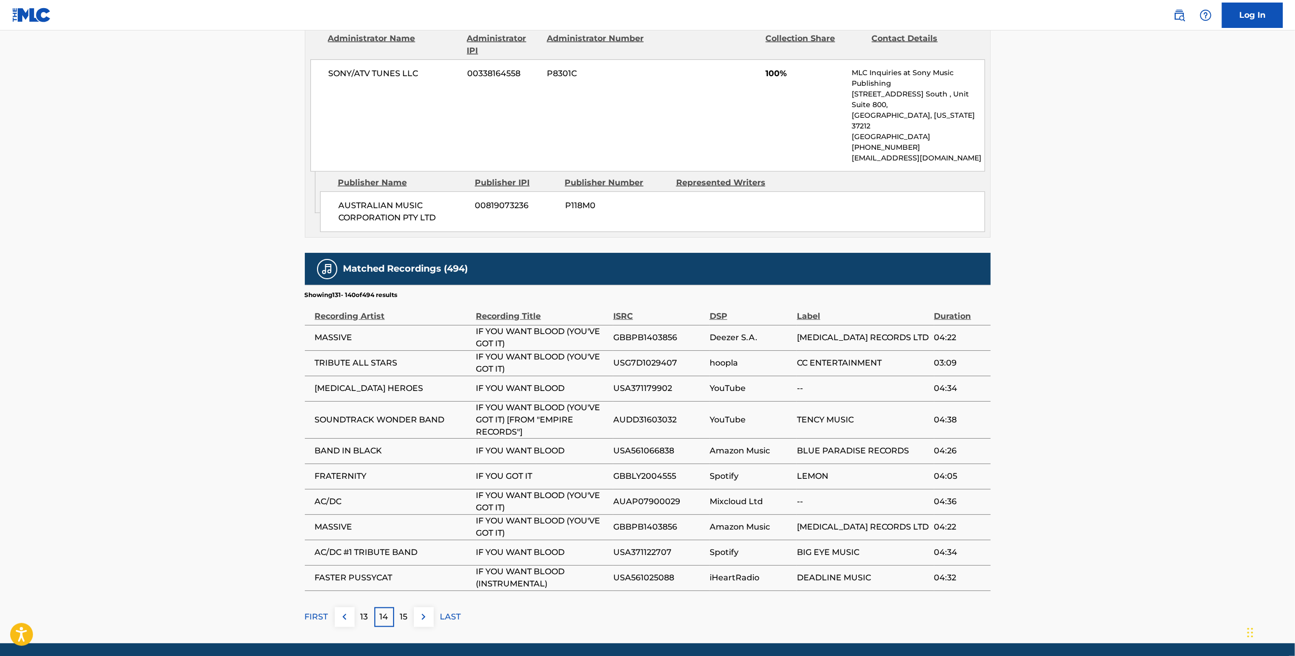
click at [403, 610] on p "15" at bounding box center [404, 616] width 8 height 12
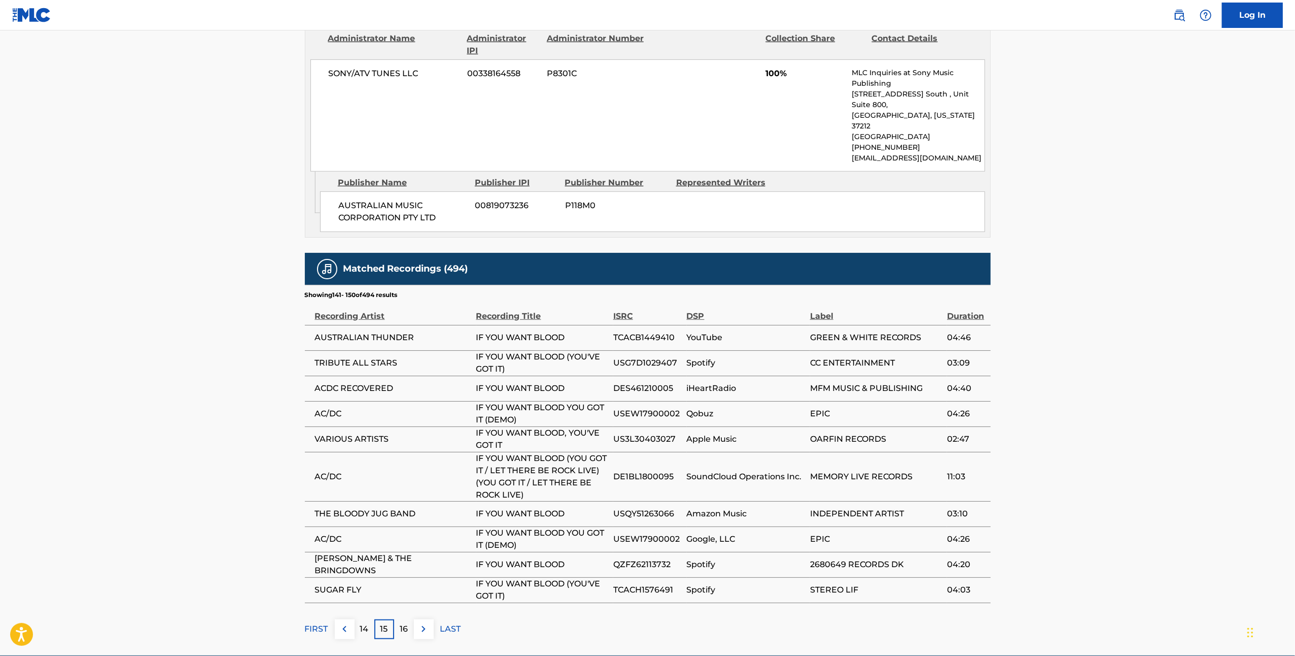
click at [403, 587] on div "Matched Recordings (494) Showing 141 - 150 of 494 results Recording Artist Reco…" at bounding box center [648, 446] width 686 height 386
click at [403, 623] on p "16" at bounding box center [404, 629] width 8 height 12
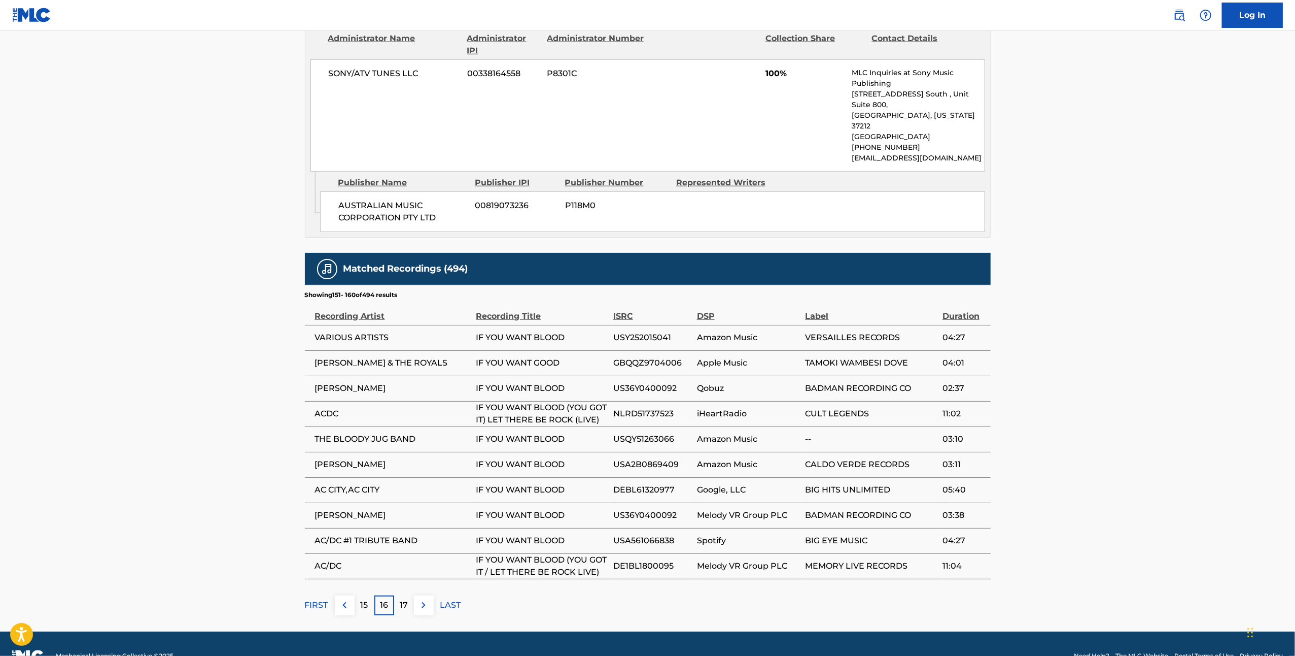
click at [403, 602] on p "17" at bounding box center [404, 605] width 8 height 12
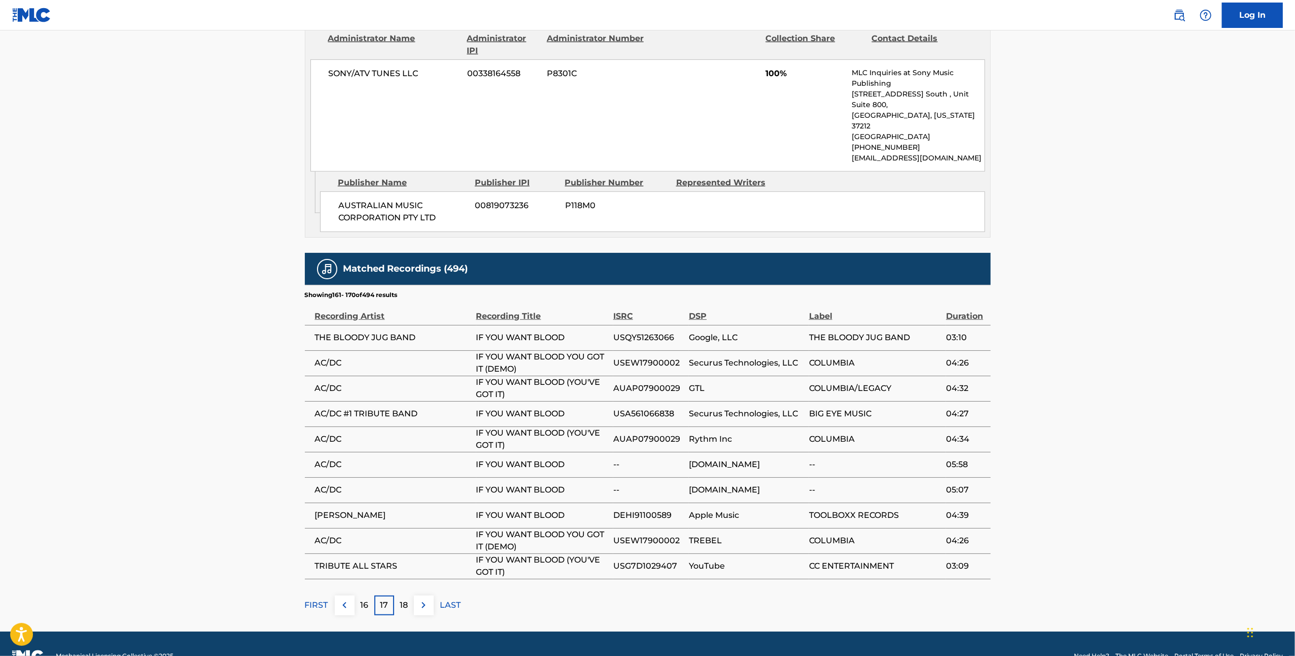
click at [403, 602] on main "< Back to public search results Copy work link IF YOU WANT BLOOD (YOU'VE GOT IT…" at bounding box center [647, 45] width 1295 height 1172
click at [404, 599] on p "18" at bounding box center [404, 605] width 8 height 12
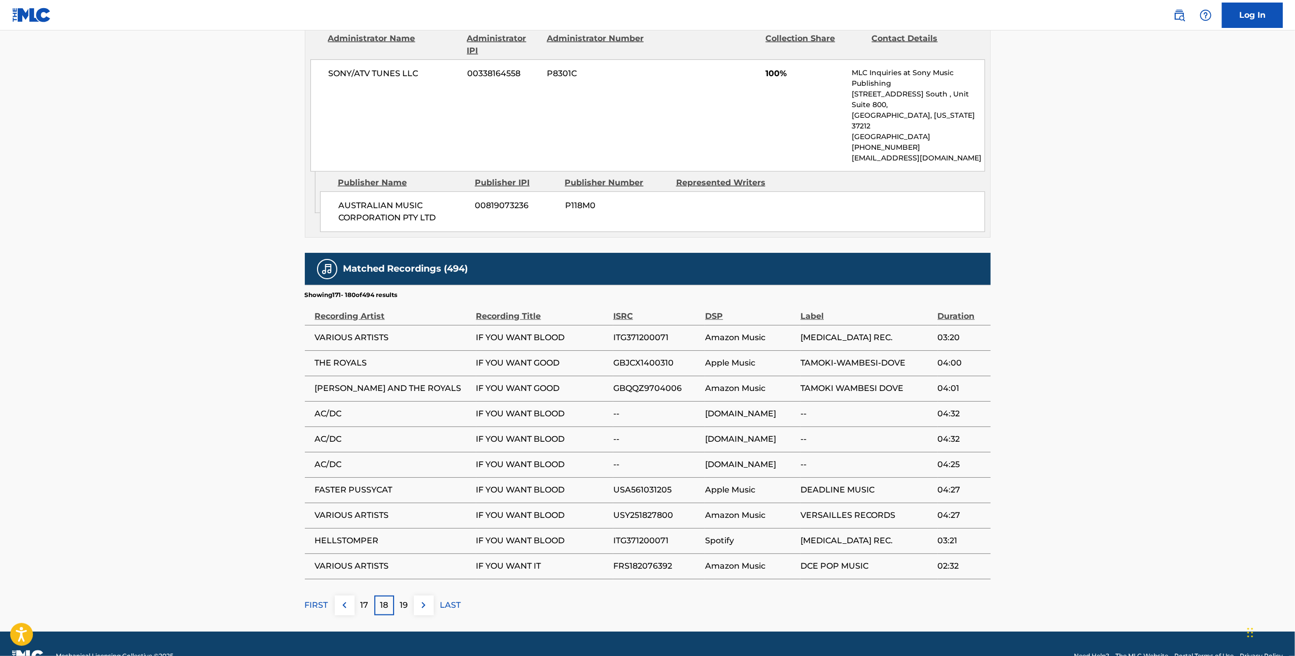
click at [404, 599] on p "19" at bounding box center [404, 605] width 8 height 12
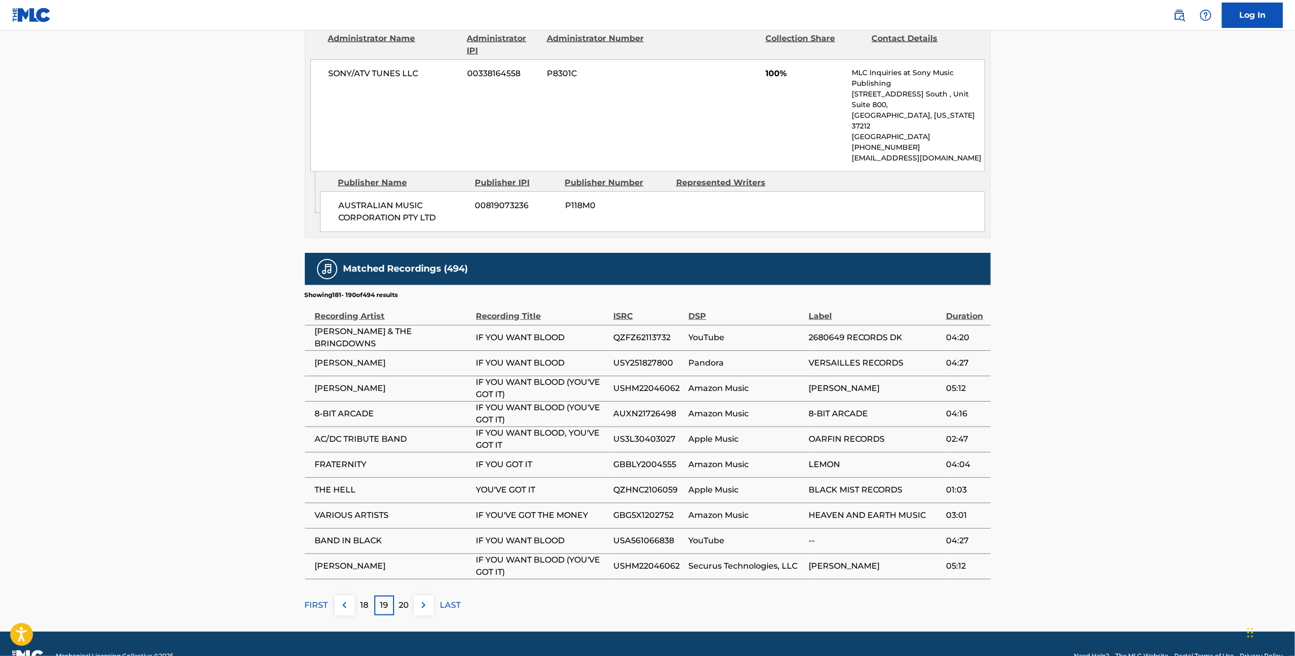
click at [404, 599] on p "20" at bounding box center [404, 605] width 10 height 12
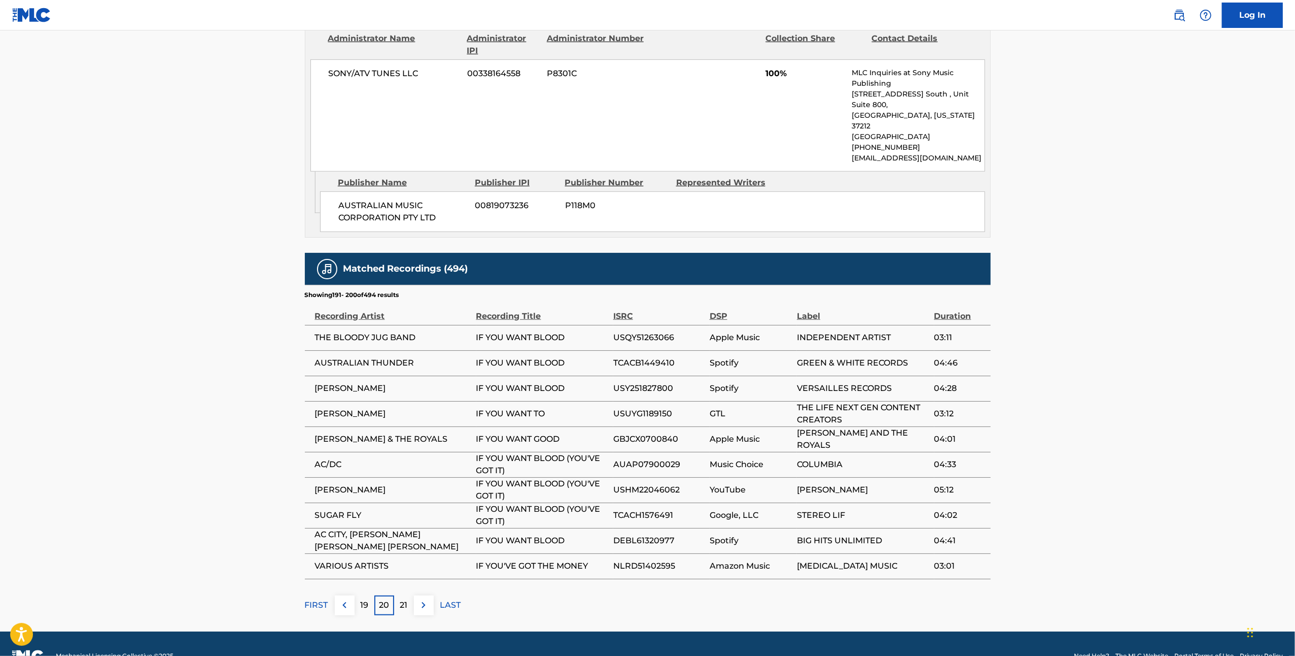
click at [405, 599] on p "21" at bounding box center [404, 605] width 8 height 12
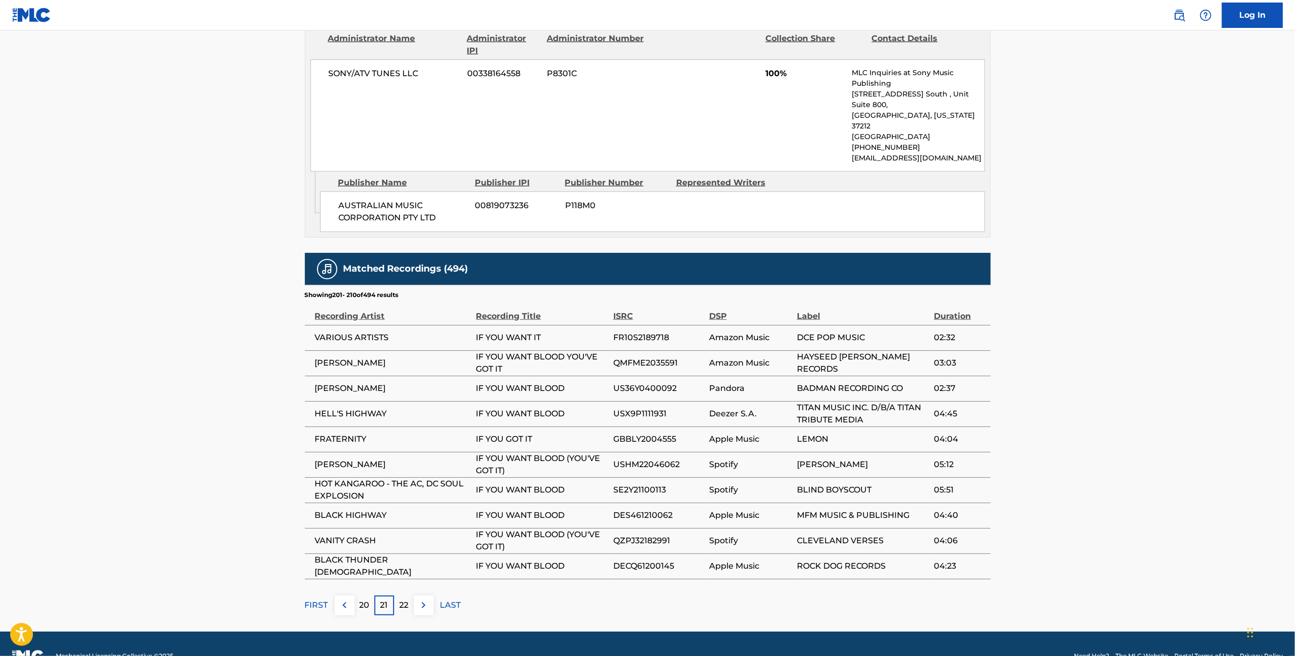
click at [405, 599] on p "22" at bounding box center [403, 605] width 9 height 12
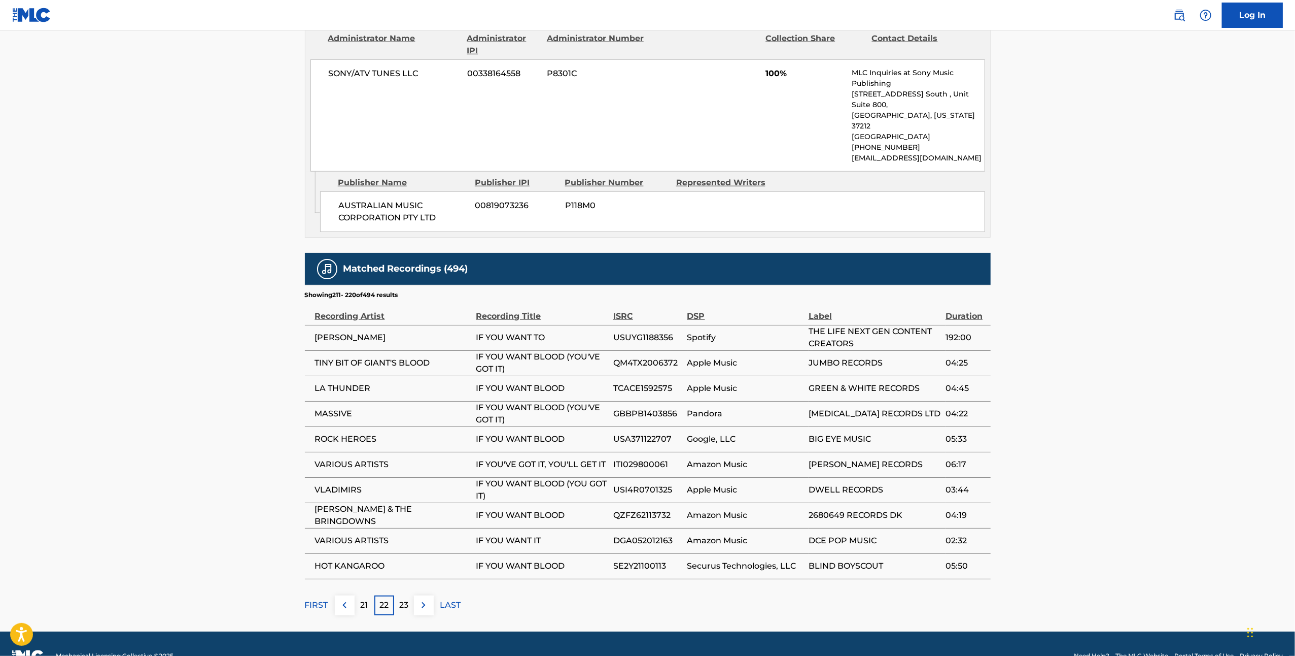
click at [405, 599] on p "23" at bounding box center [403, 605] width 9 height 12
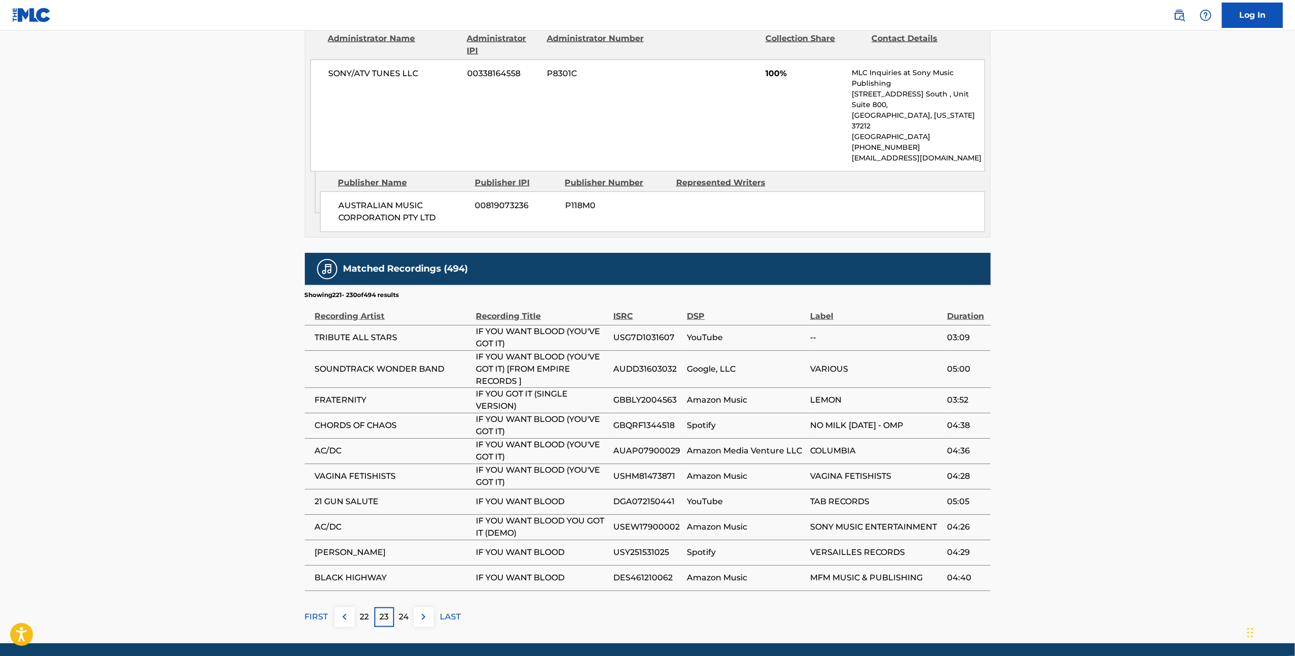
click at [407, 607] on div "24" at bounding box center [404, 617] width 20 height 20
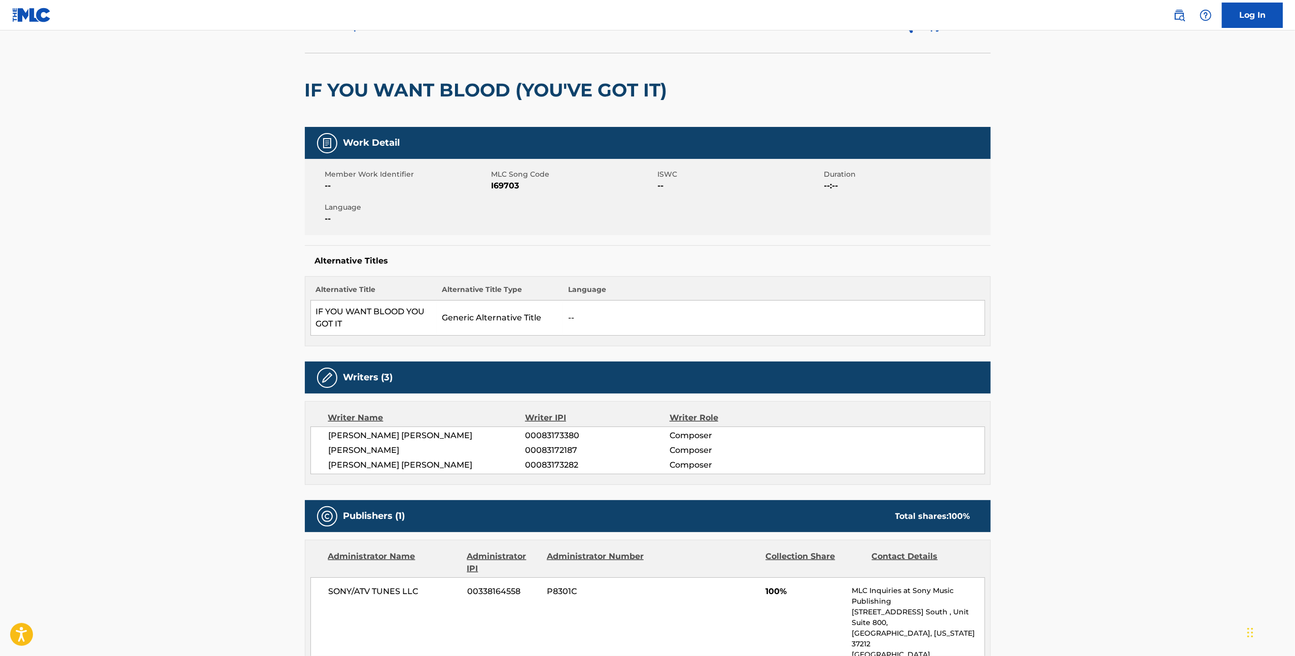
scroll to position [0, 0]
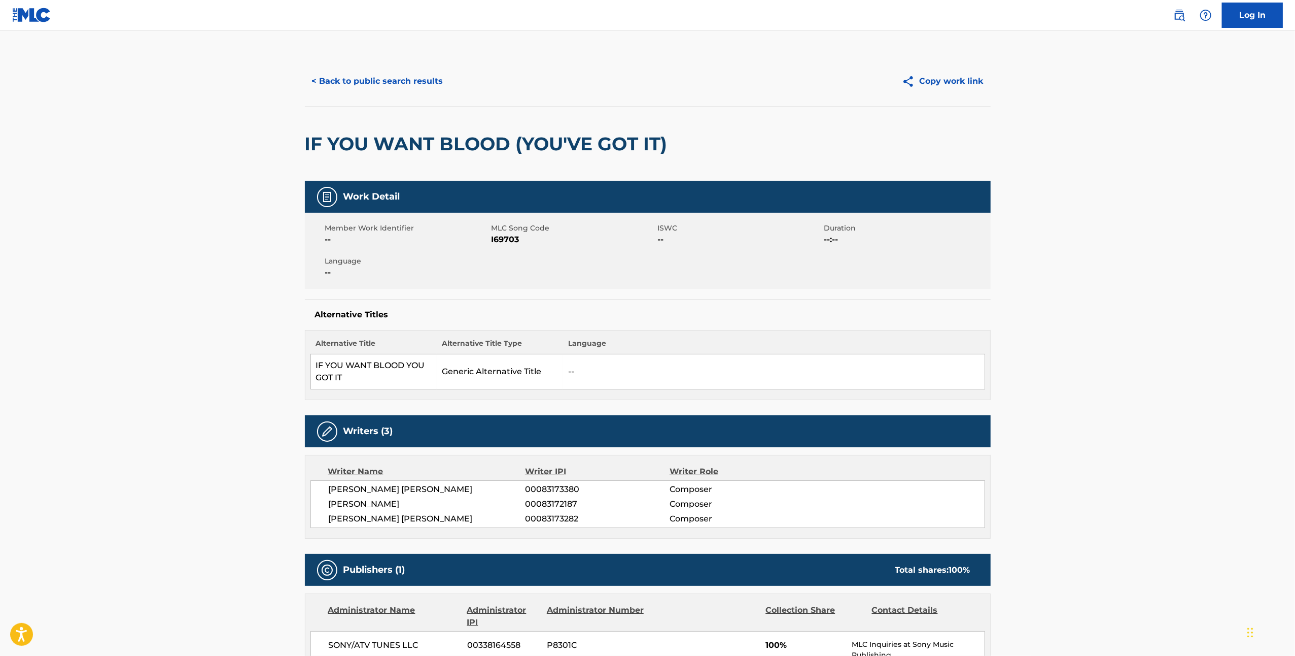
click at [391, 84] on button "< Back to public search results" at bounding box center [378, 80] width 146 height 25
